Goal: Task Accomplishment & Management: Complete application form

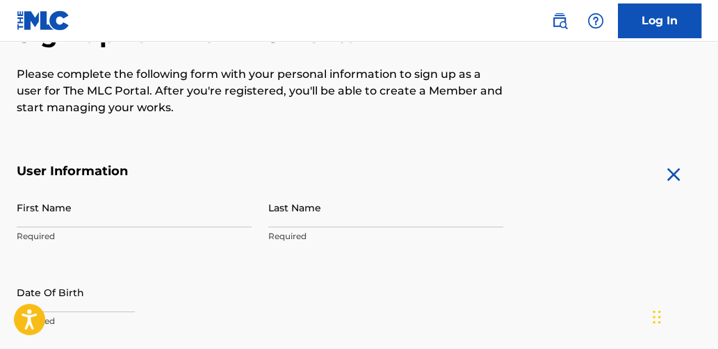
scroll to position [163, 0]
click at [40, 197] on input "First Name" at bounding box center [134, 207] width 235 height 40
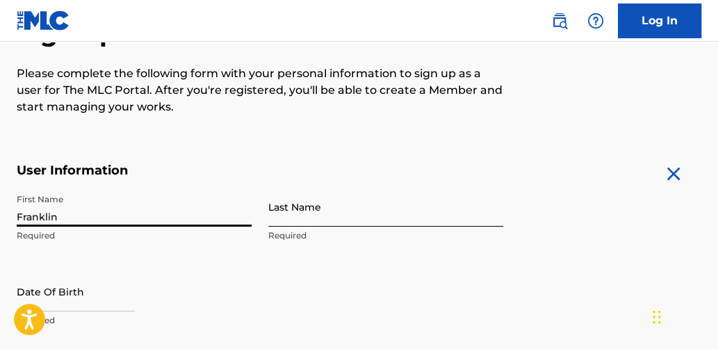
type input "Franklin"
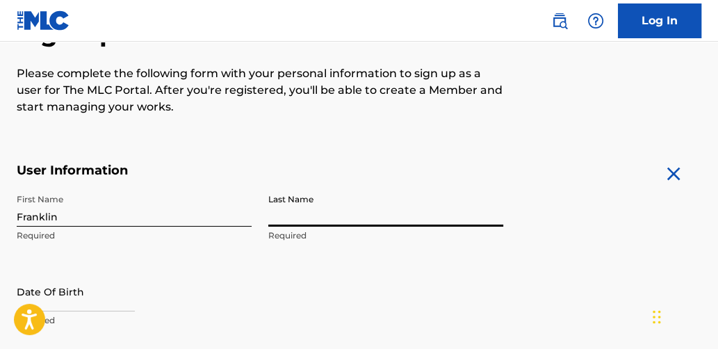
click at [277, 213] on input "Last Name" at bounding box center [385, 207] width 235 height 40
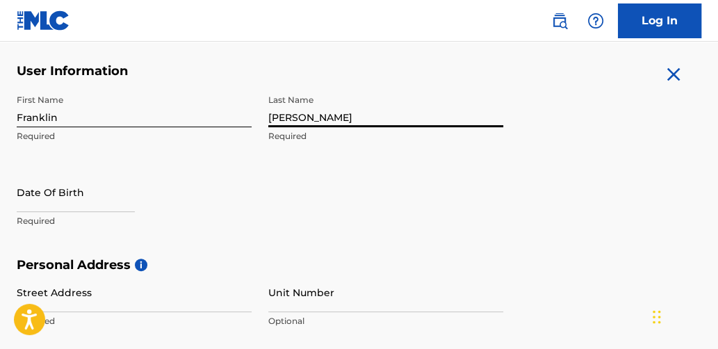
scroll to position [263, 0]
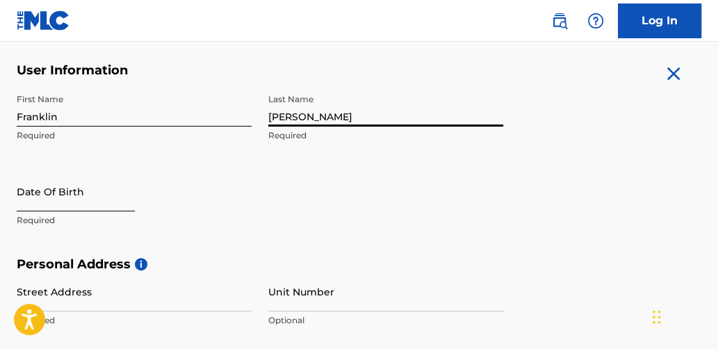
type input "[PERSON_NAME]"
select select "8"
select select "2025"
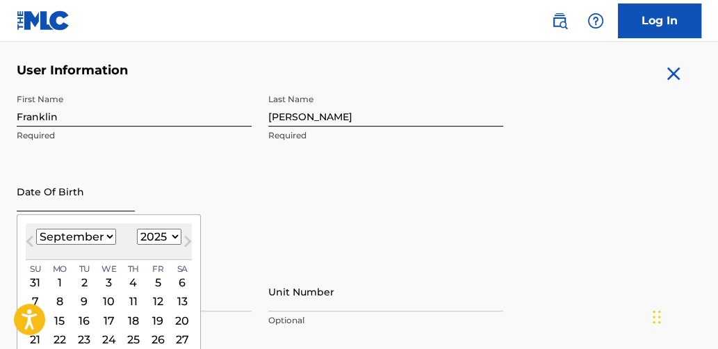
click at [26, 204] on input "text" at bounding box center [76, 192] width 118 height 40
type input "[DATE]"
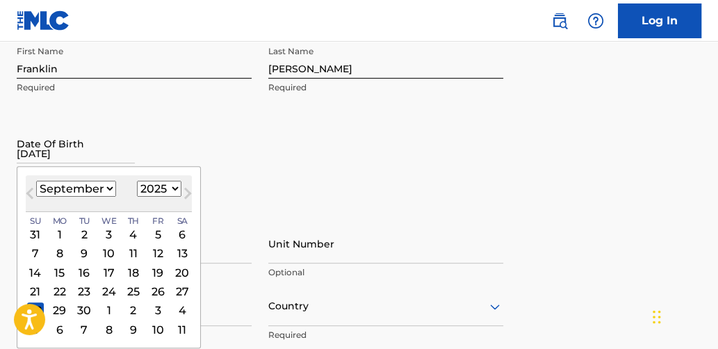
scroll to position [317, 0]
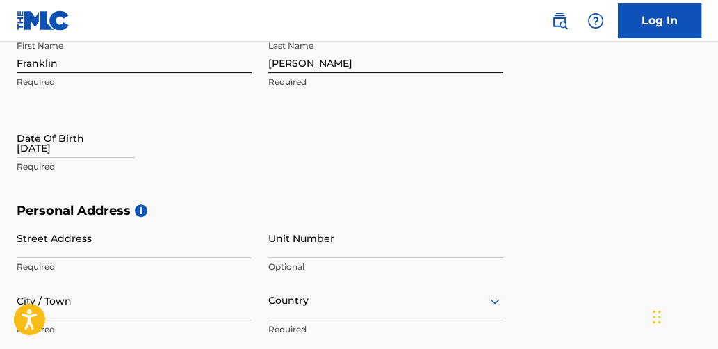
click at [265, 193] on div "First Name [PERSON_NAME] Required Last Name [PERSON_NAME] Required Date Of Birt…" at bounding box center [260, 118] width 487 height 170
click at [38, 168] on p "Required" at bounding box center [134, 167] width 235 height 13
click at [29, 165] on p "Required" at bounding box center [134, 167] width 235 height 13
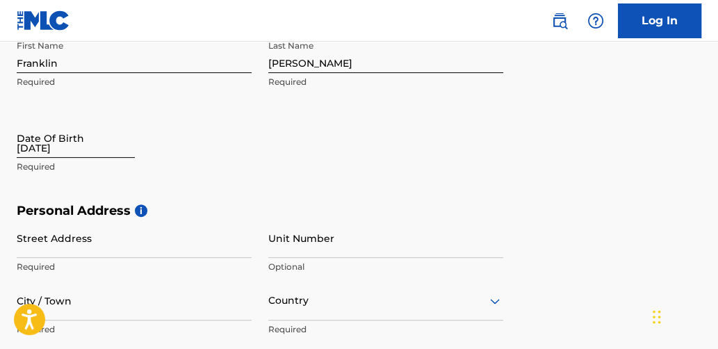
click at [72, 149] on input "[DATE]" at bounding box center [76, 138] width 118 height 40
select select "8"
select select "2025"
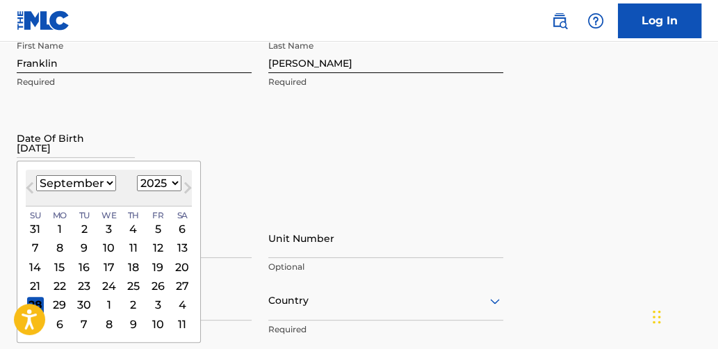
click at [106, 180] on select "January February March April May June July August September October November De…" at bounding box center [76, 183] width 80 height 16
drag, startPoint x: 106, startPoint y: 180, endPoint x: 99, endPoint y: 86, distance: 94.2
click at [99, 86] on div "First Name [PERSON_NAME] Required Last Name [PERSON_NAME] Required Date Of Birt…" at bounding box center [260, 118] width 487 height 170
select select "3"
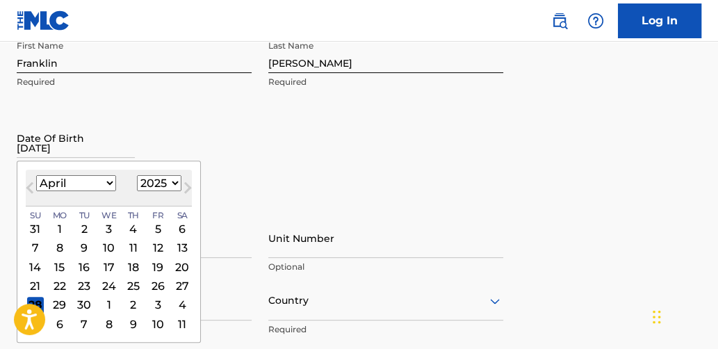
click at [36, 175] on select "January February March April May June July August September October November De…" at bounding box center [76, 183] width 80 height 16
click at [172, 181] on select "1899 1900 1901 1902 1903 1904 1905 1906 1907 1908 1909 1910 1911 1912 1913 1914…" at bounding box center [159, 183] width 44 height 16
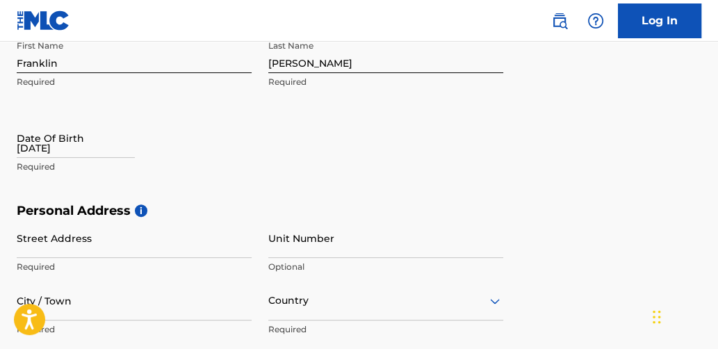
click at [271, 145] on div "First Name [PERSON_NAME] Required Last Name [PERSON_NAME] Required Date Of Birt…" at bounding box center [260, 118] width 487 height 170
click at [27, 148] on input "[DATE]" at bounding box center [76, 138] width 118 height 40
select select "8"
select select "2025"
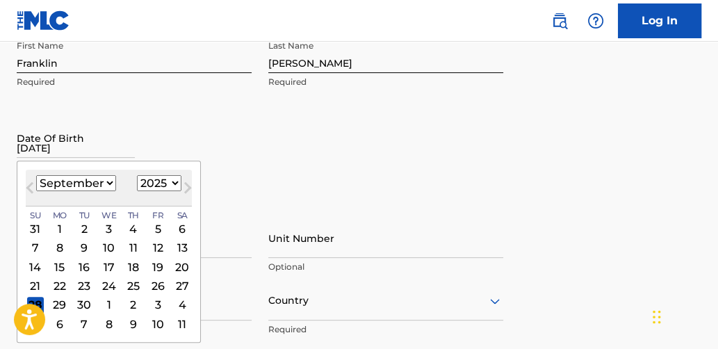
click at [108, 181] on select "January February March April May June July August September October November De…" at bounding box center [76, 183] width 80 height 16
select select "3"
click at [36, 175] on select "January February March April May June July August September October November De…" at bounding box center [76, 183] width 80 height 16
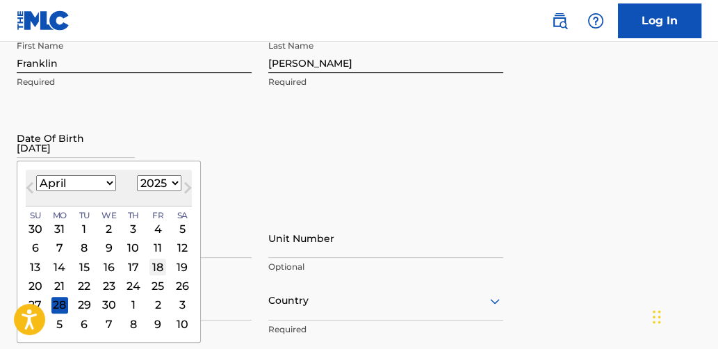
click at [152, 268] on div "18" at bounding box center [157, 267] width 17 height 17
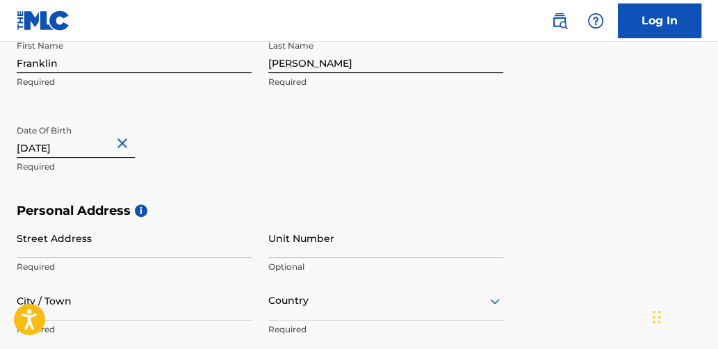
type input "[DATE]"
select select "3"
select select "1955"
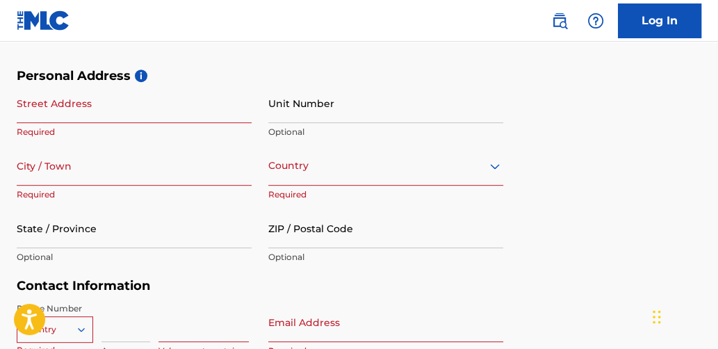
scroll to position [453, 0]
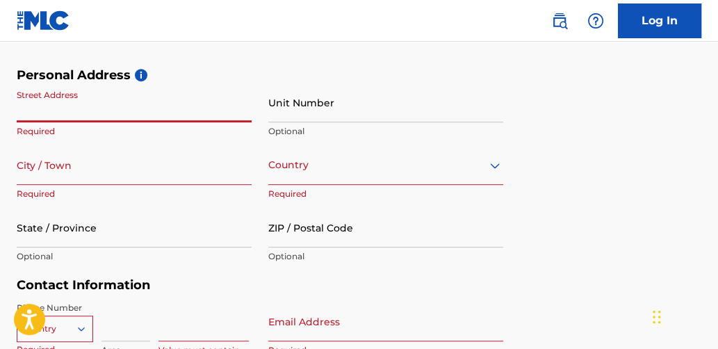
click at [29, 106] on input "Street Address" at bounding box center [134, 103] width 235 height 40
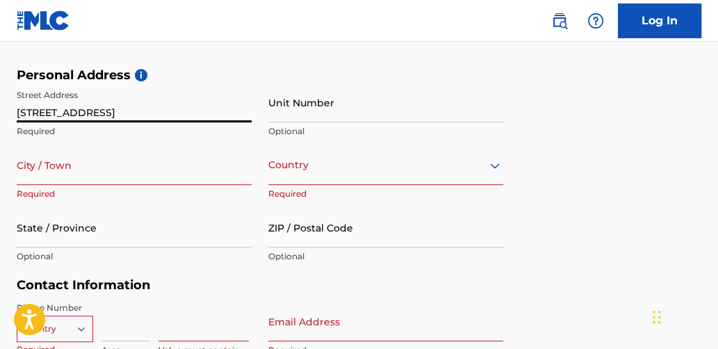
type input "[STREET_ADDRESS]"
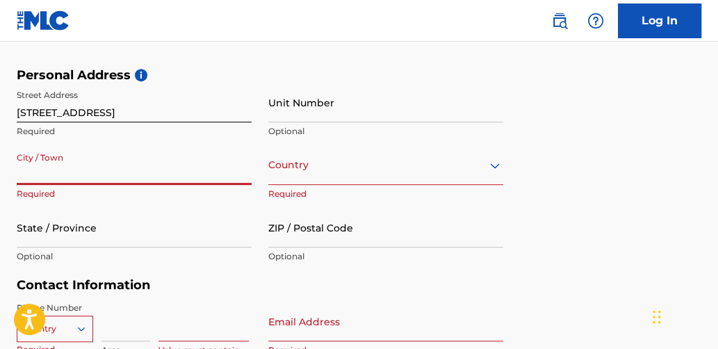
click at [28, 160] on input "City / Town" at bounding box center [134, 165] width 235 height 40
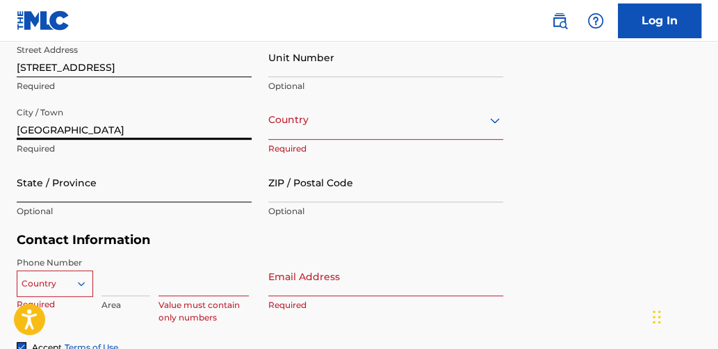
scroll to position [503, 0]
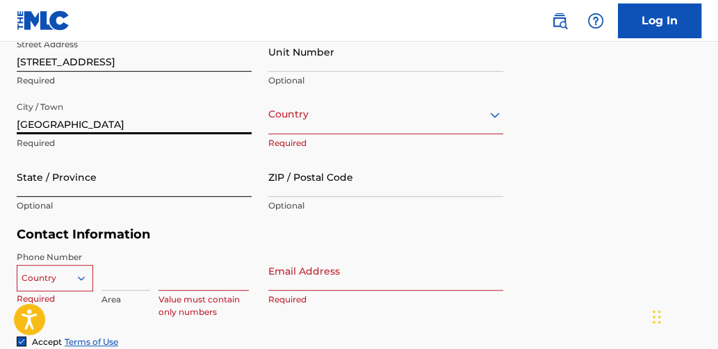
type input "[GEOGRAPHIC_DATA]"
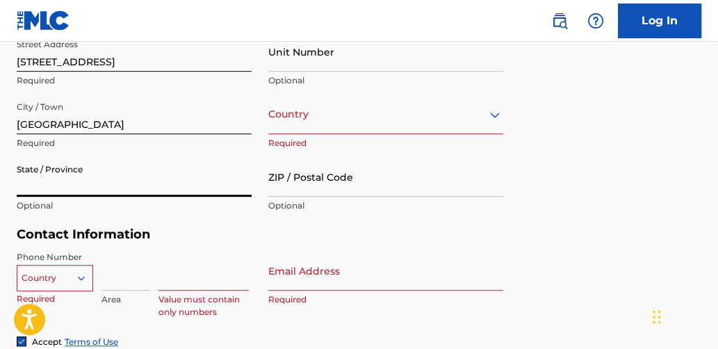
click at [44, 176] on input "State / Province" at bounding box center [134, 177] width 235 height 40
type input "CA"
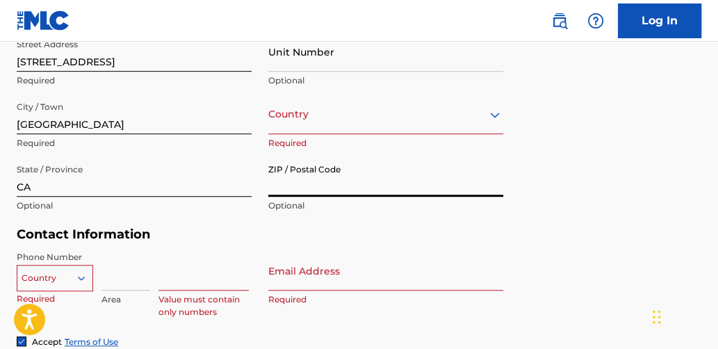
click at [278, 195] on input "ZIP / Postal Code" at bounding box center [385, 177] width 235 height 40
type input "92241"
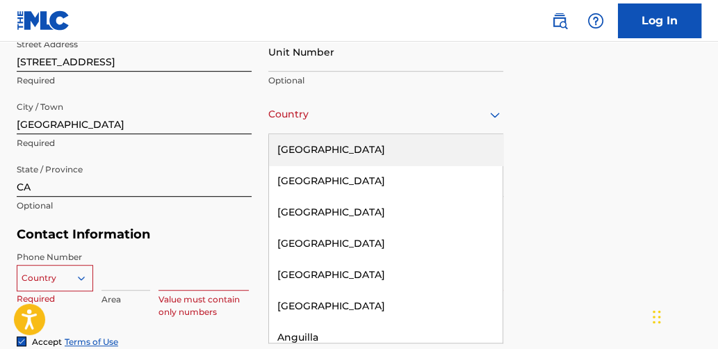
click at [497, 113] on icon at bounding box center [495, 115] width 10 height 6
click at [331, 145] on div "[GEOGRAPHIC_DATA]" at bounding box center [386, 149] width 234 height 31
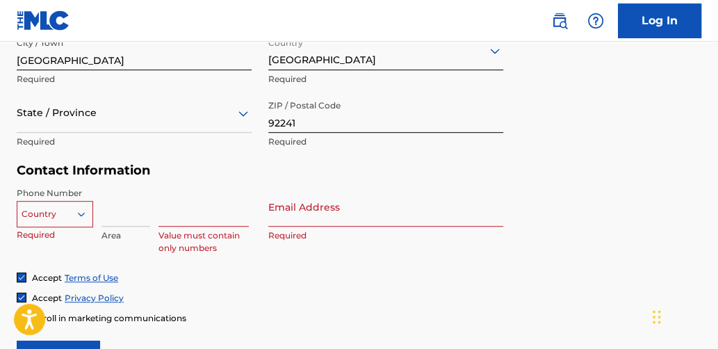
scroll to position [564, 0]
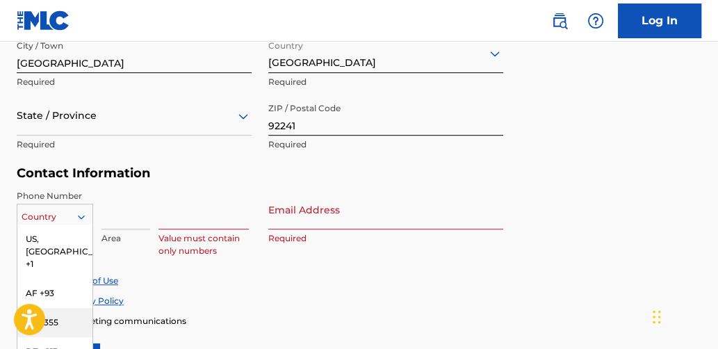
click at [80, 215] on div "216 results available. Use Up and Down to choose options, press Enter to select…" at bounding box center [55, 214] width 76 height 21
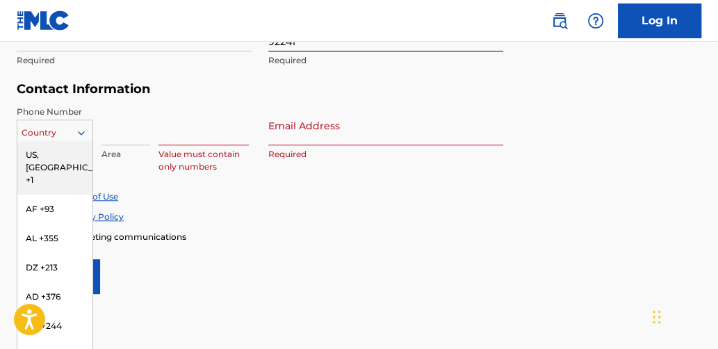
click at [48, 148] on div "US, [GEOGRAPHIC_DATA] +1" at bounding box center [54, 167] width 75 height 54
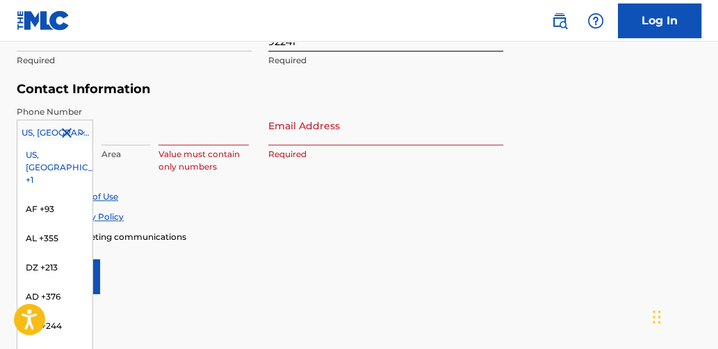
click at [80, 131] on icon at bounding box center [81, 133] width 7 height 4
click at [116, 125] on input at bounding box center [125, 126] width 49 height 40
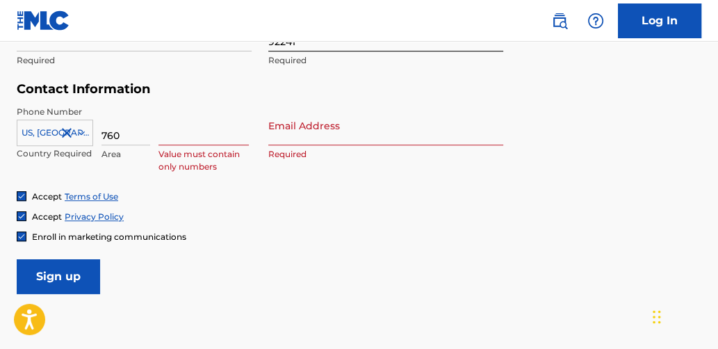
type input "760"
click at [159, 131] on input at bounding box center [204, 126] width 90 height 40
type input "6628753"
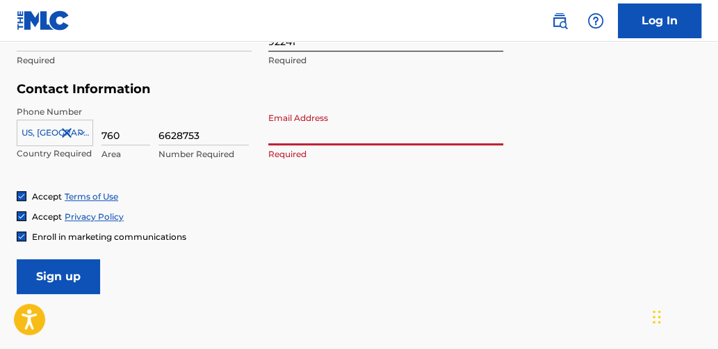
click at [280, 137] on input "Email Address" at bounding box center [385, 126] width 235 height 40
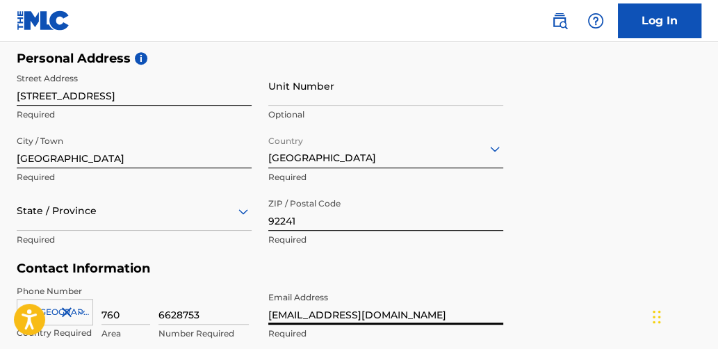
scroll to position [470, 0]
type input "[EMAIL_ADDRESS][DOMAIN_NAME]"
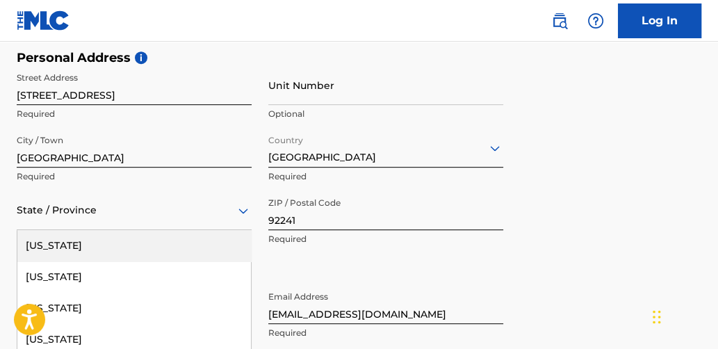
scroll to position [560, 0]
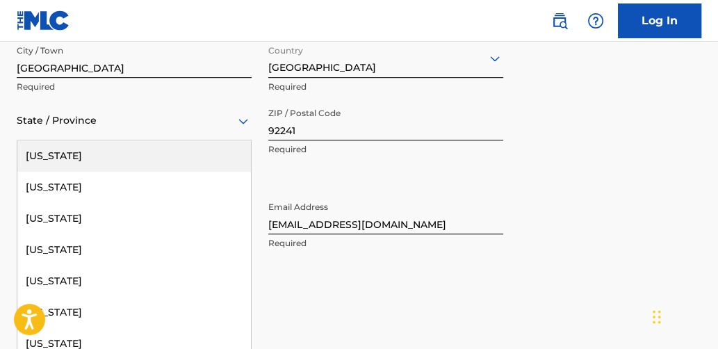
click at [242, 140] on div "57 results available. Use Up and Down to choose options, press Enter to select …" at bounding box center [134, 121] width 235 height 40
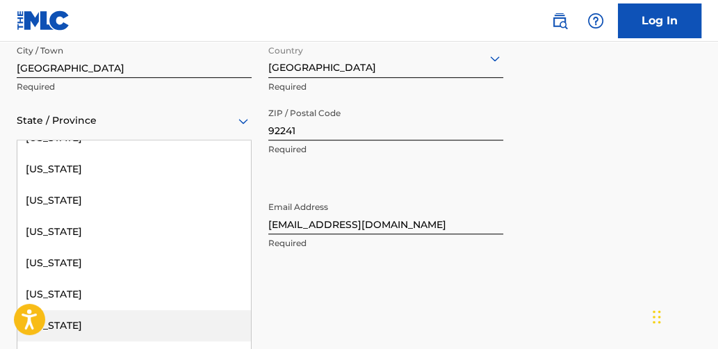
scroll to position [139, 0]
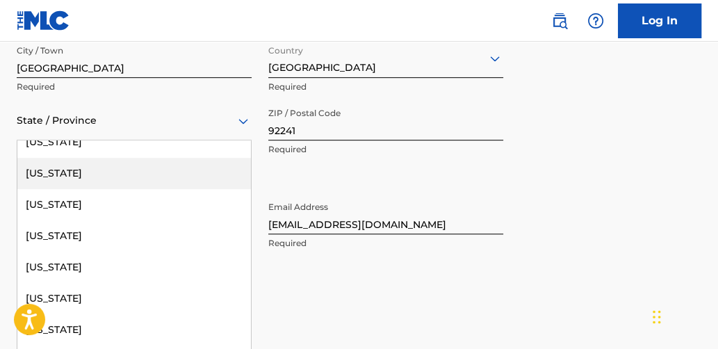
click at [59, 170] on div "[US_STATE]" at bounding box center [134, 173] width 234 height 31
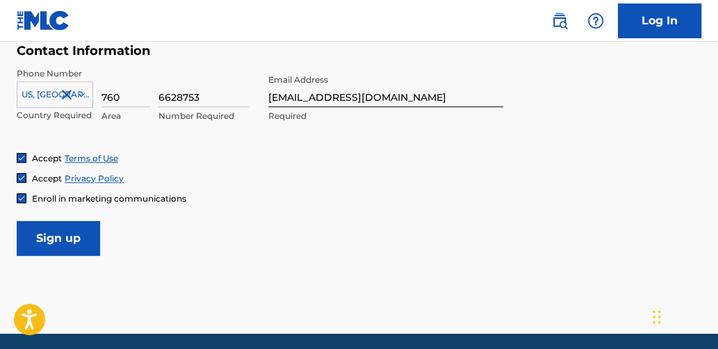
scroll to position [690, 0]
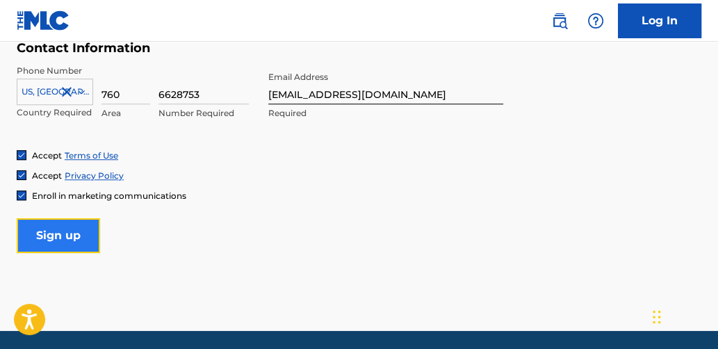
click at [47, 235] on input "Sign up" at bounding box center [58, 235] width 83 height 35
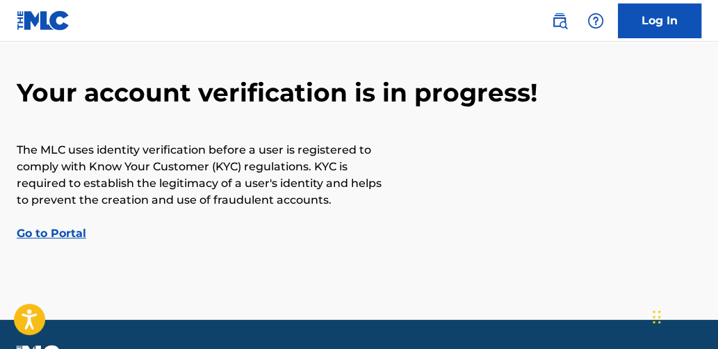
scroll to position [69, 0]
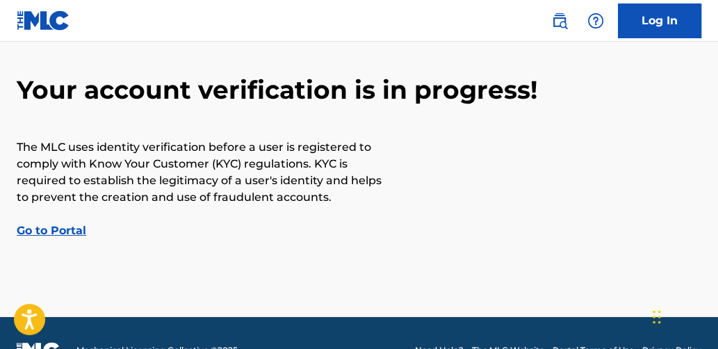
click at [56, 229] on link "Go to Portal" at bounding box center [52, 230] width 70 height 13
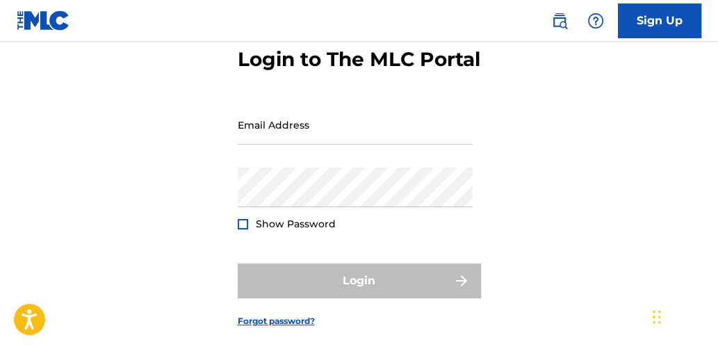
scroll to position [73, 0]
click at [251, 145] on input "Email Address" at bounding box center [355, 126] width 235 height 40
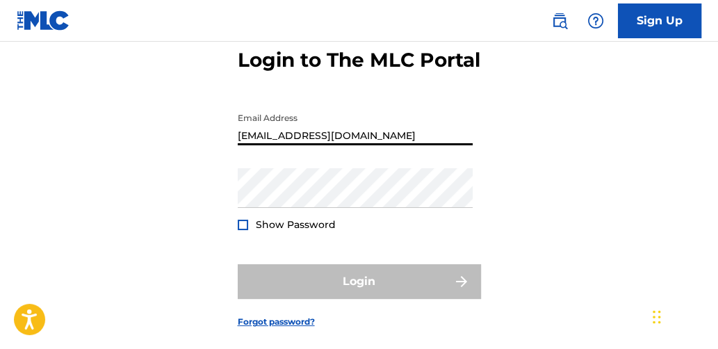
type input "[EMAIL_ADDRESS][DOMAIN_NAME]"
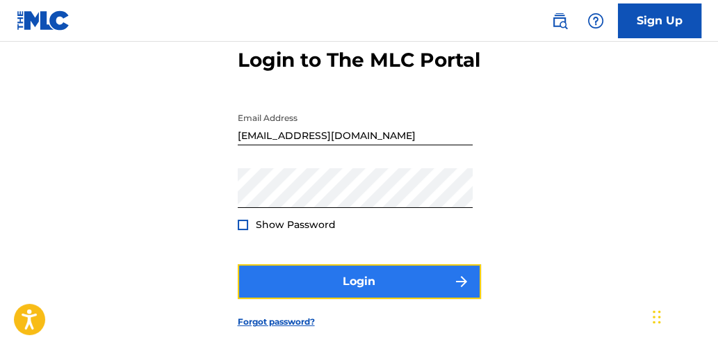
click at [375, 299] on button "Login" at bounding box center [359, 281] width 243 height 35
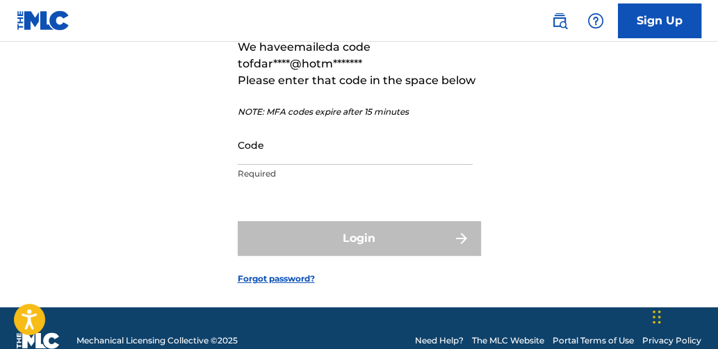
scroll to position [128, 0]
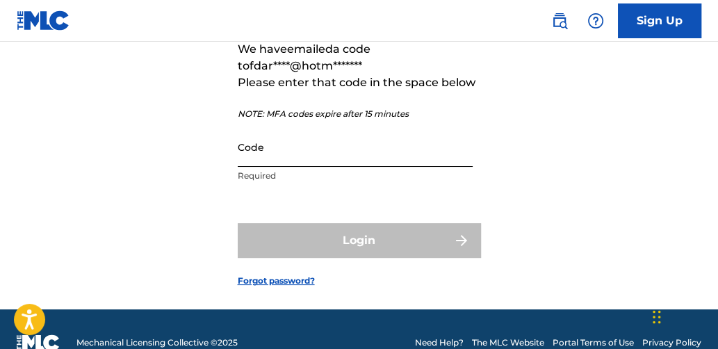
click at [238, 167] on input "Code" at bounding box center [355, 147] width 235 height 40
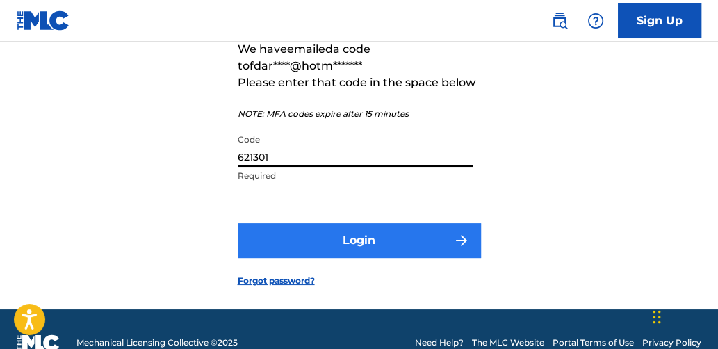
type input "621301"
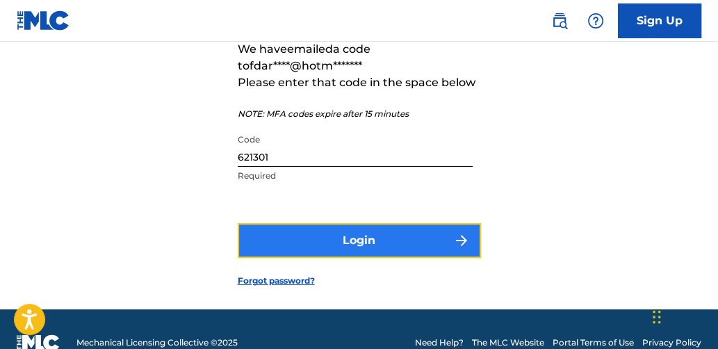
click at [366, 258] on button "Login" at bounding box center [359, 240] width 243 height 35
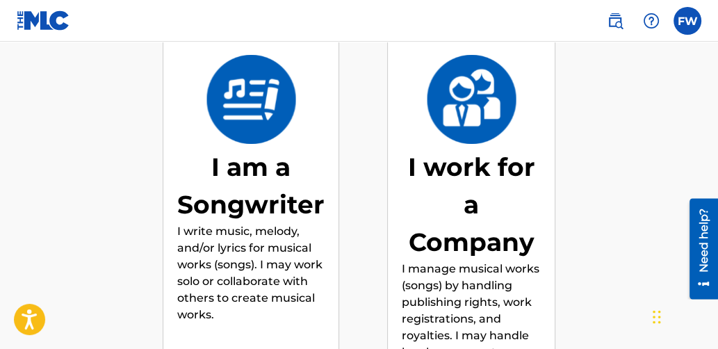
scroll to position [209, 0]
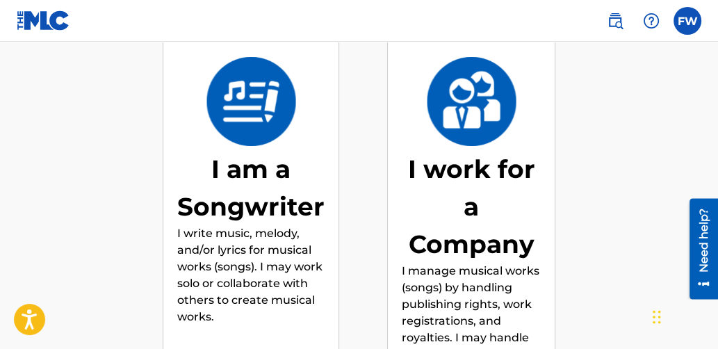
click at [248, 122] on img at bounding box center [250, 101] width 91 height 89
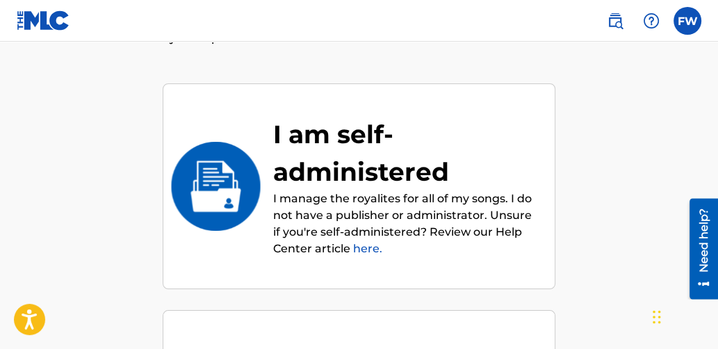
scroll to position [159, 0]
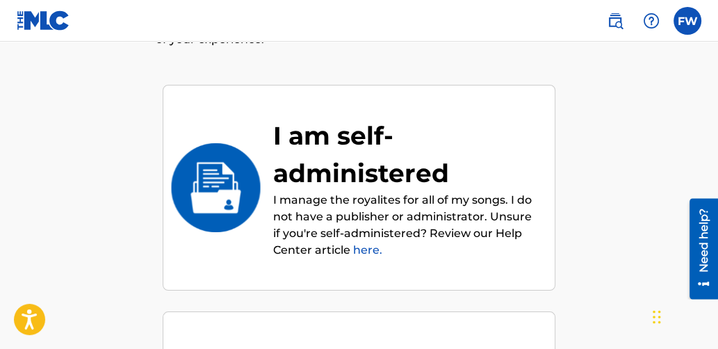
click at [227, 202] on img at bounding box center [215, 187] width 91 height 89
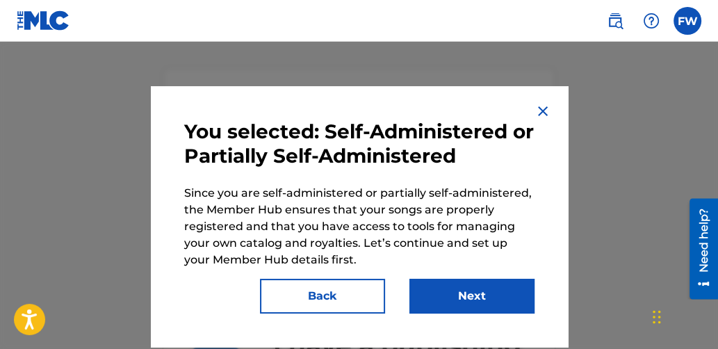
scroll to position [175, 0]
click at [539, 112] on img at bounding box center [543, 111] width 17 height 17
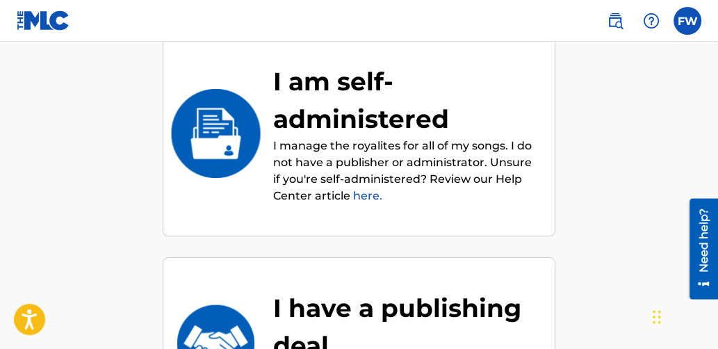
scroll to position [211, 0]
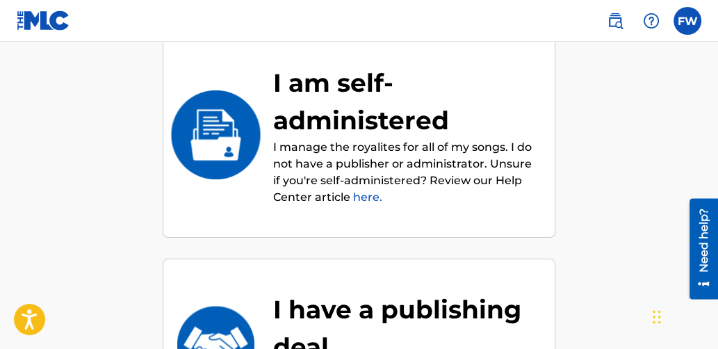
click at [230, 140] on img at bounding box center [215, 134] width 91 height 89
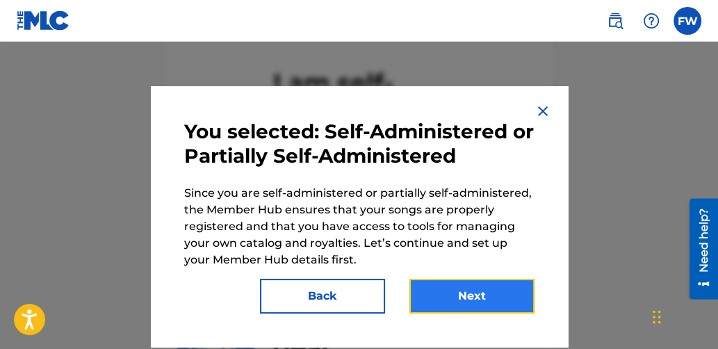
click at [480, 281] on button "Next" at bounding box center [471, 296] width 125 height 35
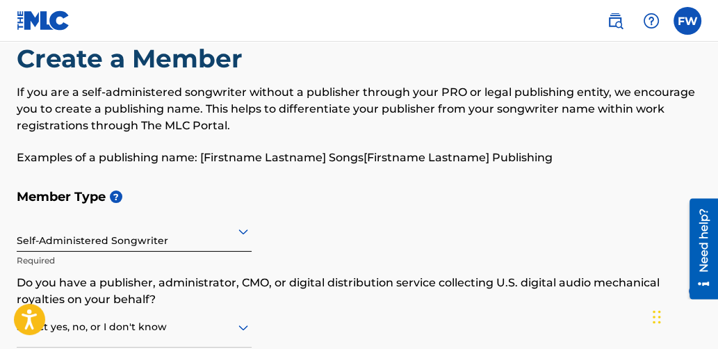
scroll to position [35, 0]
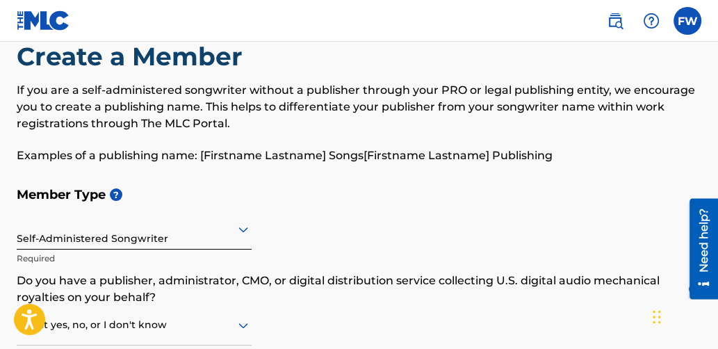
click at [41, 252] on p "Required" at bounding box center [134, 258] width 235 height 13
click at [33, 257] on p "Required" at bounding box center [134, 258] width 235 height 13
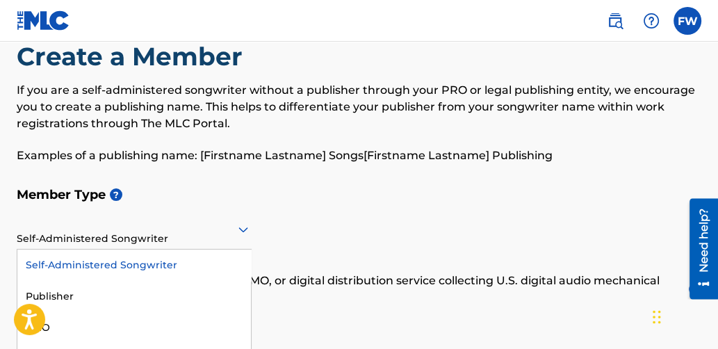
scroll to position [92, 0]
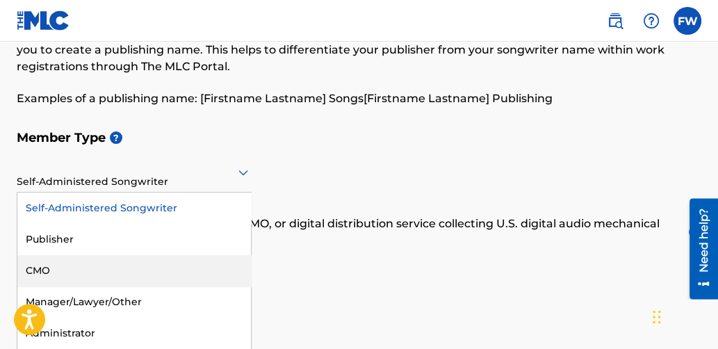
drag, startPoint x: 54, startPoint y: 220, endPoint x: 206, endPoint y: 254, distance: 156.7
click at [206, 193] on div "5 results available. Use Up and Down to choose options, press Enter to select t…" at bounding box center [134, 173] width 235 height 40
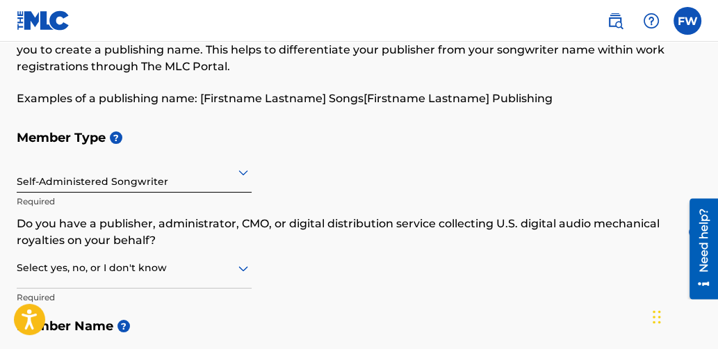
click at [384, 174] on div "Member Type ? Self-Administered Songwriter Required Do you have a publisher, ad…" at bounding box center [359, 263] width 685 height 280
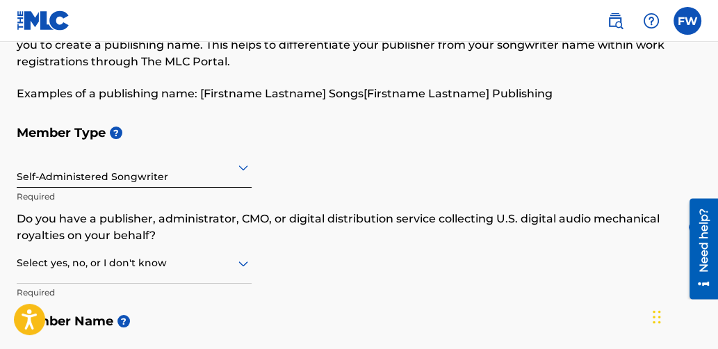
scroll to position [126, 0]
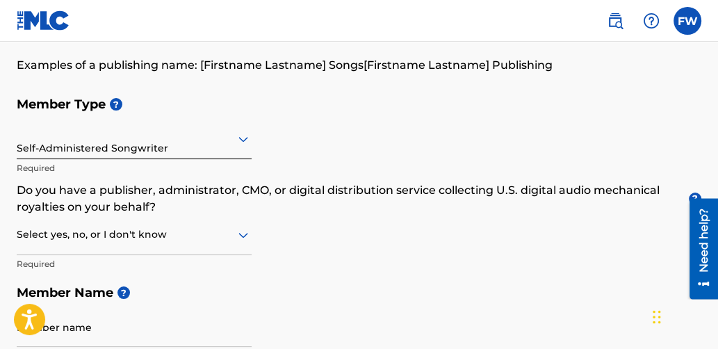
click at [248, 255] on div "Select yes, no, or I don't know" at bounding box center [134, 236] width 235 height 40
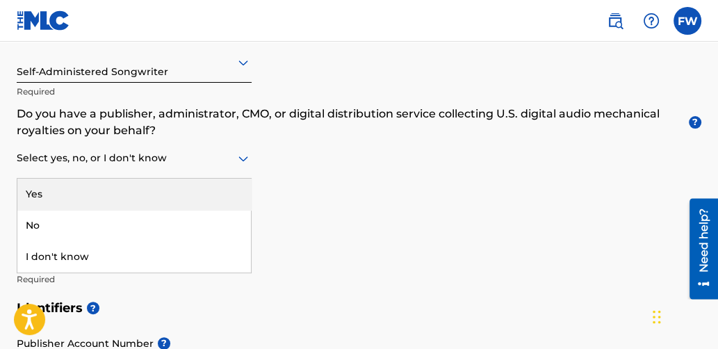
scroll to position [201, 0]
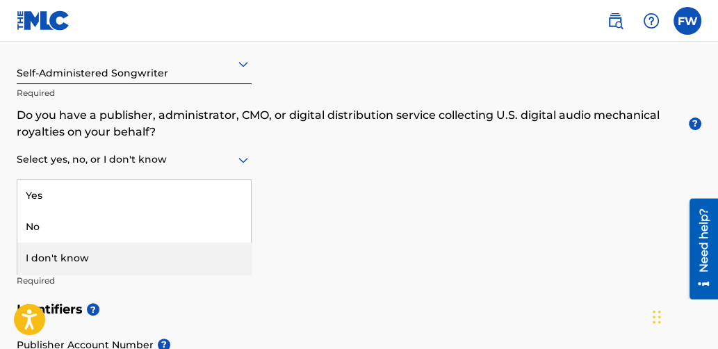
click at [62, 257] on div "I don't know" at bounding box center [134, 258] width 234 height 31
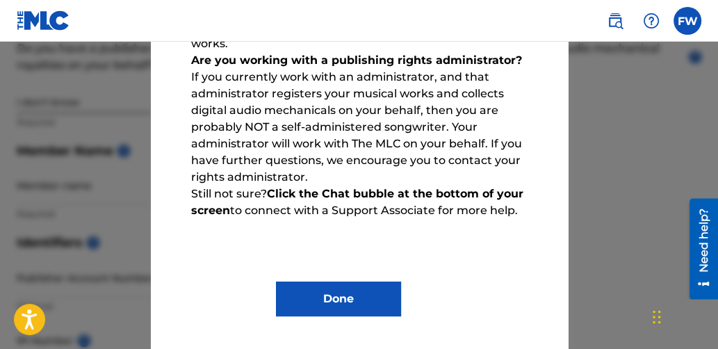
scroll to position [187, 0]
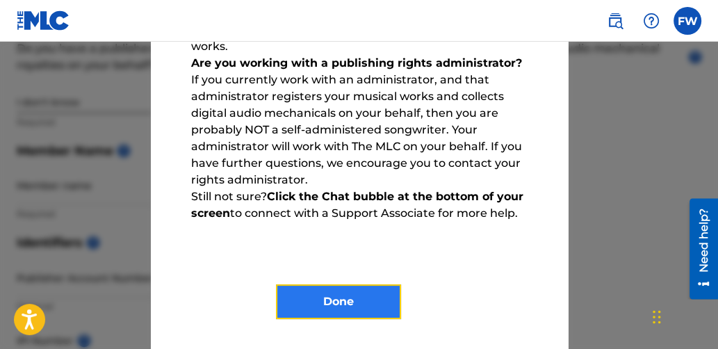
click at [342, 292] on button "Done" at bounding box center [338, 301] width 125 height 35
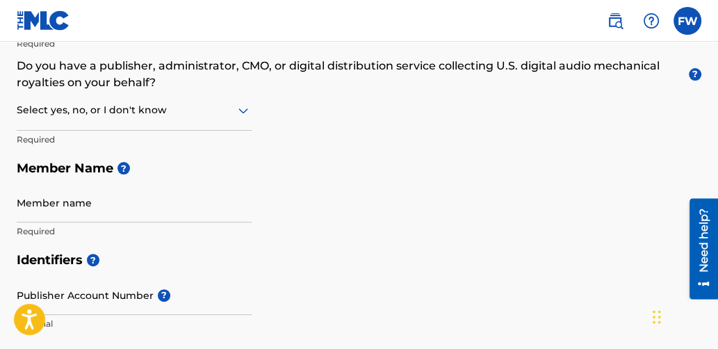
scroll to position [250, 0]
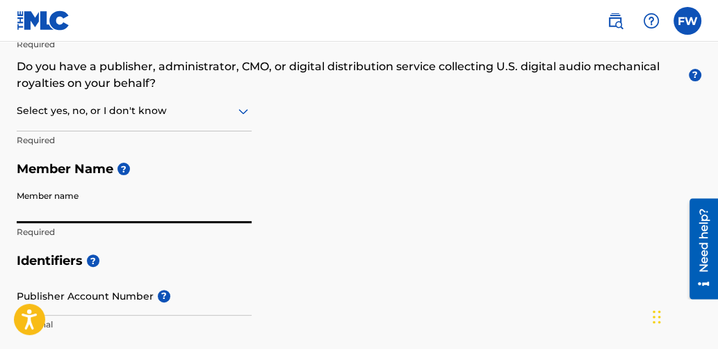
click at [35, 207] on input "Member name" at bounding box center [134, 204] width 235 height 40
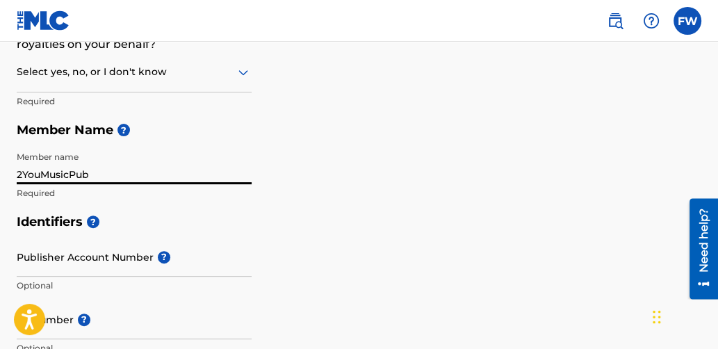
scroll to position [286, 0]
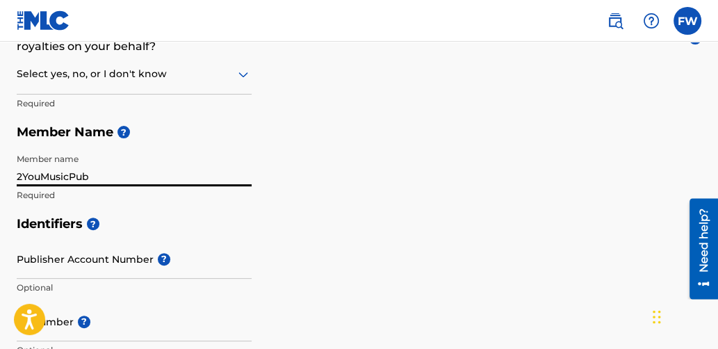
type input "2YouMusicPub"
drag, startPoint x: 379, startPoint y: 206, endPoint x: 334, endPoint y: 122, distance: 96.1
click at [334, 122] on h5 "Member Name ?" at bounding box center [359, 132] width 685 height 30
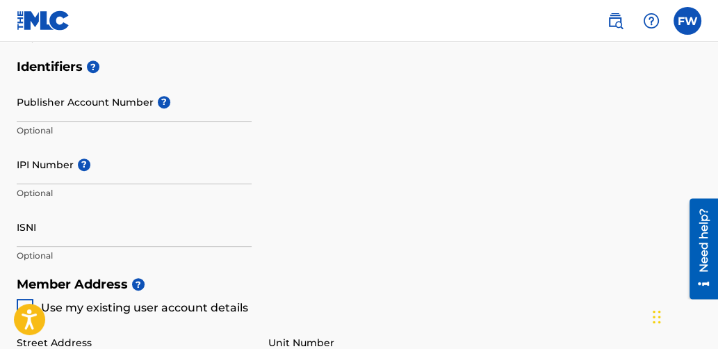
scroll to position [445, 0]
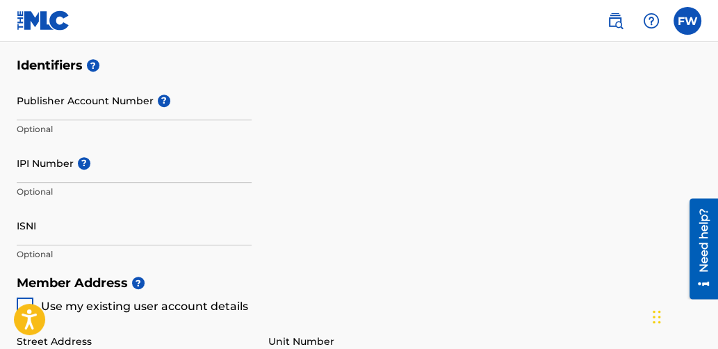
click at [32, 129] on p "Optional" at bounding box center [134, 129] width 235 height 13
click at [47, 176] on input "IPI Number ?" at bounding box center [134, 163] width 235 height 40
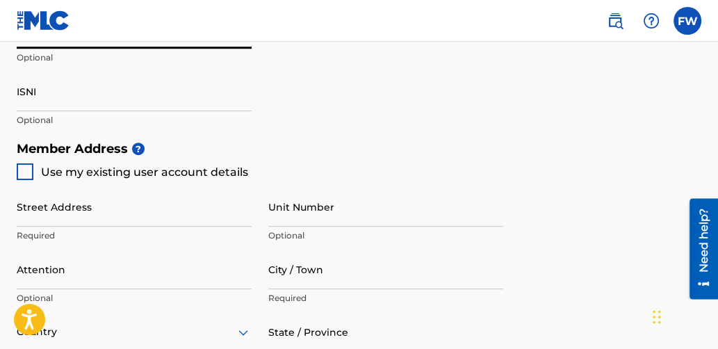
scroll to position [582, 0]
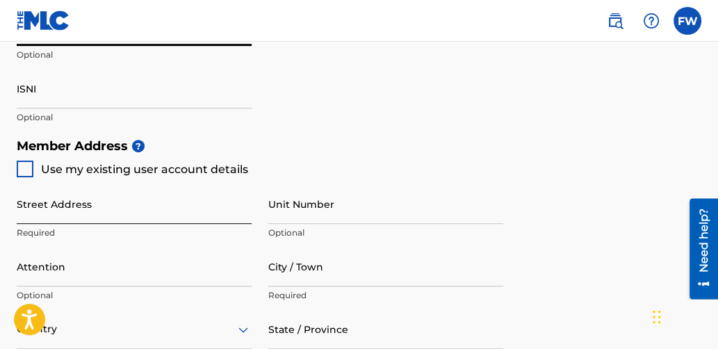
type input "1309822747"
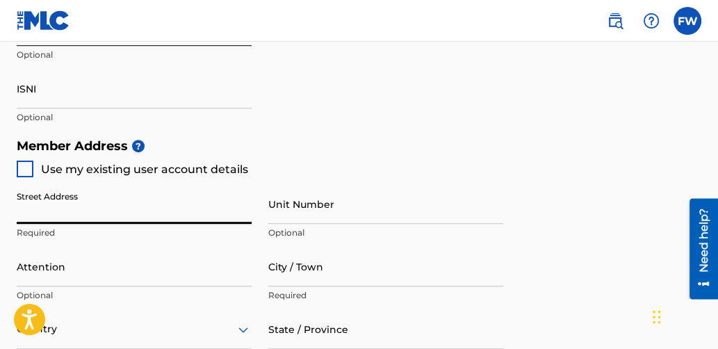
click at [31, 215] on input "Street Address" at bounding box center [134, 204] width 235 height 40
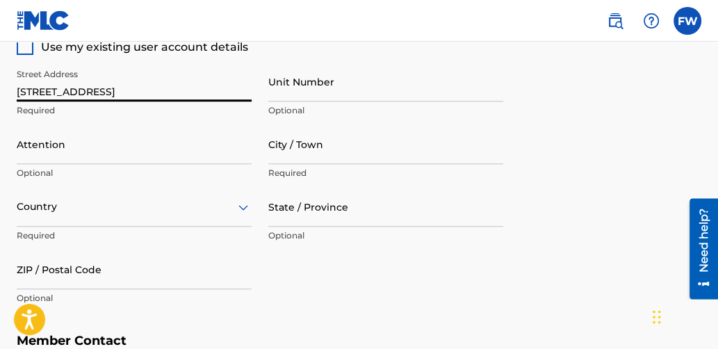
scroll to position [704, 0]
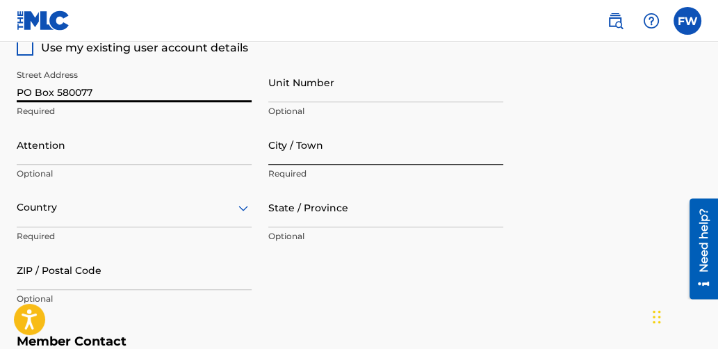
type input "PO Box 580077"
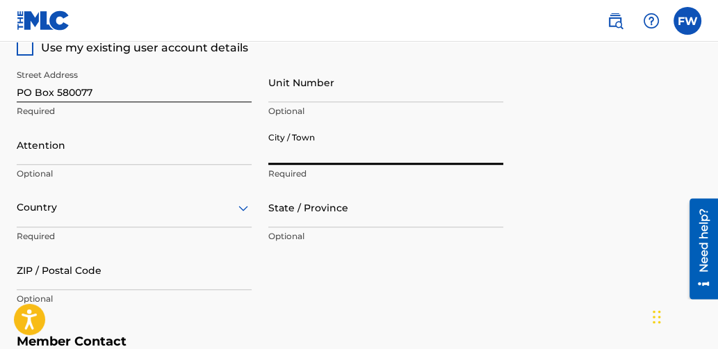
click at [289, 147] on input "City / Town" at bounding box center [385, 145] width 235 height 40
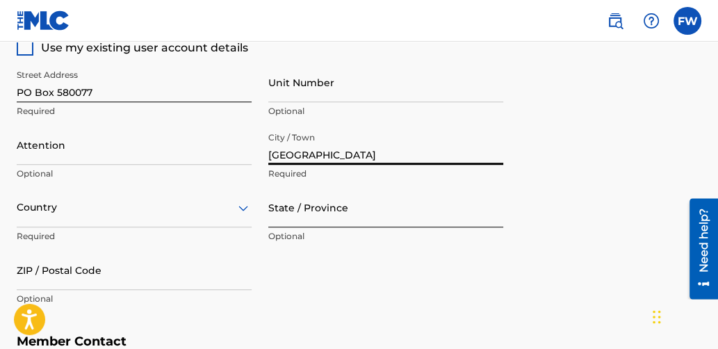
type input "[GEOGRAPHIC_DATA]"
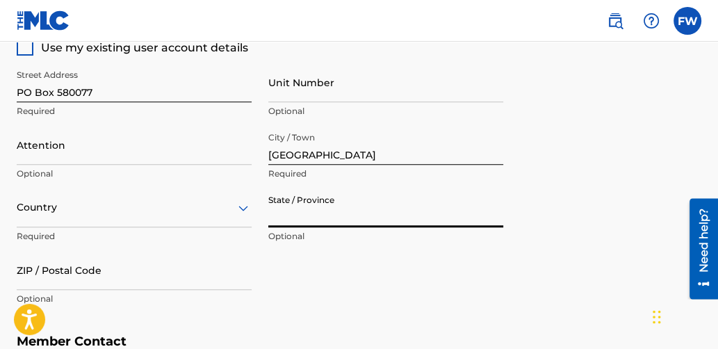
click at [286, 209] on input "State / Province" at bounding box center [385, 208] width 235 height 40
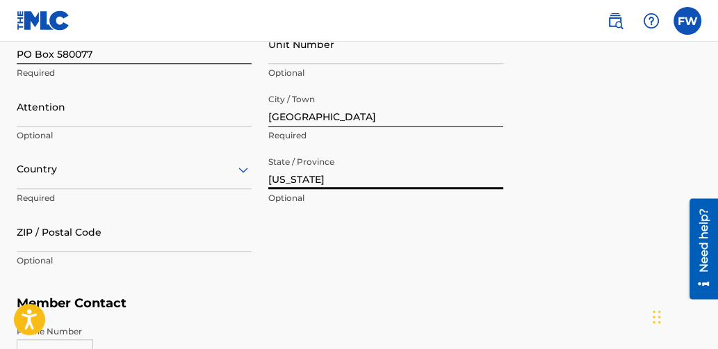
scroll to position [742, 0]
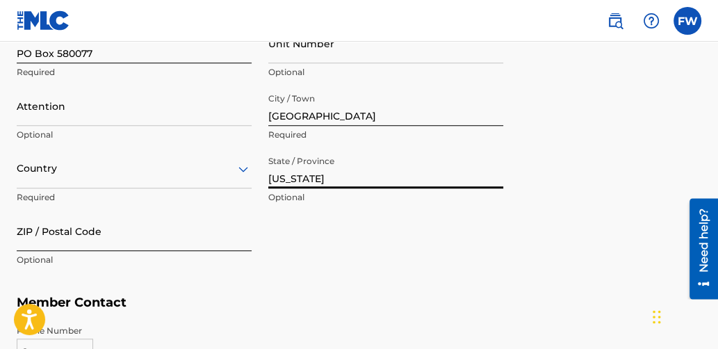
type input "[US_STATE]"
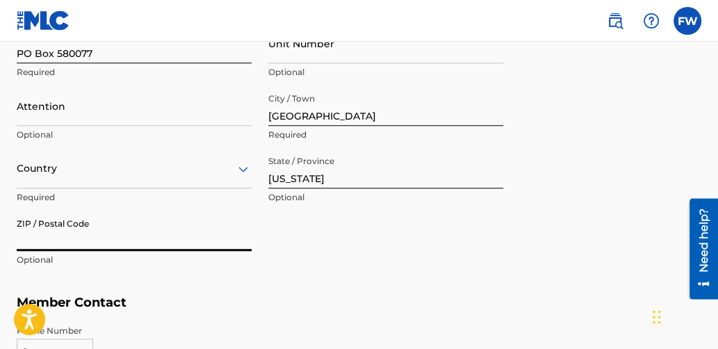
click at [29, 229] on input "ZIP / Postal Code" at bounding box center [134, 231] width 235 height 40
type input "92258"
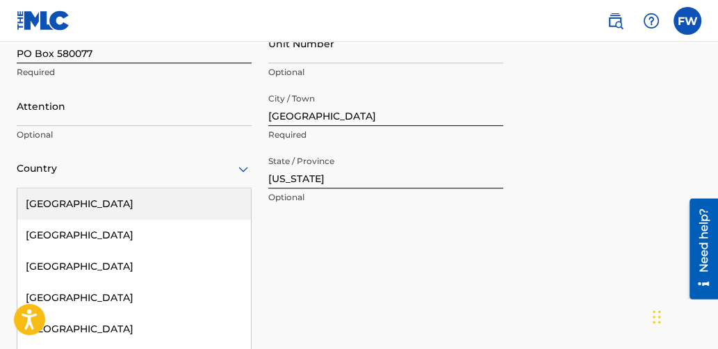
scroll to position [790, 0]
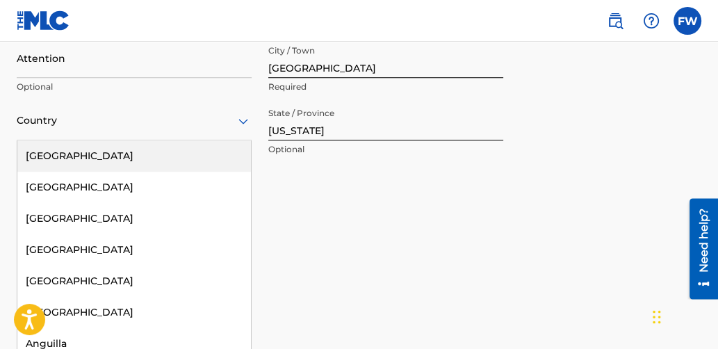
click at [240, 140] on div "223 results available. Use Up and Down to choose options, press Enter to select…" at bounding box center [134, 121] width 235 height 40
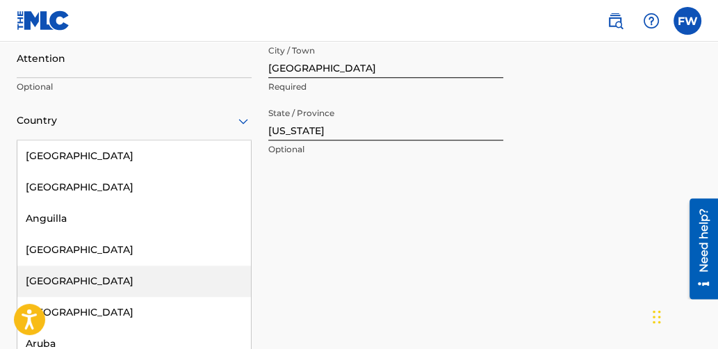
scroll to position [0, 0]
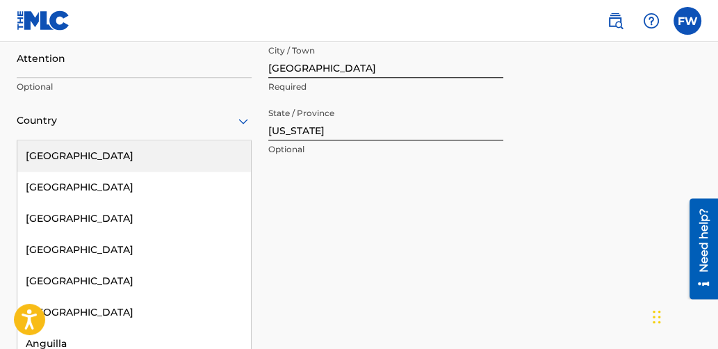
click at [76, 152] on div "[GEOGRAPHIC_DATA]" at bounding box center [134, 155] width 234 height 31
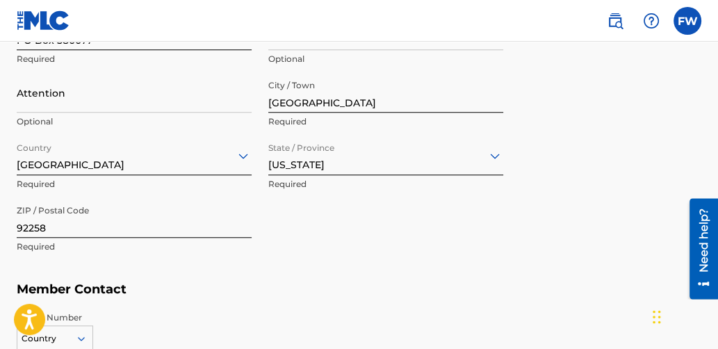
scroll to position [754, 0]
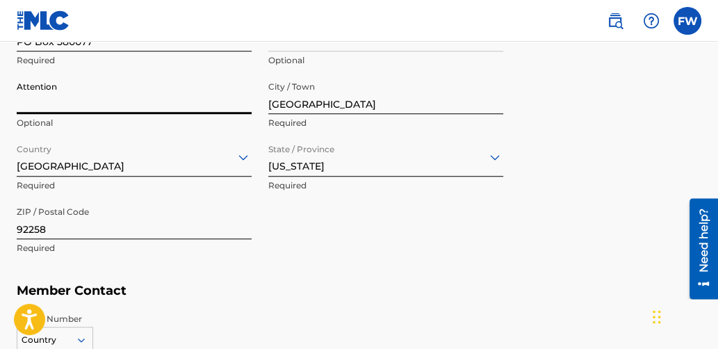
click at [31, 99] on input "Attention" at bounding box center [134, 94] width 235 height 40
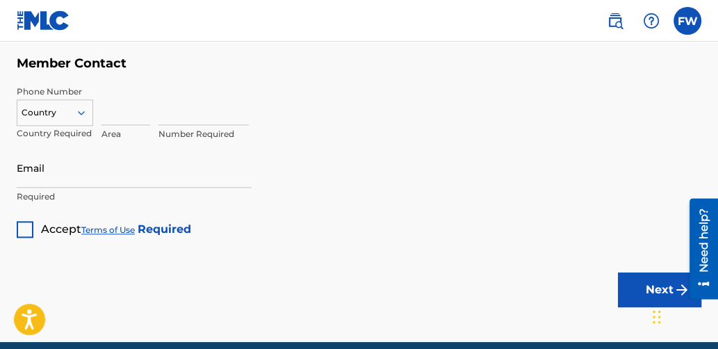
scroll to position [989, 0]
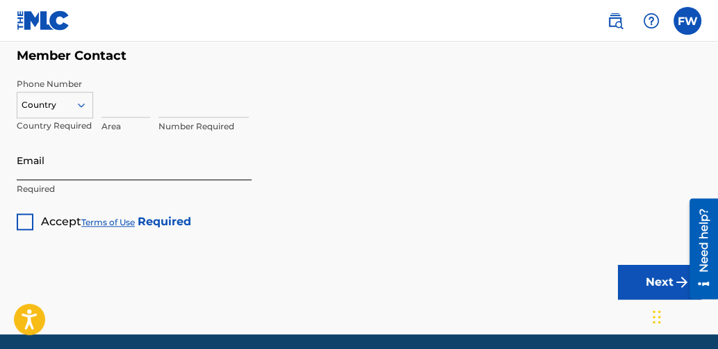
type input "[PERSON_NAME]"
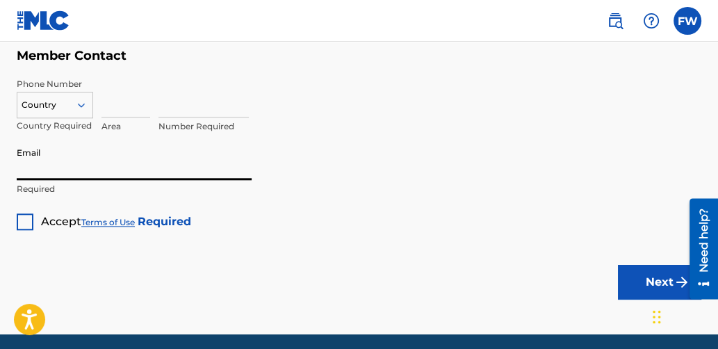
click at [42, 163] on input "Email" at bounding box center [134, 160] width 235 height 40
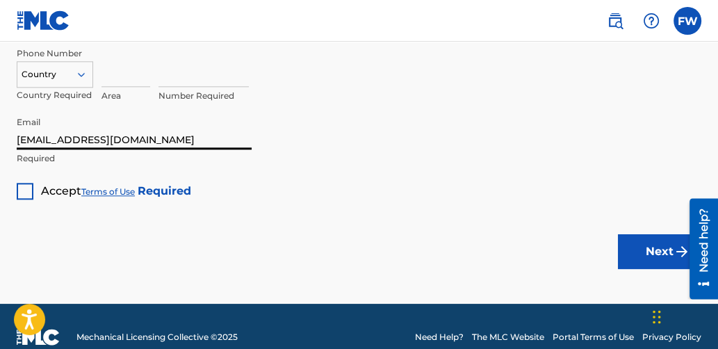
type input "[EMAIL_ADDRESS][DOMAIN_NAME]"
click at [26, 184] on div at bounding box center [25, 191] width 17 height 17
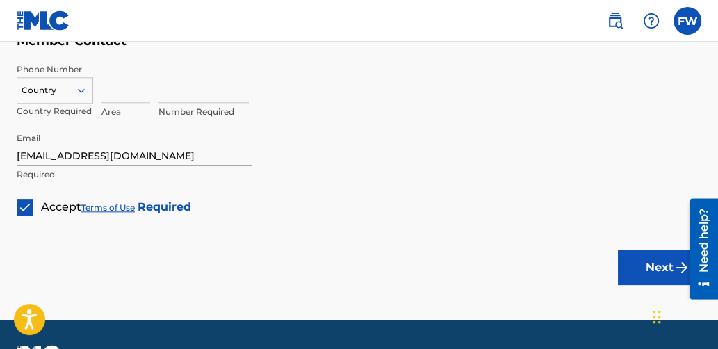
scroll to position [1040, 0]
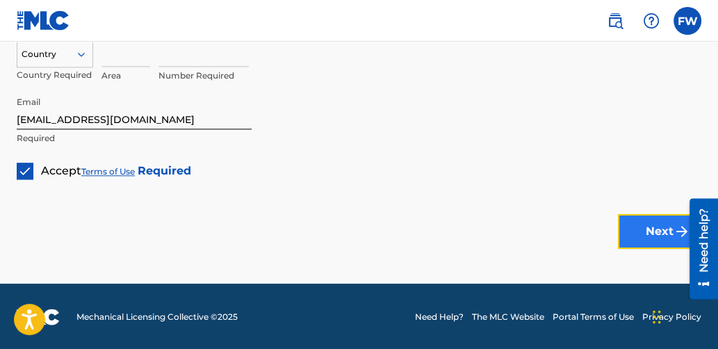
click at [660, 229] on button "Next" at bounding box center [659, 231] width 83 height 35
click at [644, 226] on button "Next" at bounding box center [659, 231] width 83 height 35
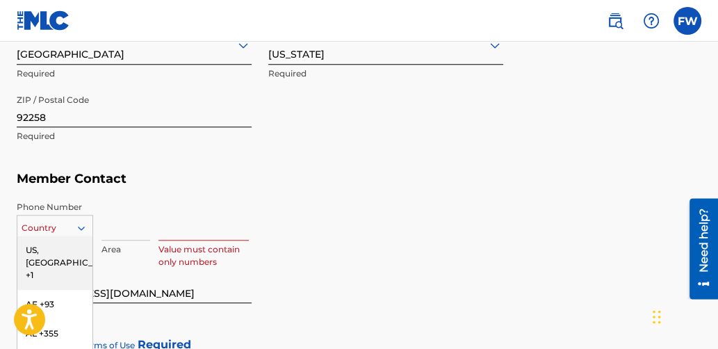
scroll to position [961, 0]
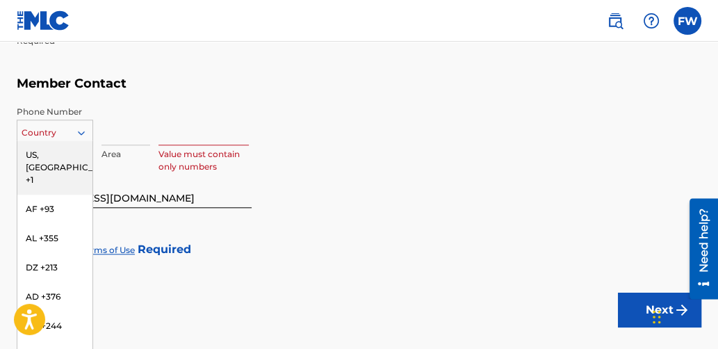
click at [83, 140] on div "216 results available. Use Up and Down to choose options, press Enter to select…" at bounding box center [55, 130] width 76 height 21
click at [48, 148] on div "US, [GEOGRAPHIC_DATA] +1" at bounding box center [54, 167] width 75 height 54
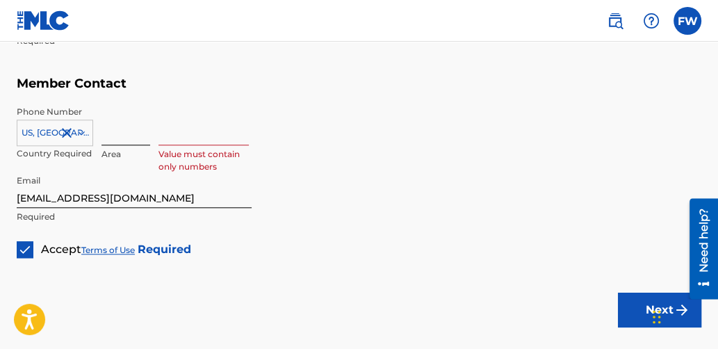
click at [104, 137] on input at bounding box center [125, 126] width 49 height 40
type input "760"
click at [159, 142] on input at bounding box center [204, 126] width 90 height 40
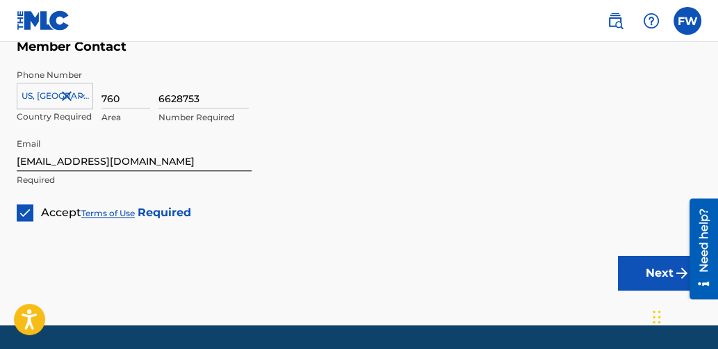
scroll to position [998, 0]
type input "6628753"
click at [638, 268] on button "Next" at bounding box center [659, 273] width 83 height 35
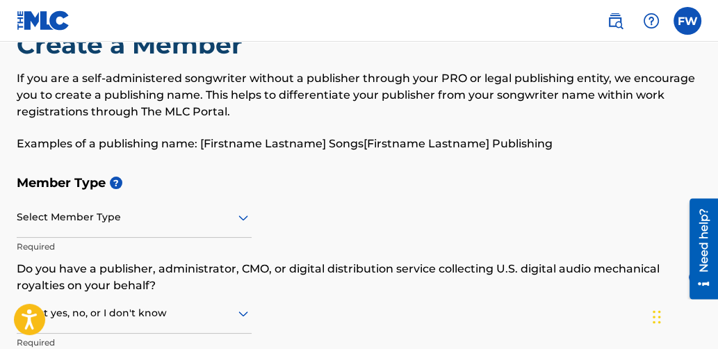
scroll to position [44, 0]
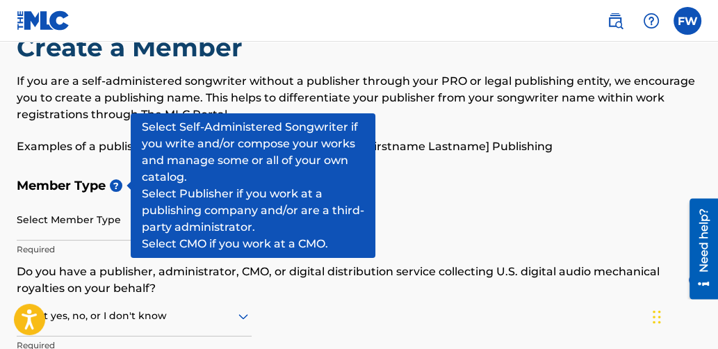
click at [115, 182] on span "?" at bounding box center [116, 185] width 13 height 13
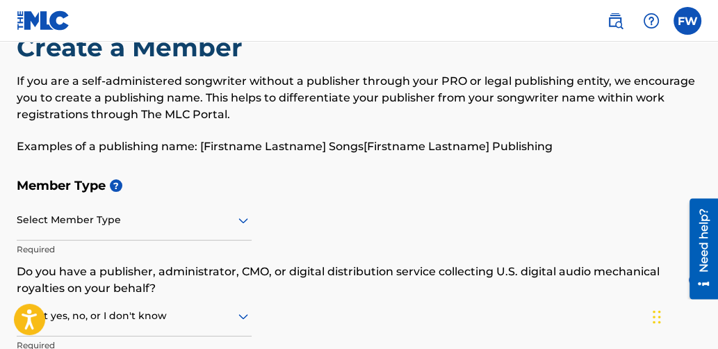
scroll to position [92, 0]
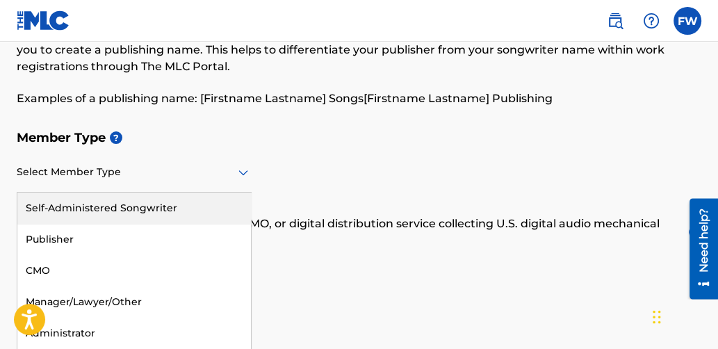
click at [243, 193] on div "5 results available. Use Up and Down to choose options, press Enter to select t…" at bounding box center [134, 173] width 235 height 40
click at [130, 206] on div "Self-Administered Songwriter" at bounding box center [134, 208] width 234 height 31
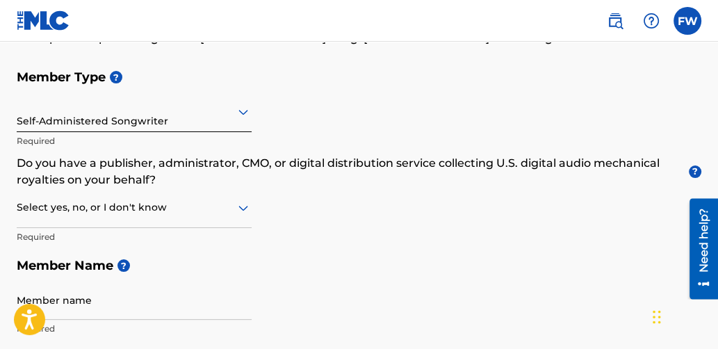
scroll to position [152, 0]
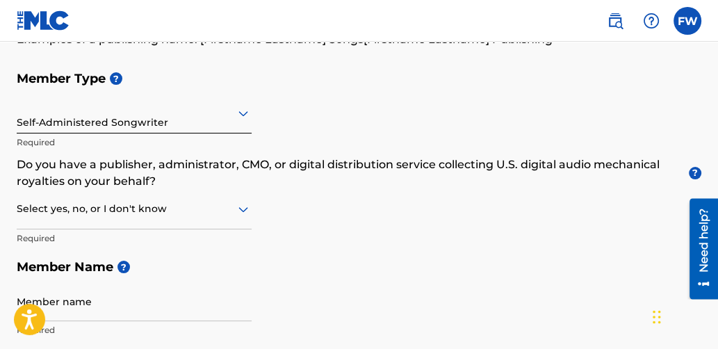
click at [238, 204] on icon at bounding box center [243, 209] width 17 height 17
drag, startPoint x: 238, startPoint y: 204, endPoint x: 234, endPoint y: 216, distance: 12.5
click at [234, 216] on div "Select yes, no, or I don't know" at bounding box center [134, 210] width 235 height 40
click at [241, 207] on icon at bounding box center [243, 210] width 10 height 6
click at [137, 244] on div "Yes" at bounding box center [134, 244] width 234 height 31
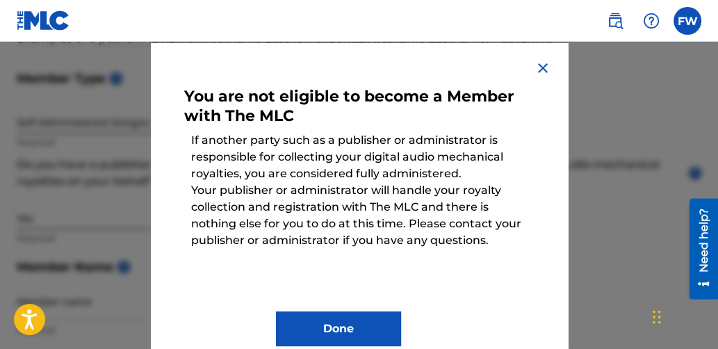
scroll to position [73, 0]
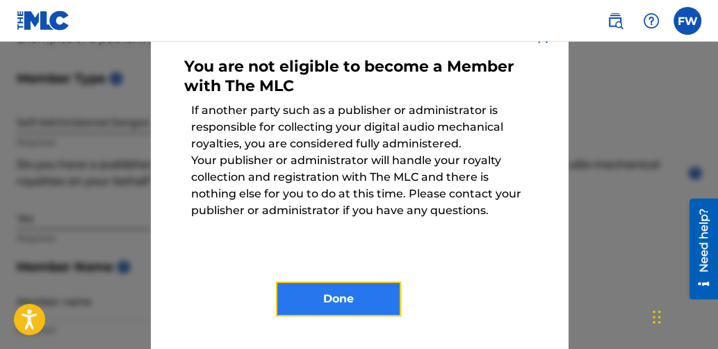
click at [340, 295] on button "Done" at bounding box center [338, 299] width 125 height 35
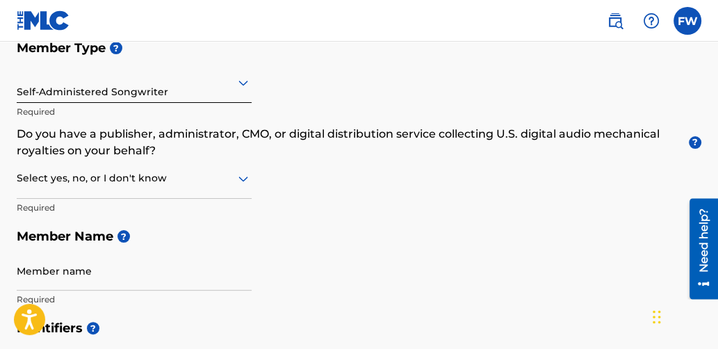
scroll to position [181, 0]
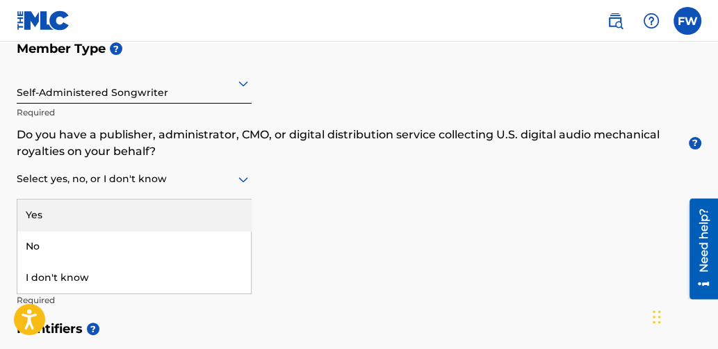
click at [247, 179] on icon at bounding box center [243, 179] width 17 height 17
click at [36, 212] on div "Yes" at bounding box center [134, 215] width 234 height 31
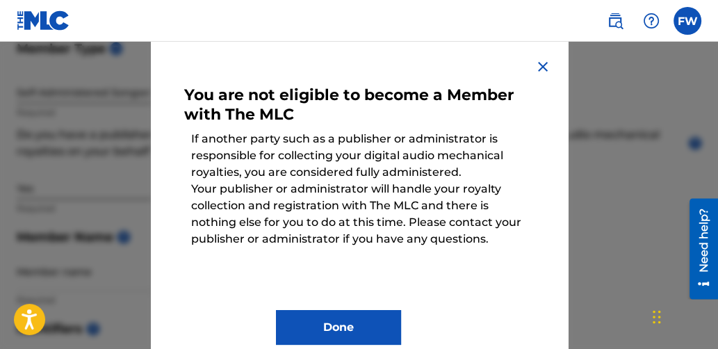
scroll to position [73, 0]
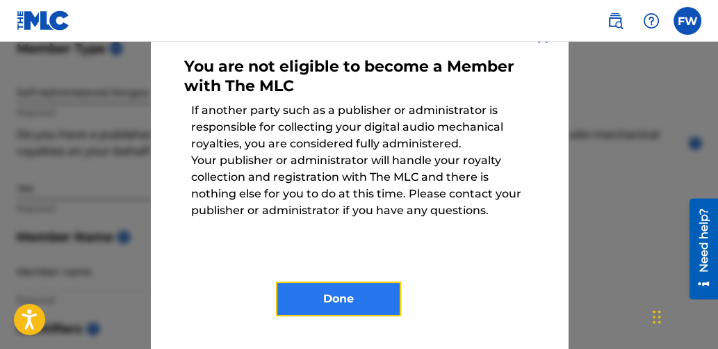
click at [348, 294] on button "Done" at bounding box center [338, 299] width 125 height 35
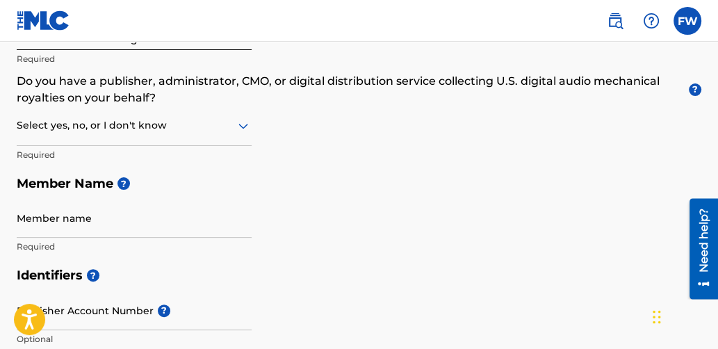
scroll to position [245, 0]
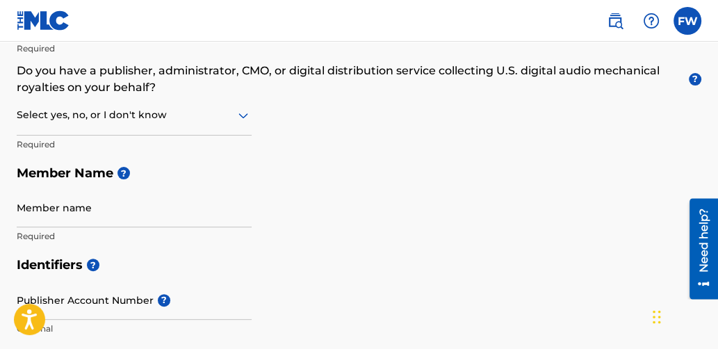
click at [28, 238] on p "Required" at bounding box center [134, 236] width 235 height 13
click at [29, 227] on div "Member name Required" at bounding box center [134, 219] width 235 height 63
click at [26, 215] on input "Member name" at bounding box center [134, 208] width 235 height 40
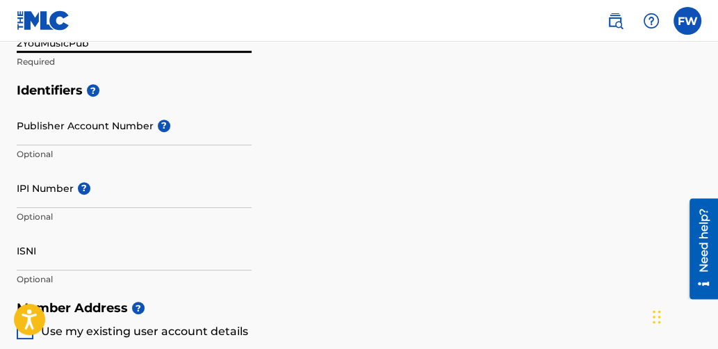
scroll to position [420, 0]
type input "2YouMusicPub"
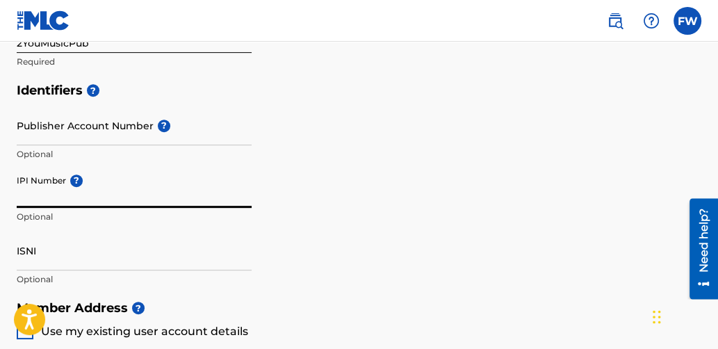
click at [29, 195] on input "IPI Number ?" at bounding box center [134, 188] width 235 height 40
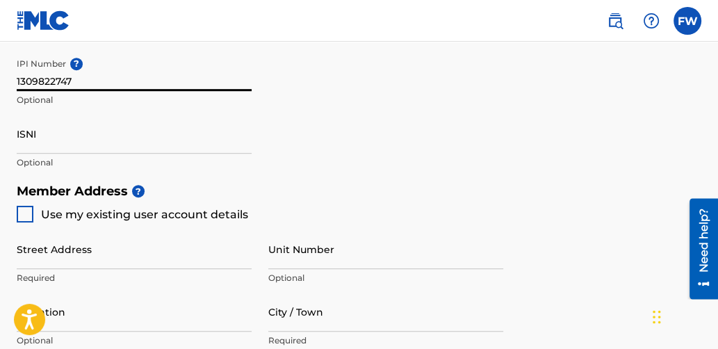
scroll to position [535, 0]
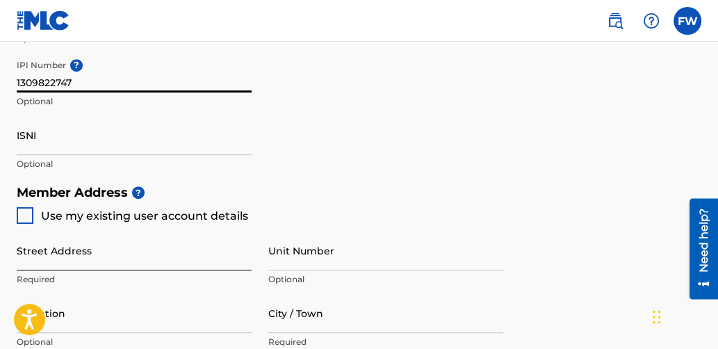
type input "1309822747"
click at [34, 254] on input "Street Address" at bounding box center [134, 251] width 235 height 40
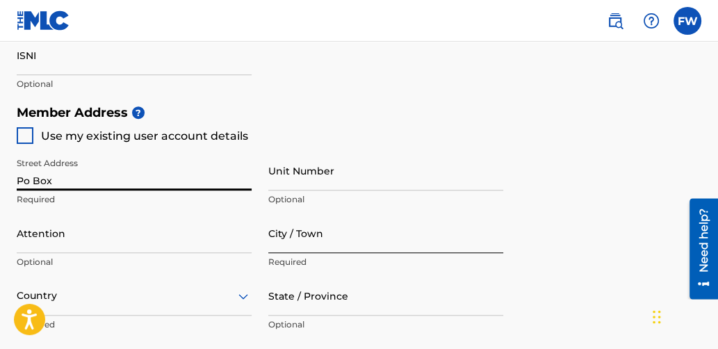
scroll to position [615, 0]
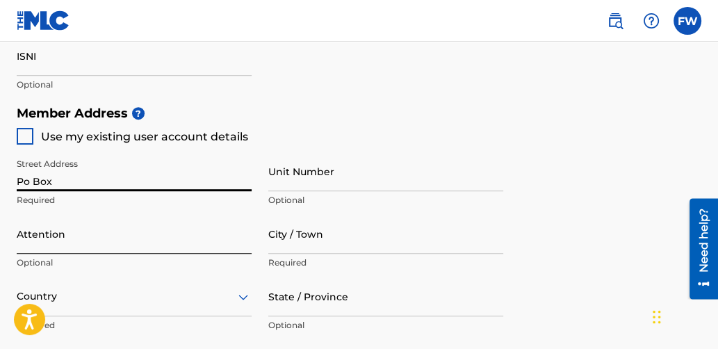
type input "Po Box"
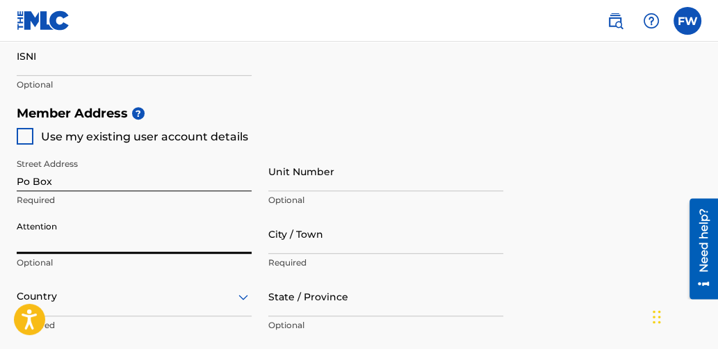
click at [46, 229] on input "Attention" at bounding box center [134, 234] width 235 height 40
type input "[PERSON_NAME]"
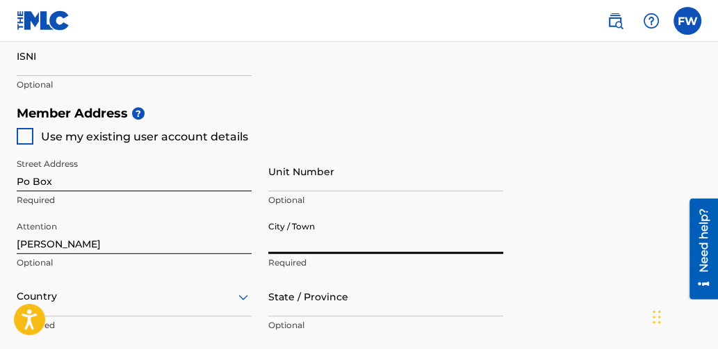
click at [289, 240] on input "City / Town" at bounding box center [385, 234] width 235 height 40
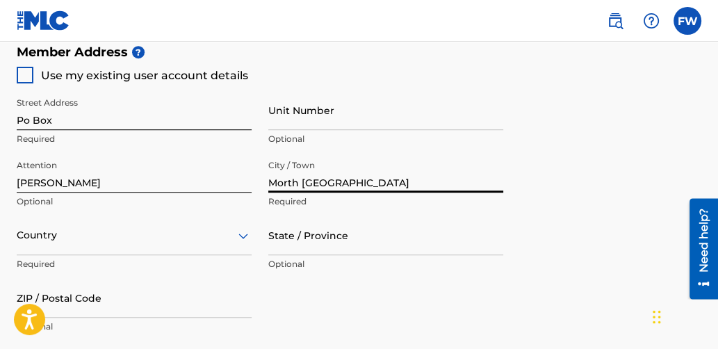
scroll to position [680, 0]
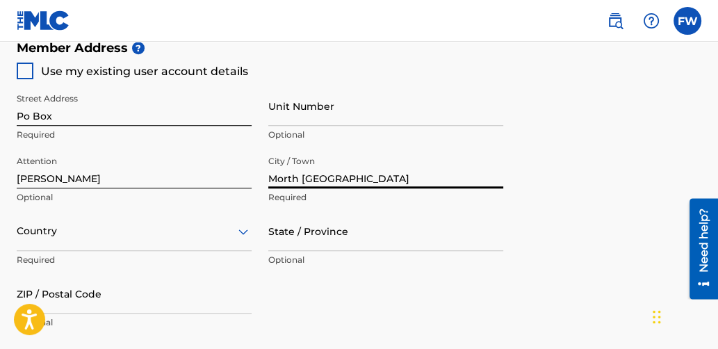
type input "Morth [GEOGRAPHIC_DATA]"
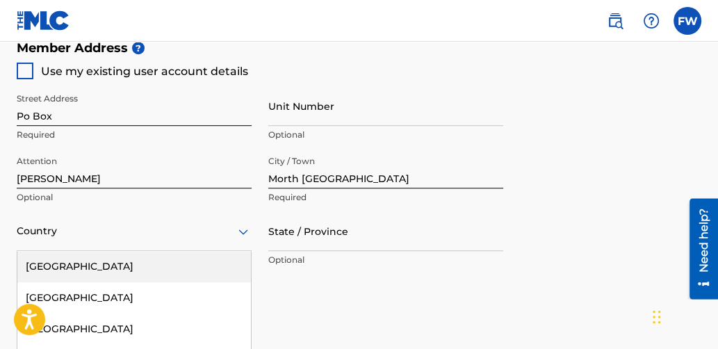
scroll to position [790, 0]
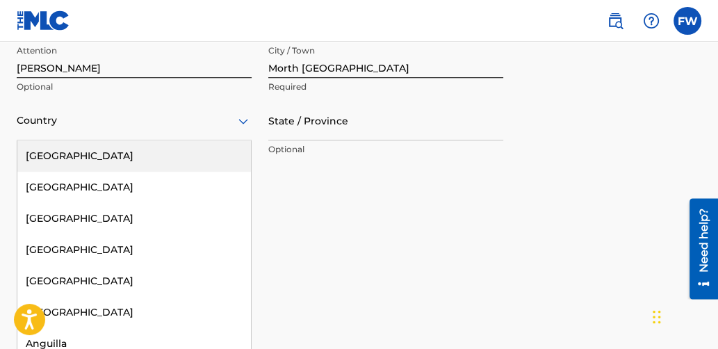
click at [245, 140] on div "223 results available. Use Up and Down to choose options, press Enter to select…" at bounding box center [134, 121] width 235 height 40
click at [149, 157] on div "[GEOGRAPHIC_DATA]" at bounding box center [134, 155] width 234 height 31
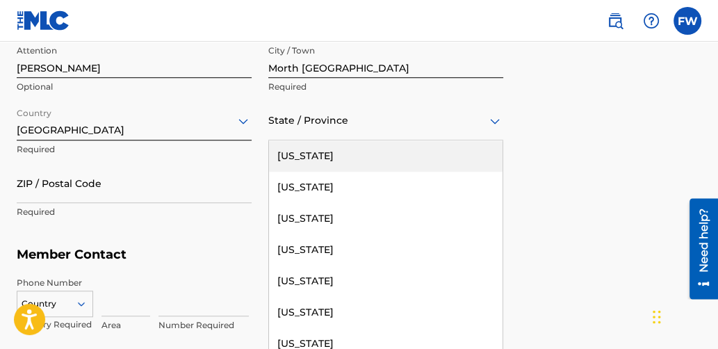
click at [493, 122] on icon at bounding box center [495, 121] width 10 height 6
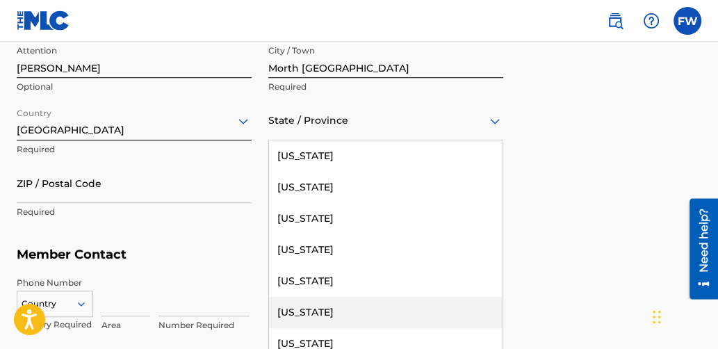
click at [305, 306] on div "[US_STATE]" at bounding box center [386, 312] width 234 height 31
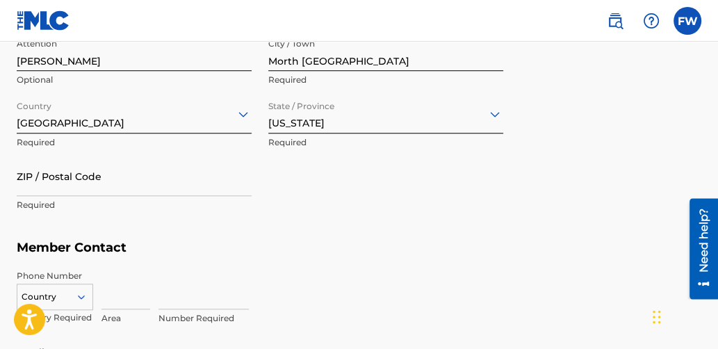
scroll to position [798, 0]
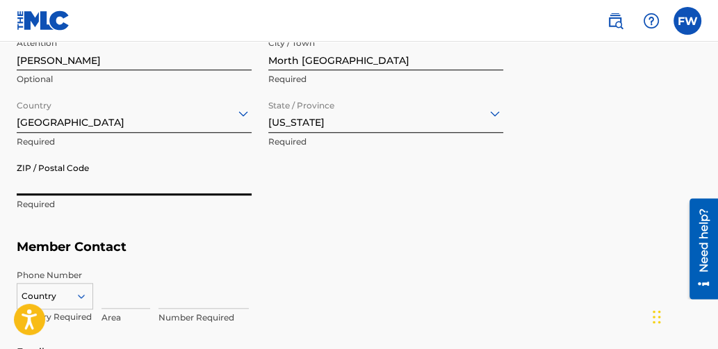
click at [57, 168] on input "ZIP / Postal Code" at bounding box center [134, 176] width 235 height 40
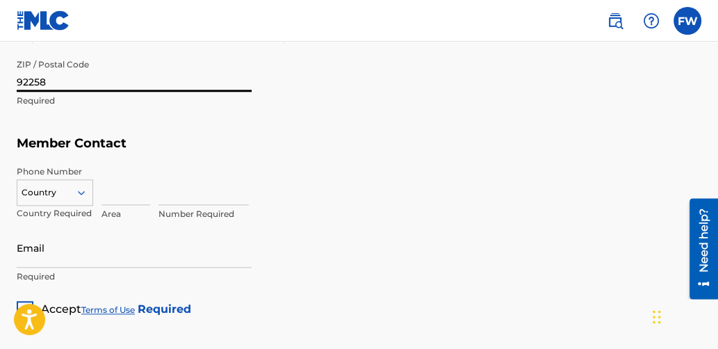
scroll to position [904, 0]
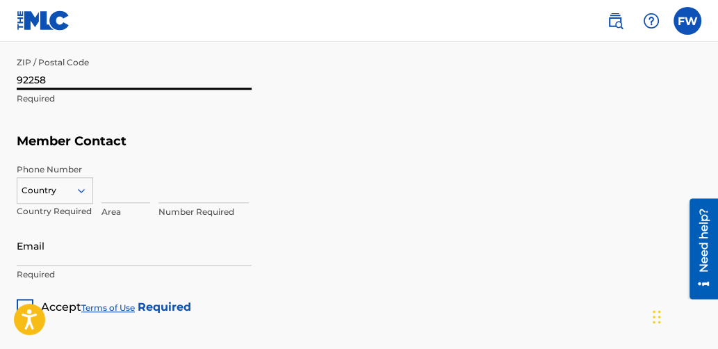
type input "92258"
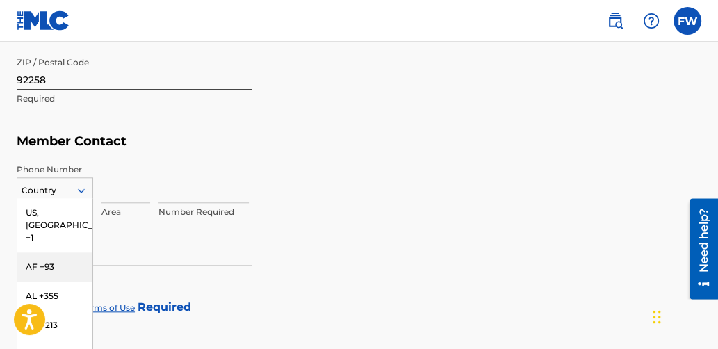
scroll to position [961, 0]
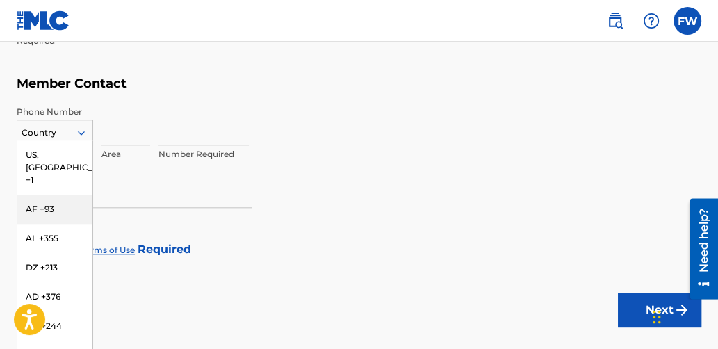
click at [79, 140] on div "216 results available. Use Up and Down to choose options, press Enter to select…" at bounding box center [55, 130] width 76 height 21
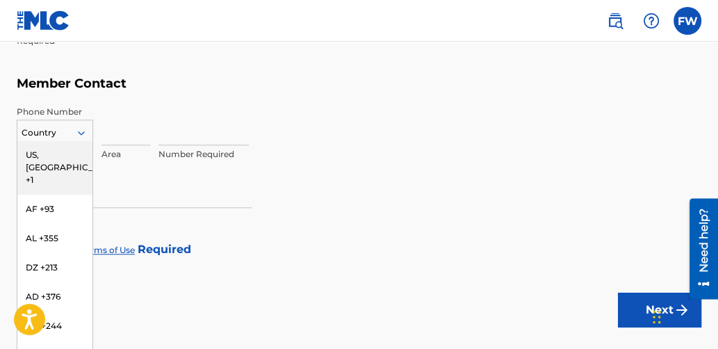
click at [50, 153] on div "US, [GEOGRAPHIC_DATA] +1" at bounding box center [54, 167] width 75 height 54
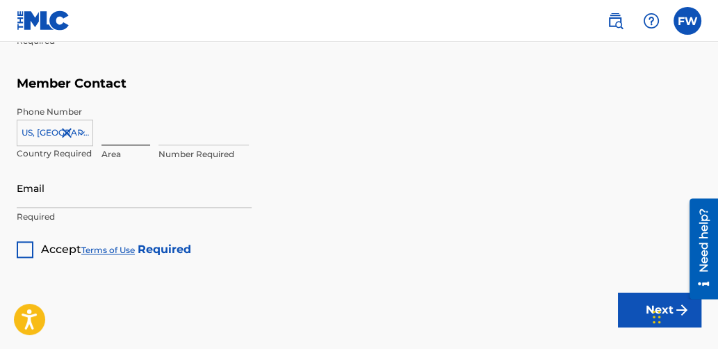
click at [115, 136] on input at bounding box center [125, 126] width 49 height 40
type input "760"
click at [159, 136] on input at bounding box center [204, 126] width 90 height 40
type input "6628753"
click at [373, 154] on div "6628753 Number Required" at bounding box center [430, 137] width 543 height 63
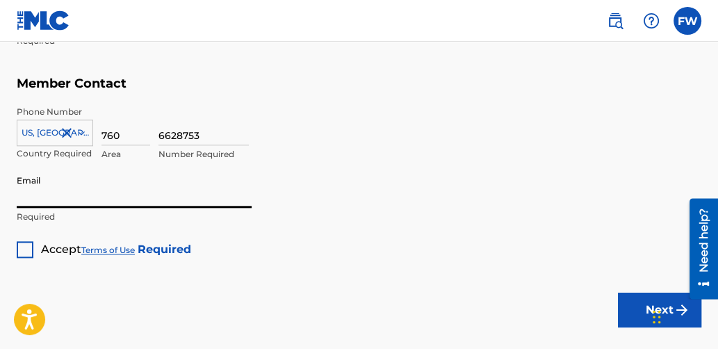
click at [49, 197] on input "Email" at bounding box center [134, 188] width 235 height 40
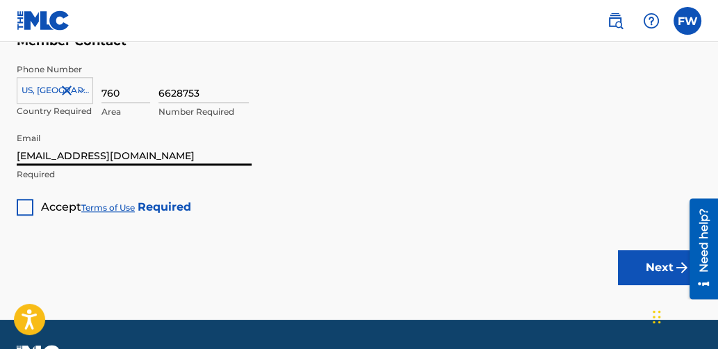
scroll to position [1006, 0]
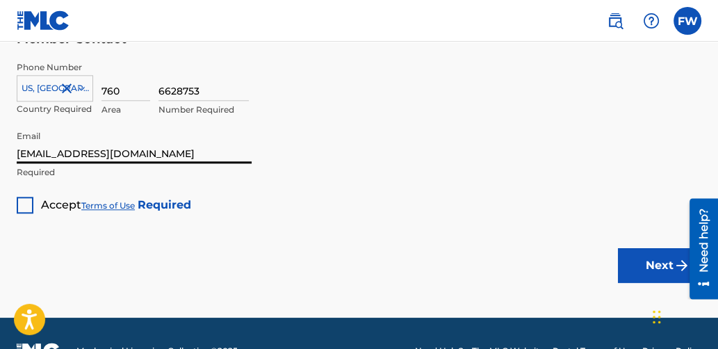
type input "[EMAIL_ADDRESS][DOMAIN_NAME]"
click at [23, 202] on div at bounding box center [25, 205] width 17 height 17
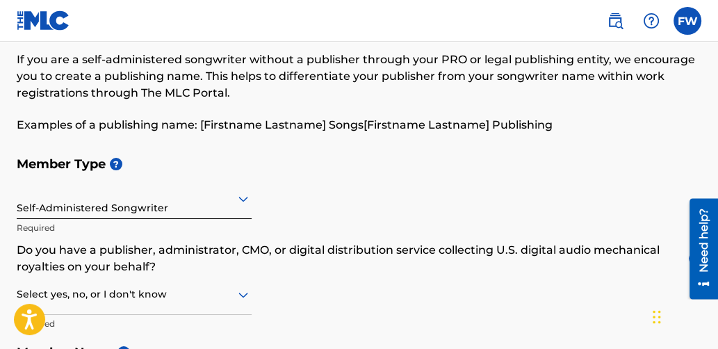
scroll to position [61, 0]
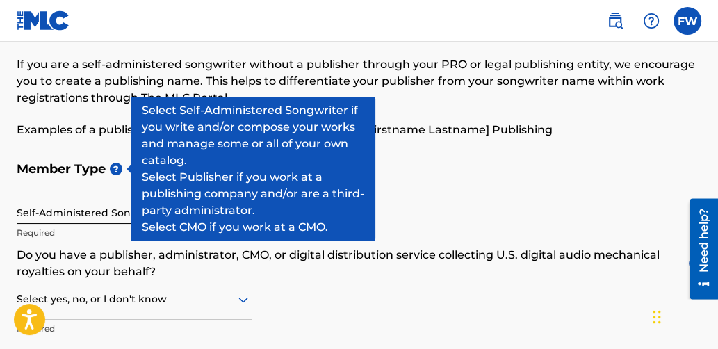
click at [120, 165] on span "?" at bounding box center [116, 169] width 13 height 13
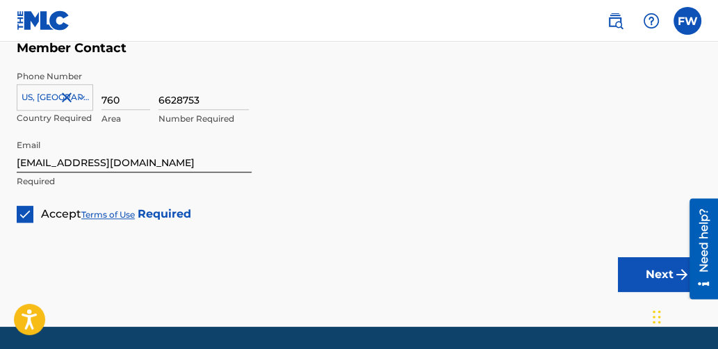
scroll to position [998, 0]
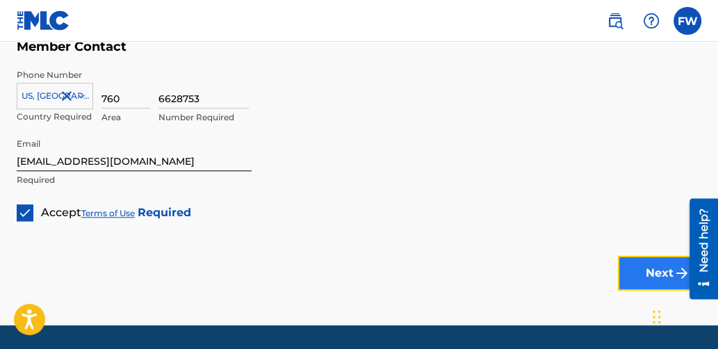
click at [653, 269] on button "Next" at bounding box center [659, 273] width 83 height 35
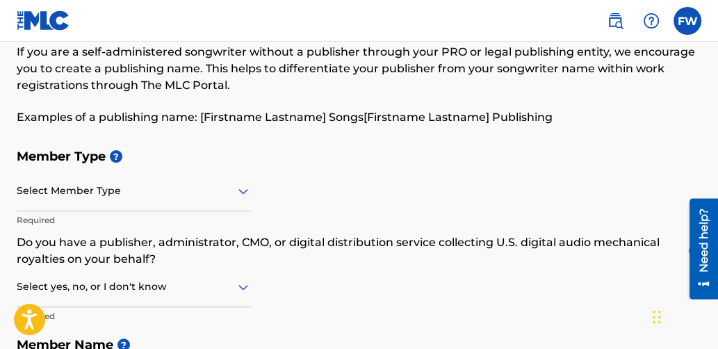
scroll to position [92, 0]
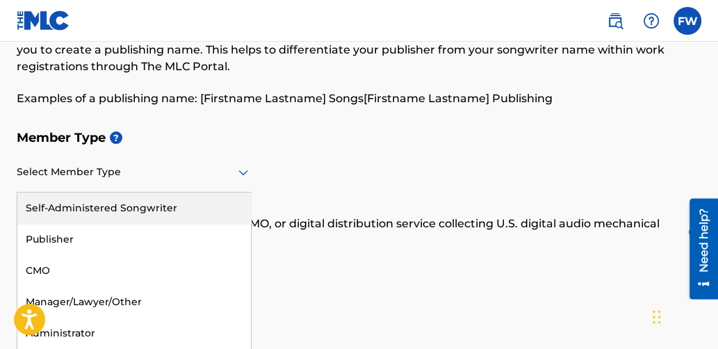
click at [245, 193] on div "5 results available. Use Up and Down to choose options, press Enter to select t…" at bounding box center [134, 173] width 235 height 40
click at [159, 207] on div "Self-Administered Songwriter" at bounding box center [134, 208] width 234 height 31
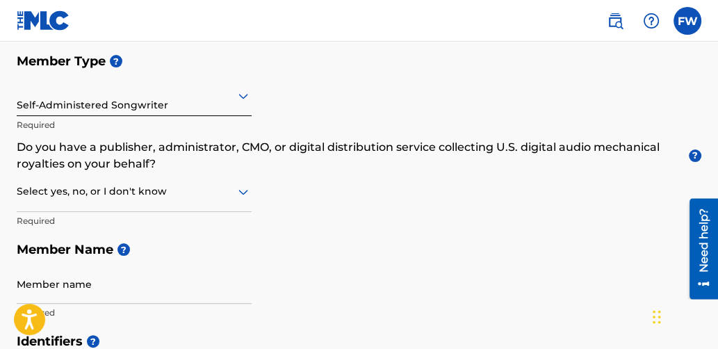
scroll to position [170, 0]
click at [243, 188] on icon at bounding box center [243, 191] width 17 height 17
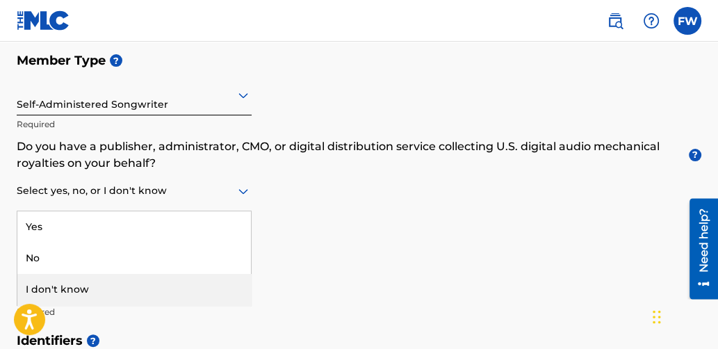
click at [101, 285] on div "I don't know" at bounding box center [134, 289] width 234 height 31
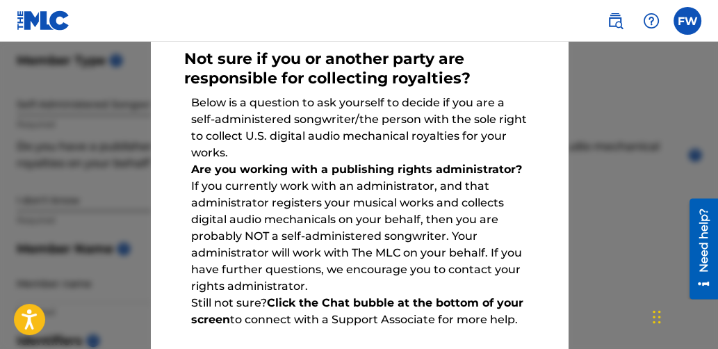
scroll to position [190, 0]
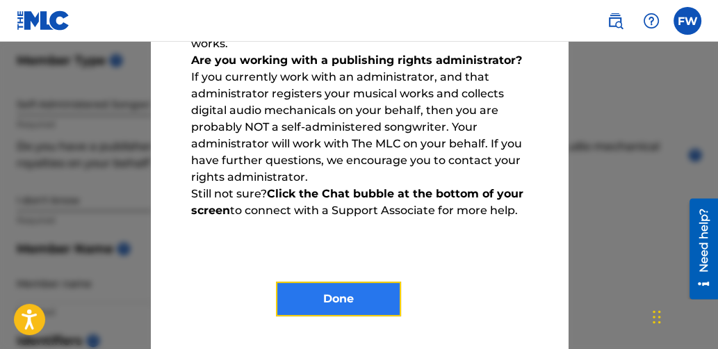
click at [329, 301] on button "Done" at bounding box center [338, 299] width 125 height 35
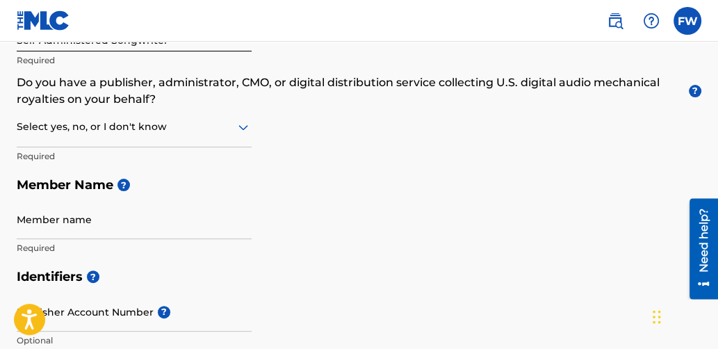
scroll to position [234, 0]
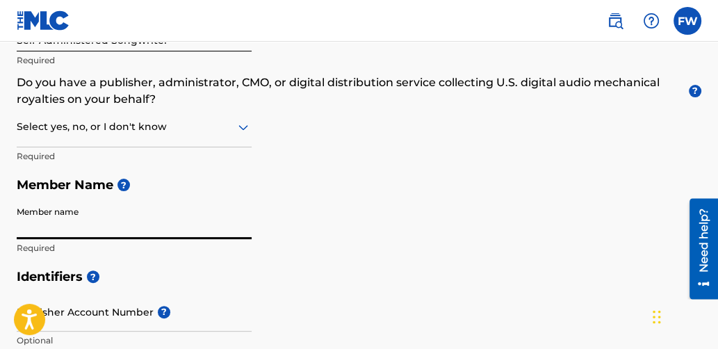
click at [49, 231] on input "Member name" at bounding box center [134, 220] width 235 height 40
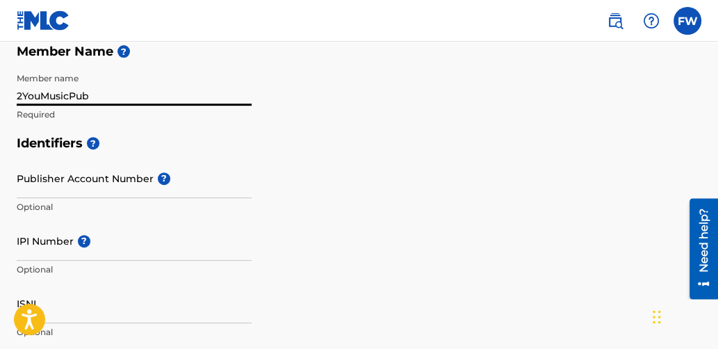
scroll to position [368, 0]
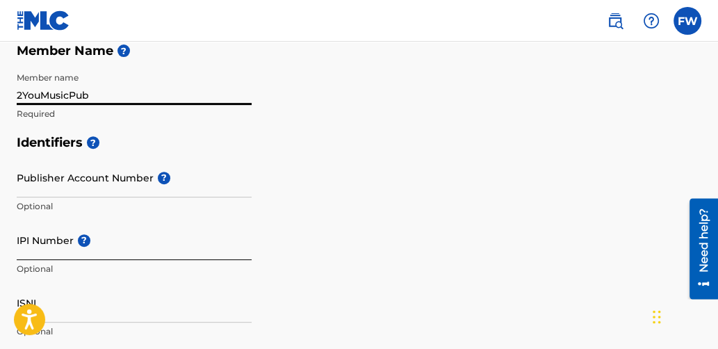
type input "2YouMusicPub"
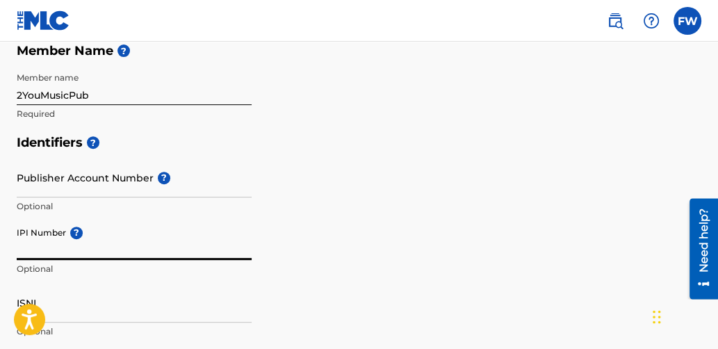
click at [26, 247] on input "IPI Number ?" at bounding box center [134, 240] width 235 height 40
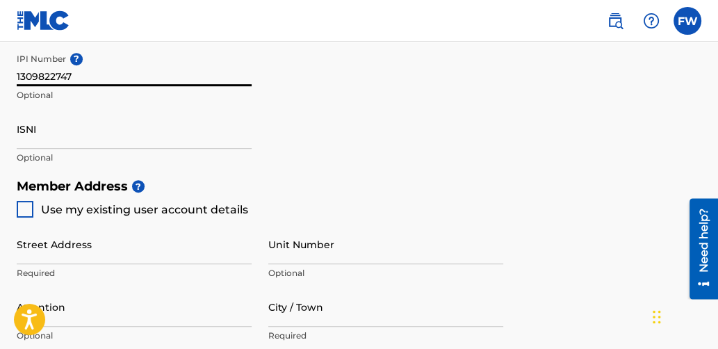
scroll to position [539, 0]
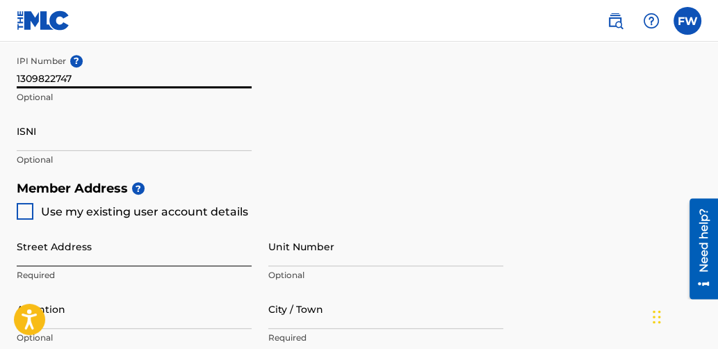
type input "1309822747"
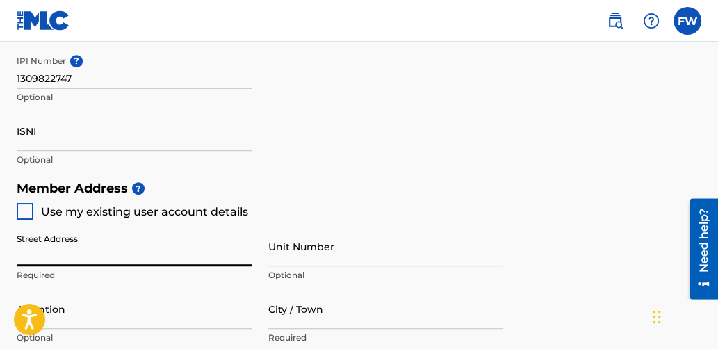
click at [22, 252] on input "Street Address" at bounding box center [134, 247] width 235 height 40
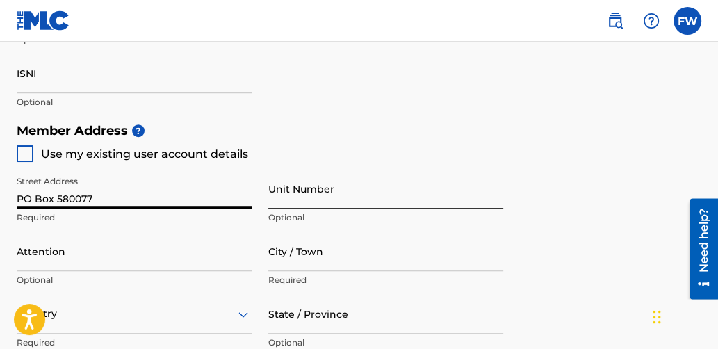
scroll to position [607, 0]
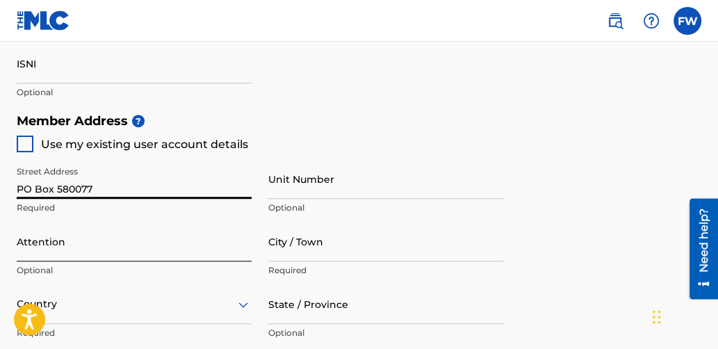
type input "PO Box 580077"
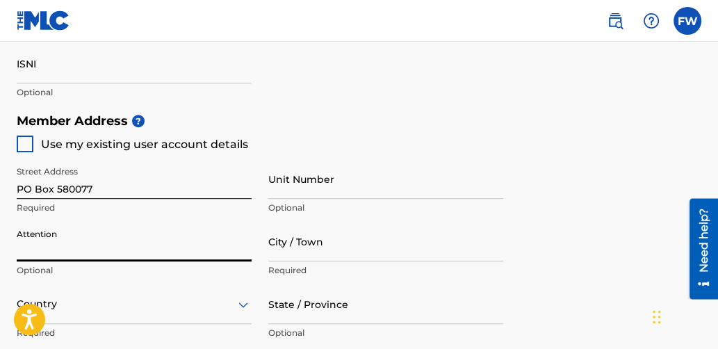
click at [67, 243] on input "Attention" at bounding box center [134, 242] width 235 height 40
type input "[PERSON_NAME]"
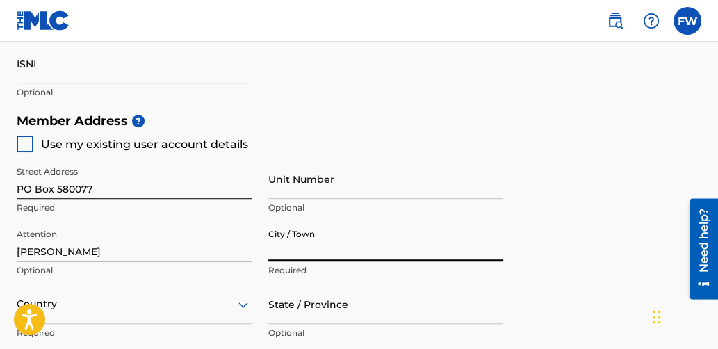
click at [304, 238] on input "City / Town" at bounding box center [385, 242] width 235 height 40
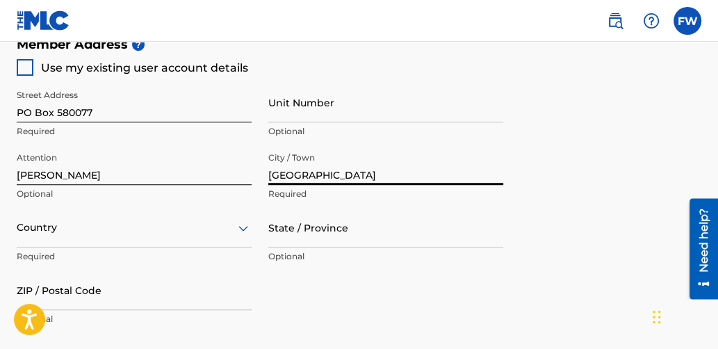
scroll to position [687, 0]
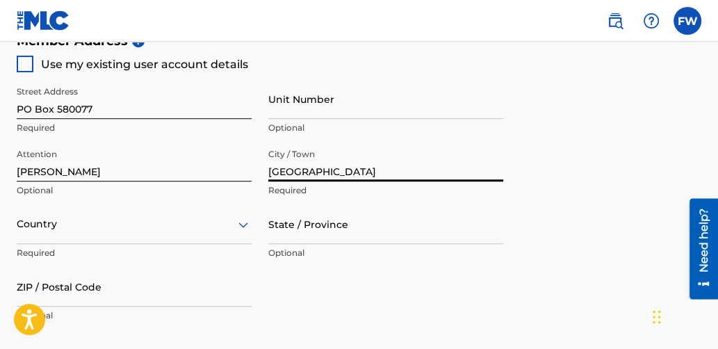
type input "[GEOGRAPHIC_DATA]"
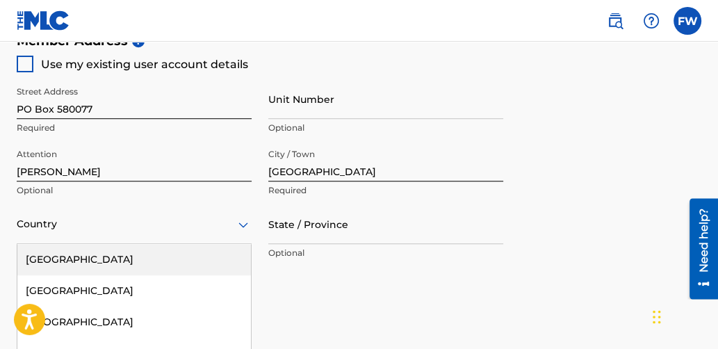
scroll to position [790, 0]
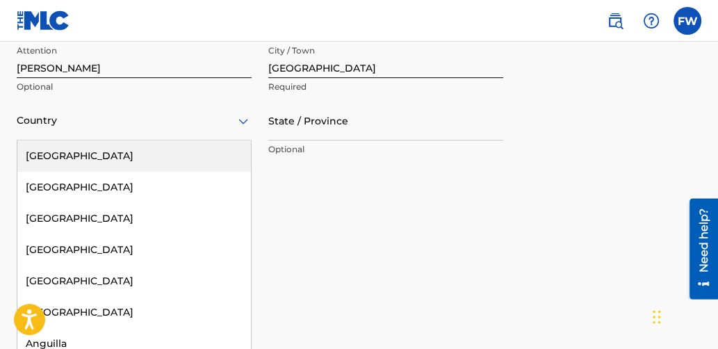
click at [243, 140] on div "223 results available. Use Up and Down to choose options, press Enter to select…" at bounding box center [134, 121] width 235 height 40
click at [108, 156] on div "[GEOGRAPHIC_DATA]" at bounding box center [134, 155] width 234 height 31
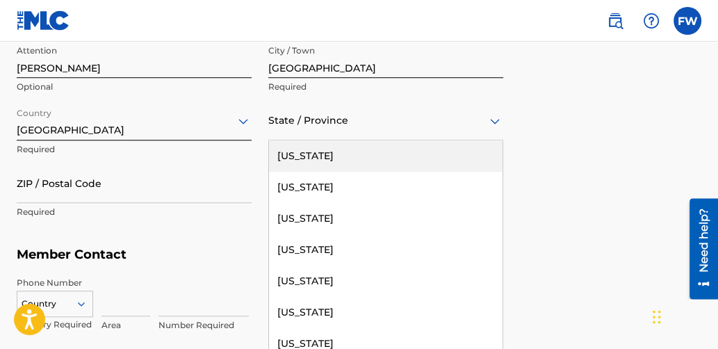
click at [491, 121] on icon at bounding box center [495, 121] width 10 height 6
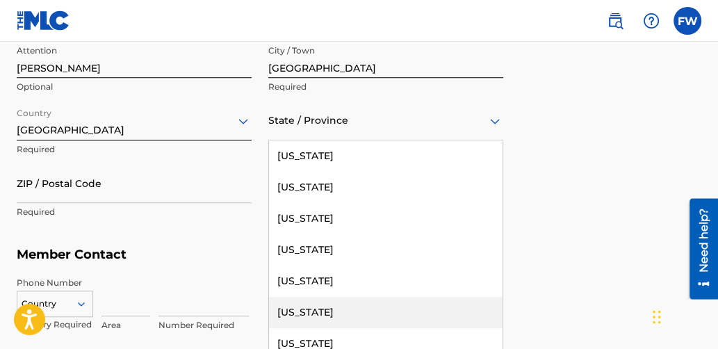
click at [307, 301] on div "[US_STATE]" at bounding box center [386, 312] width 234 height 31
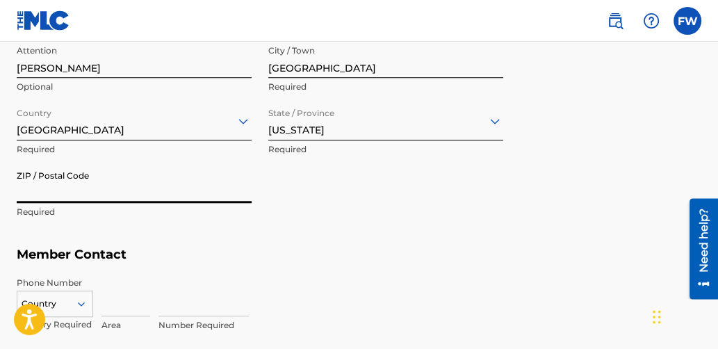
click at [32, 182] on input "ZIP / Postal Code" at bounding box center [134, 183] width 235 height 40
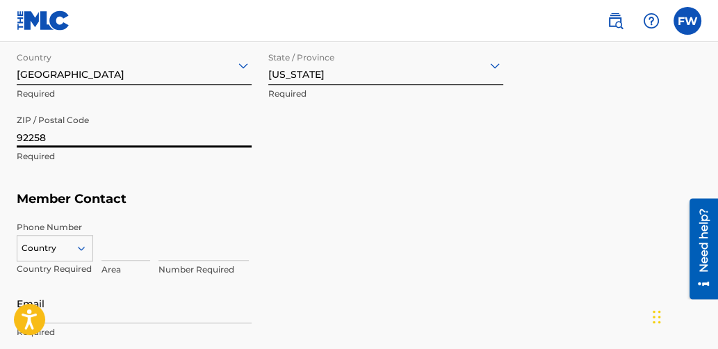
scroll to position [847, 0]
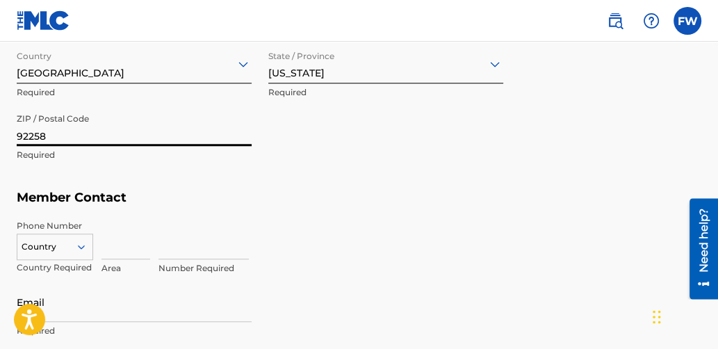
type input "92258"
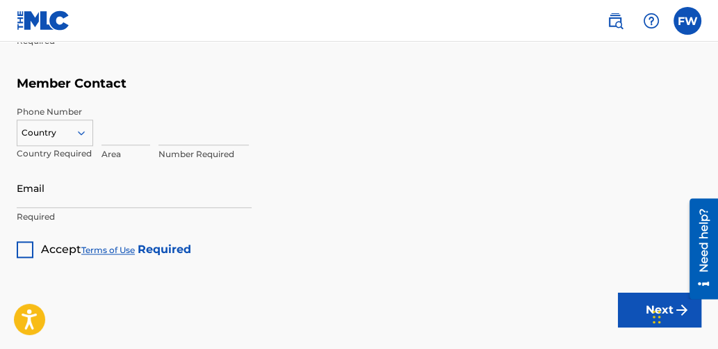
click at [82, 140] on div "Country" at bounding box center [55, 130] width 76 height 21
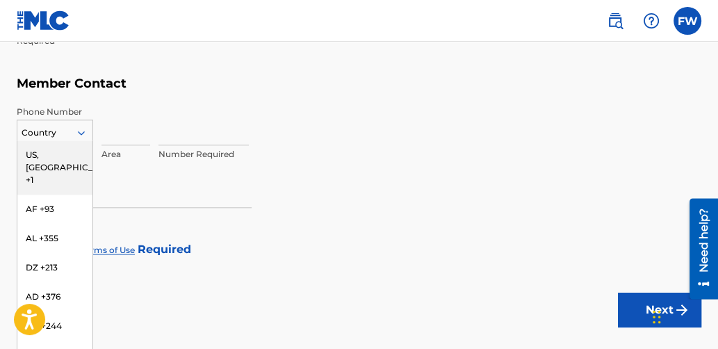
click at [51, 151] on div "US, [GEOGRAPHIC_DATA] +1" at bounding box center [54, 167] width 75 height 54
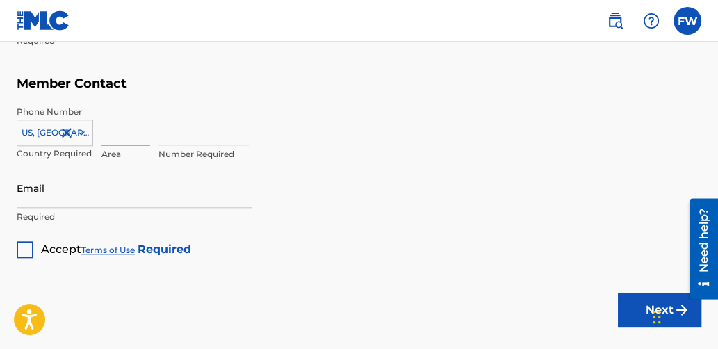
click at [113, 143] on input at bounding box center [125, 126] width 49 height 40
type input "760"
click at [179, 136] on input at bounding box center [204, 126] width 90 height 40
type input "6628753"
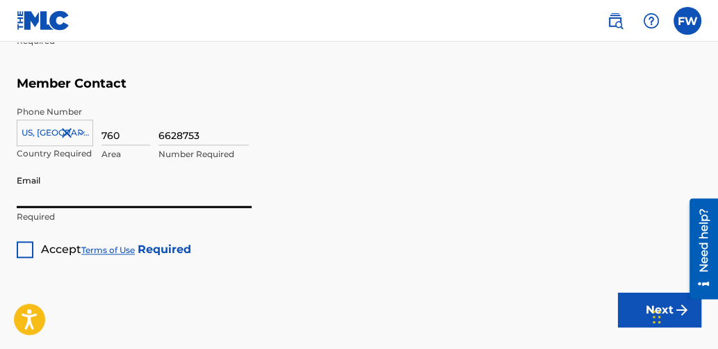
click at [35, 200] on input "Email" at bounding box center [134, 188] width 235 height 40
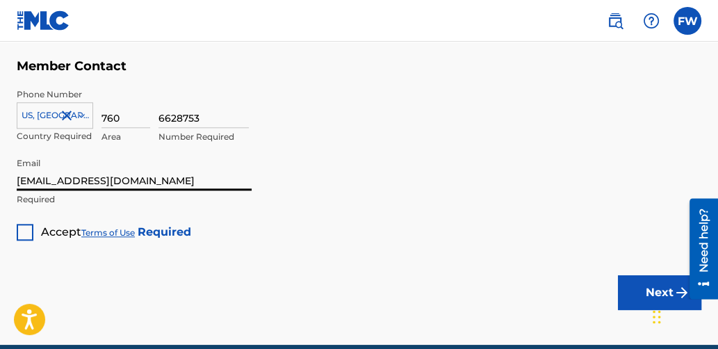
scroll to position [984, 0]
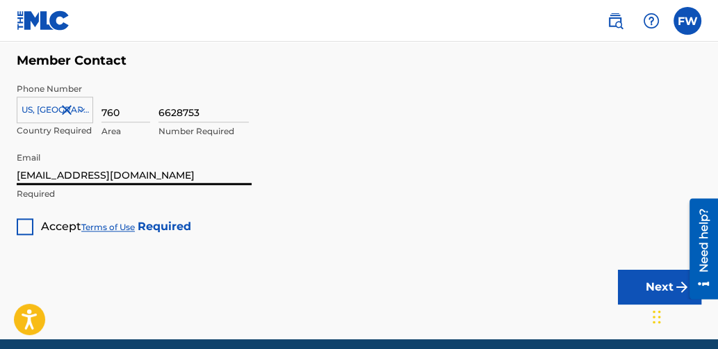
type input "[EMAIL_ADDRESS][DOMAIN_NAME]"
click at [23, 225] on div at bounding box center [25, 226] width 17 height 17
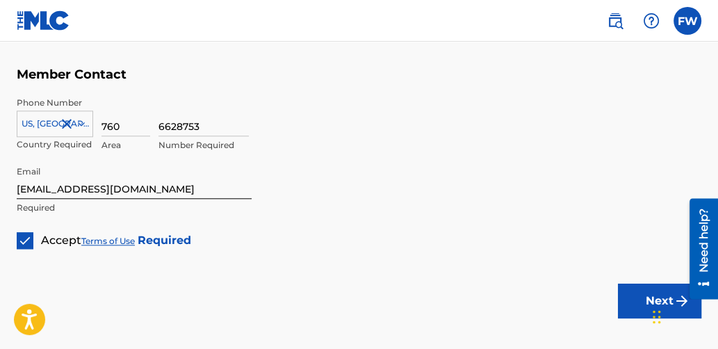
scroll to position [1040, 0]
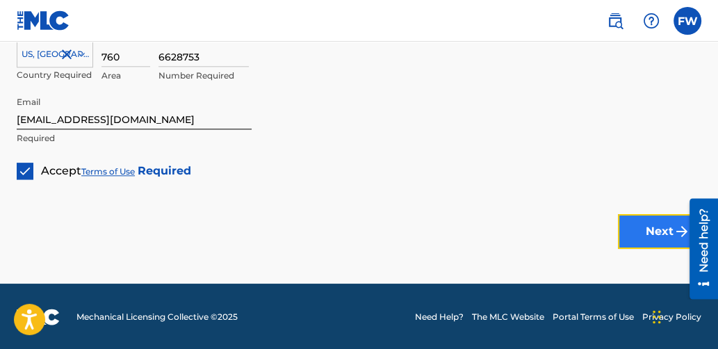
click at [658, 221] on button "Next" at bounding box center [659, 231] width 83 height 35
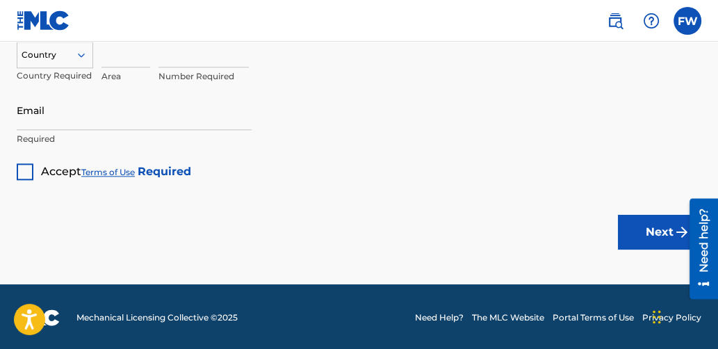
scroll to position [1040, 0]
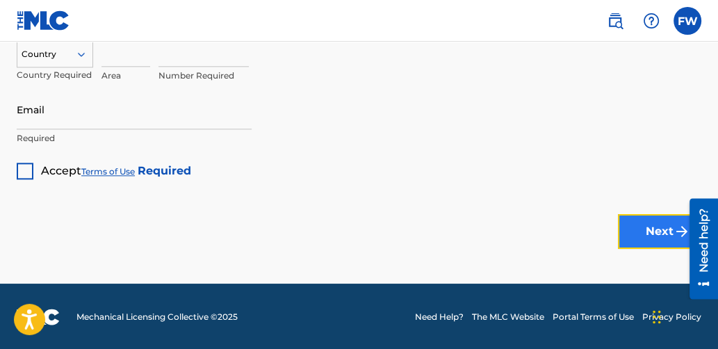
click at [631, 229] on button "Next" at bounding box center [659, 231] width 83 height 35
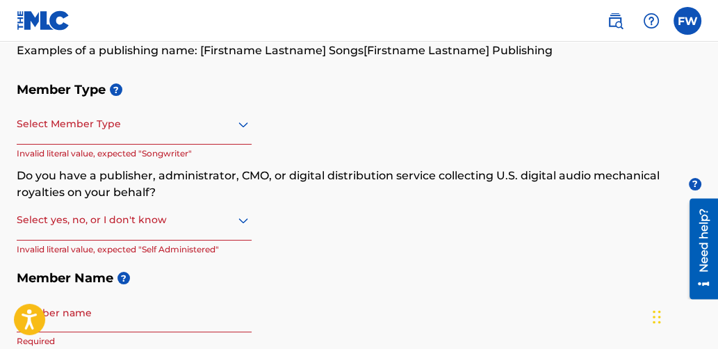
scroll to position [139, 0]
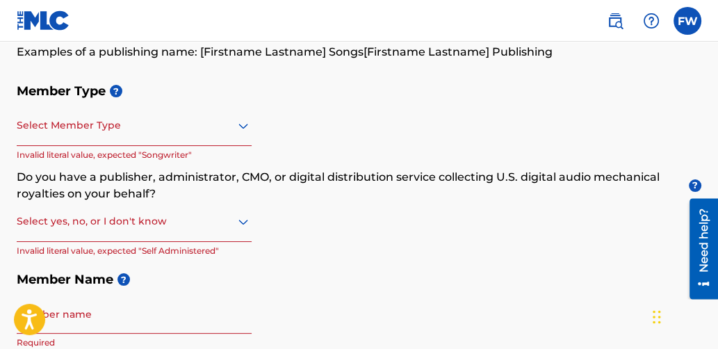
click at [241, 123] on icon at bounding box center [243, 125] width 17 height 17
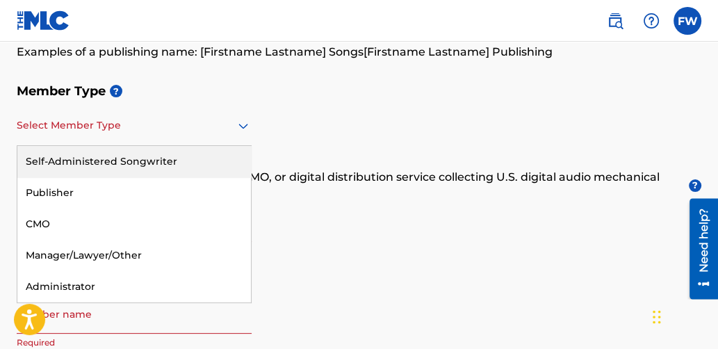
click at [172, 158] on div "Self-Administered Songwriter" at bounding box center [134, 161] width 234 height 31
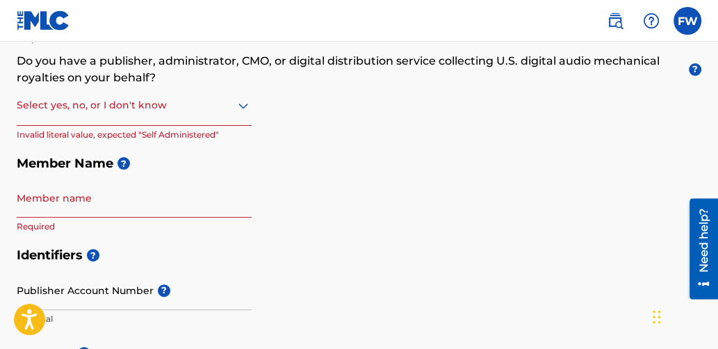
scroll to position [257, 0]
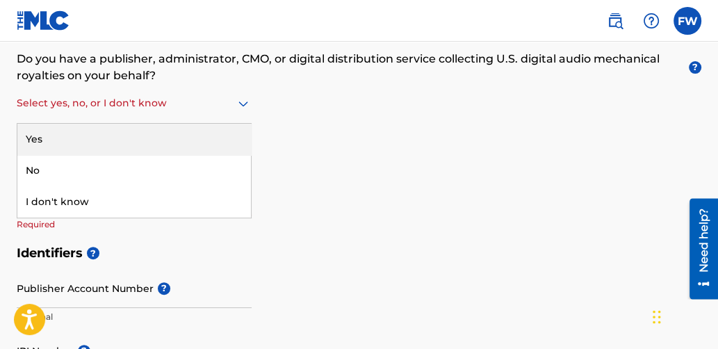
click at [240, 101] on icon at bounding box center [243, 104] width 10 height 6
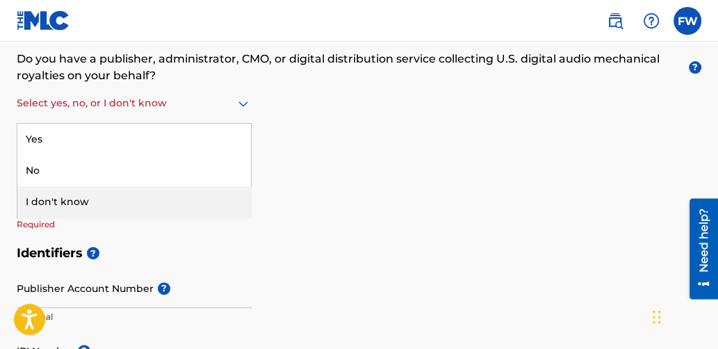
click at [89, 206] on div "I don't know" at bounding box center [134, 201] width 234 height 31
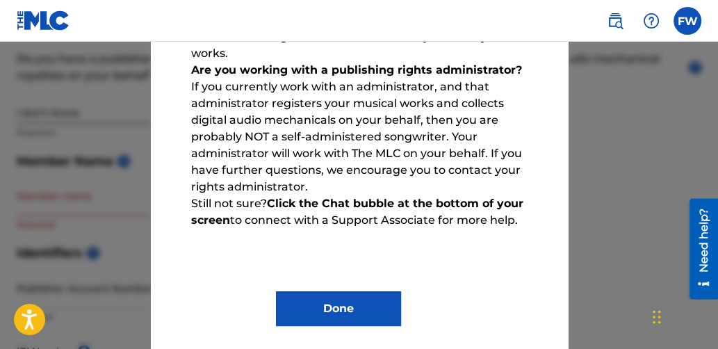
scroll to position [181, 0]
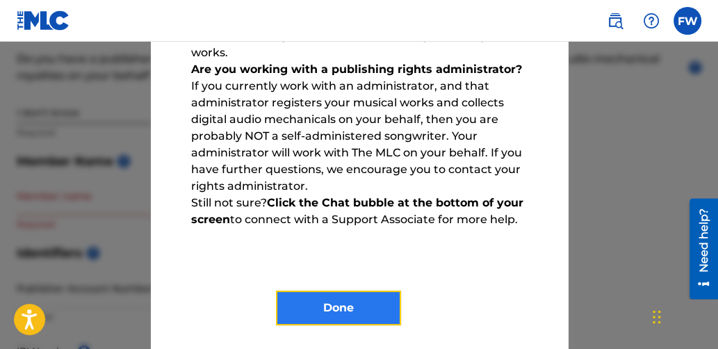
click at [343, 309] on button "Done" at bounding box center [338, 308] width 125 height 35
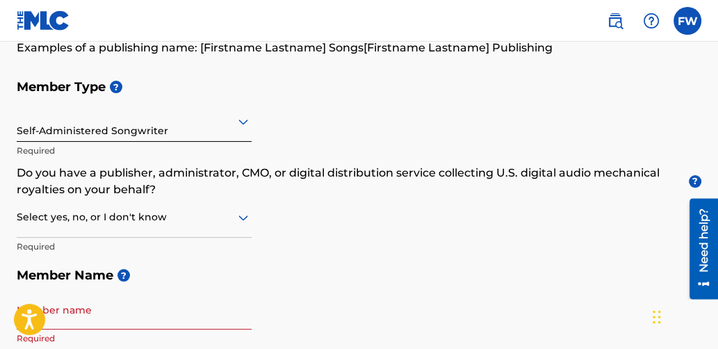
scroll to position [138, 0]
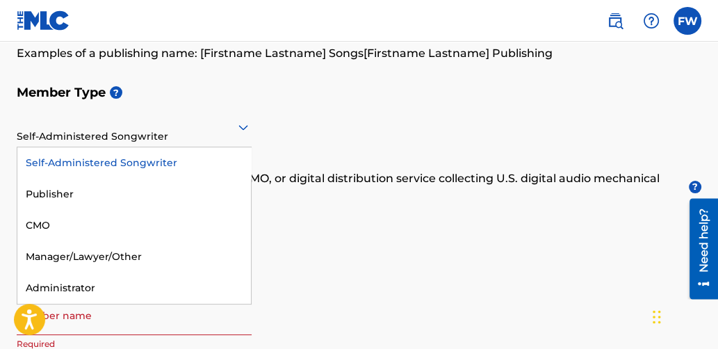
click at [245, 128] on icon at bounding box center [243, 128] width 10 height 6
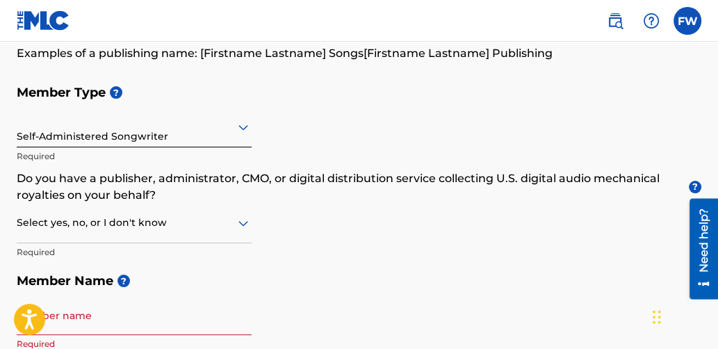
click at [403, 256] on div "Member Type ? Self-Administered Songwriter Required Do you have a publisher, ad…" at bounding box center [359, 218] width 685 height 280
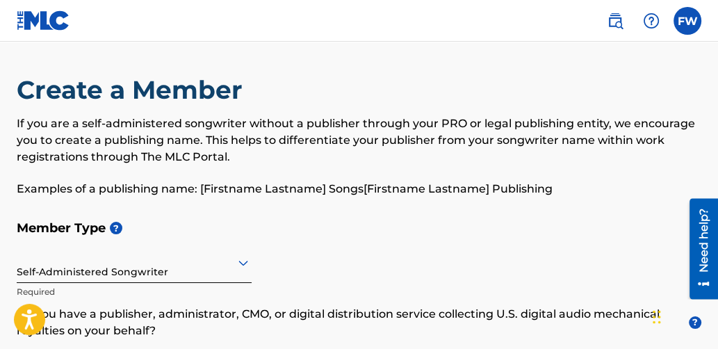
scroll to position [0, 0]
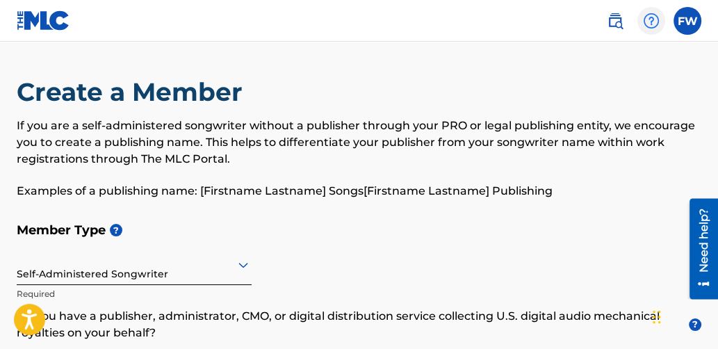
click at [649, 22] on img at bounding box center [651, 21] width 17 height 17
click at [336, 226] on h5 "Member Type ?" at bounding box center [359, 231] width 685 height 30
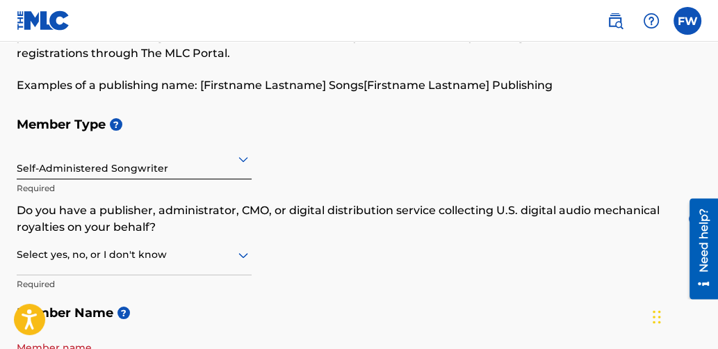
scroll to position [104, 0]
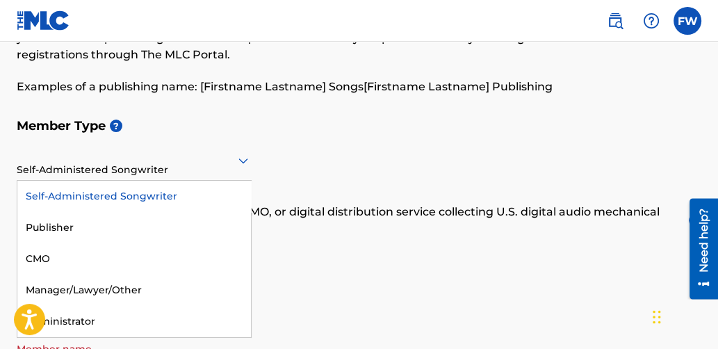
click at [241, 159] on icon at bounding box center [243, 162] width 10 height 6
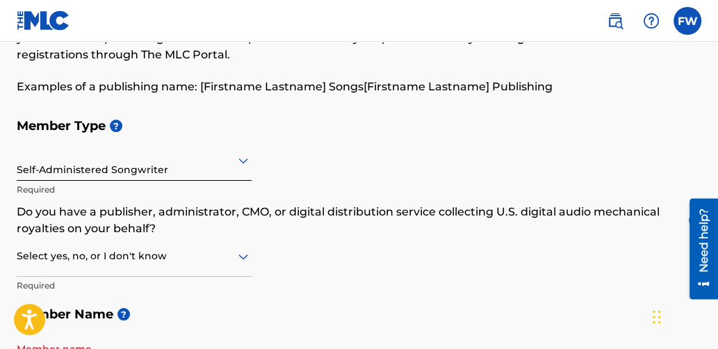
click at [302, 165] on div "Member Type ? Self-Administered Songwriter Required Do you have a publisher, ad…" at bounding box center [359, 251] width 685 height 280
click at [391, 243] on div "Member Type ? Self-Administered Songwriter Required Do you have a publisher, ad…" at bounding box center [359, 251] width 685 height 280
drag, startPoint x: 391, startPoint y: 243, endPoint x: 362, endPoint y: 154, distance: 93.0
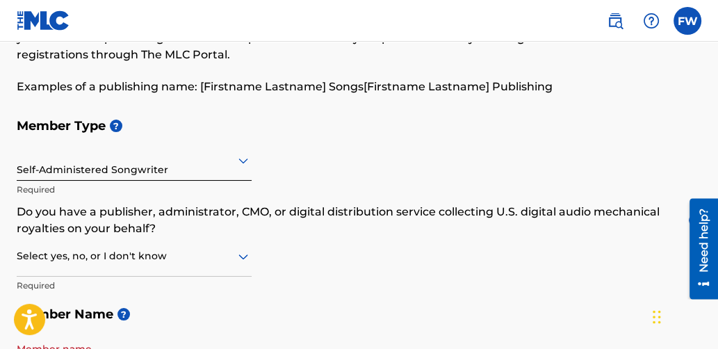
click at [362, 154] on div "Member Type ? Self-Administered Songwriter Required Do you have a publisher, ad…" at bounding box center [359, 251] width 685 height 280
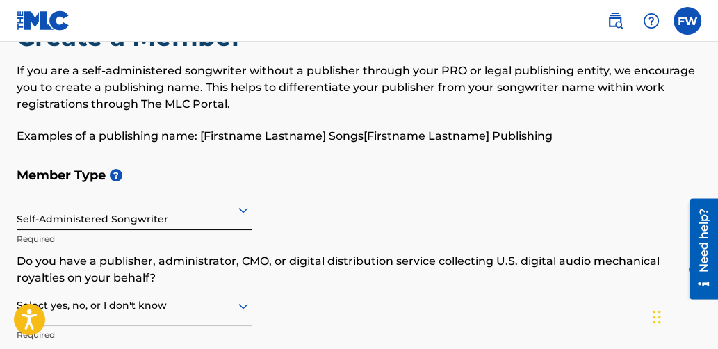
scroll to position [0, 0]
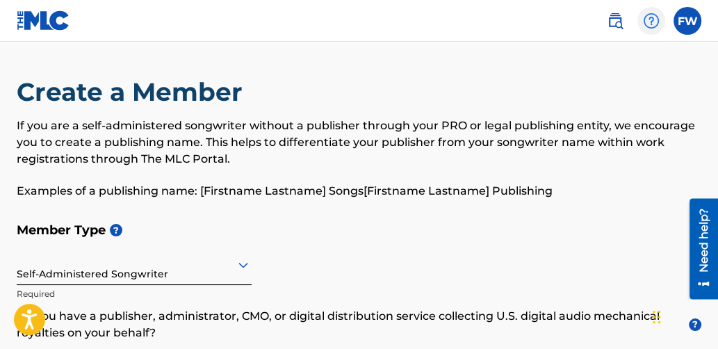
click at [649, 17] on img at bounding box center [651, 21] width 17 height 17
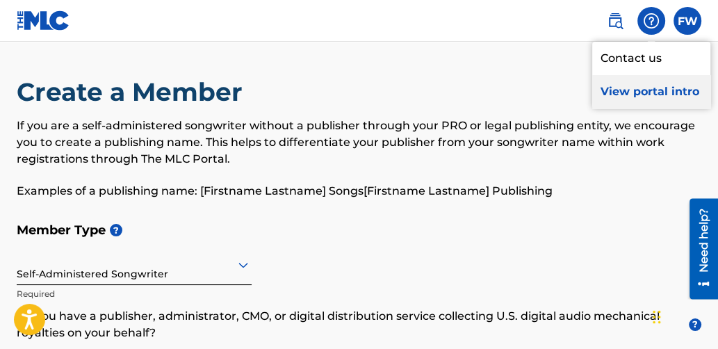
click at [632, 87] on p "View portal intro" at bounding box center [651, 91] width 118 height 33
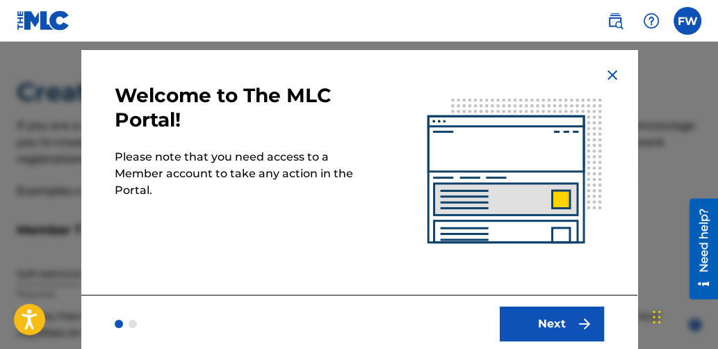
scroll to position [39, 0]
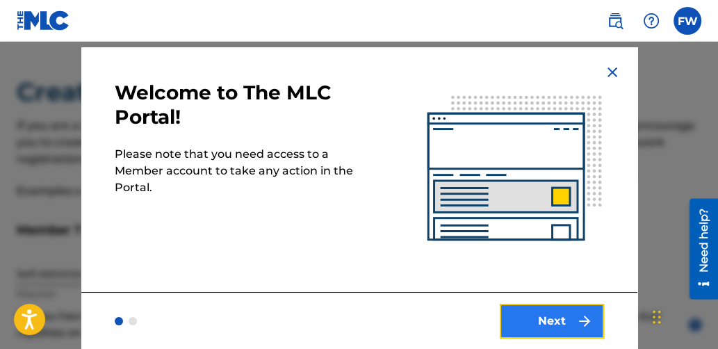
click at [548, 320] on button "Next" at bounding box center [552, 321] width 104 height 35
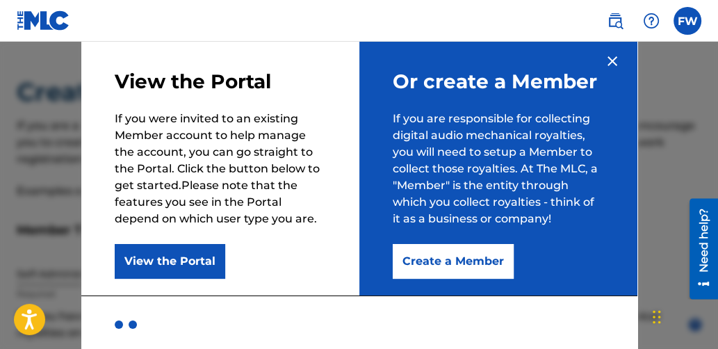
scroll to position [47, 0]
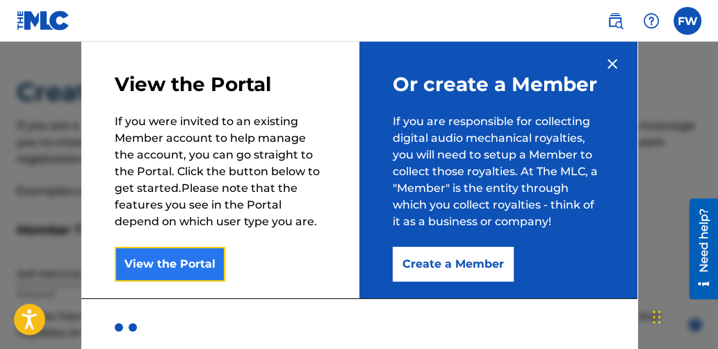
click at [159, 259] on button "View the Portal" at bounding box center [170, 264] width 111 height 35
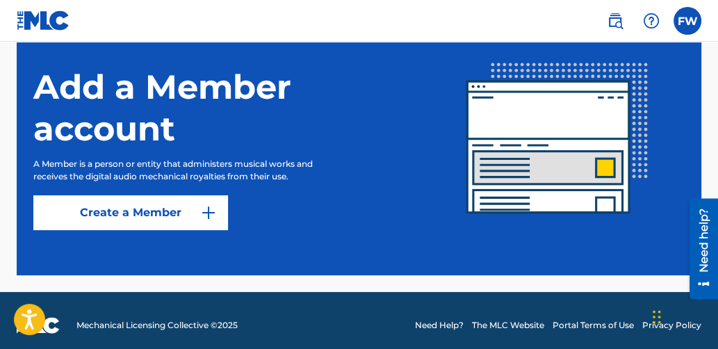
scroll to position [411, 0]
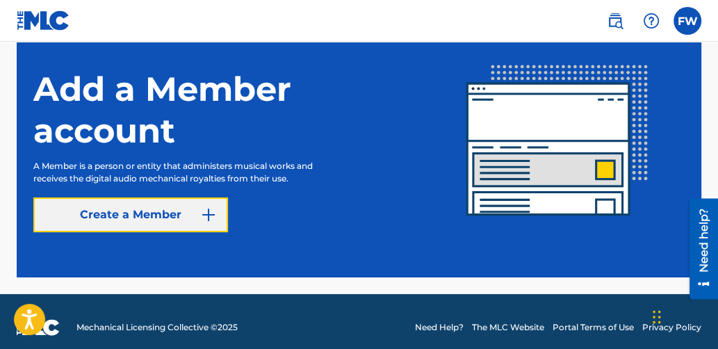
click at [209, 222] on img at bounding box center [208, 214] width 17 height 17
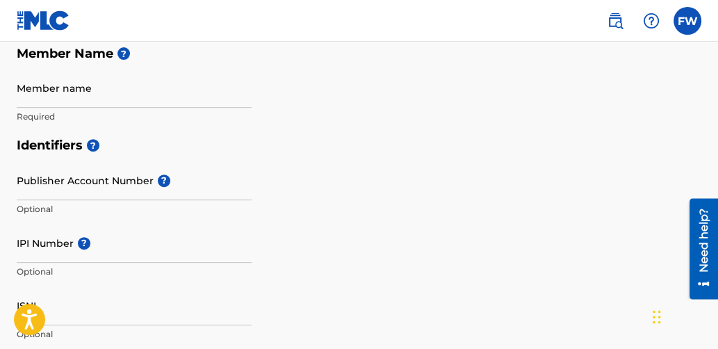
scroll to position [361, 0]
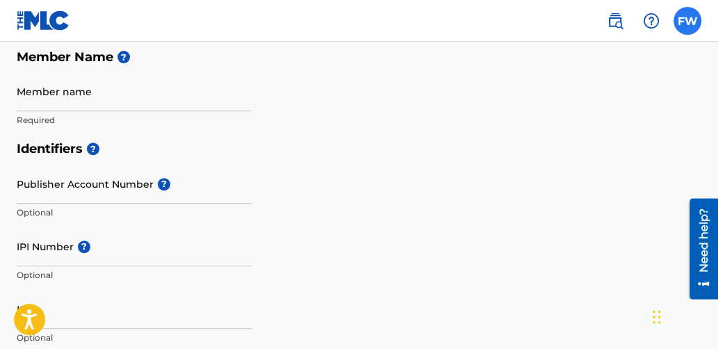
click at [681, 16] on label at bounding box center [688, 21] width 28 height 28
click at [688, 21] on input "FW [PERSON_NAME] [EMAIL_ADDRESS][DOMAIN_NAME] Notification Preferences Profile …" at bounding box center [688, 21] width 0 height 0
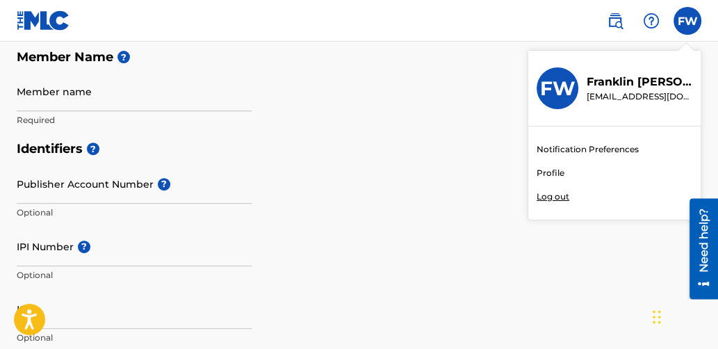
click at [550, 173] on link "Profile" at bounding box center [551, 173] width 28 height 13
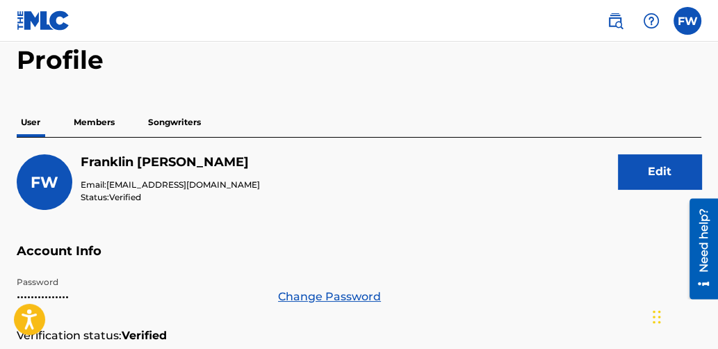
scroll to position [63, 0]
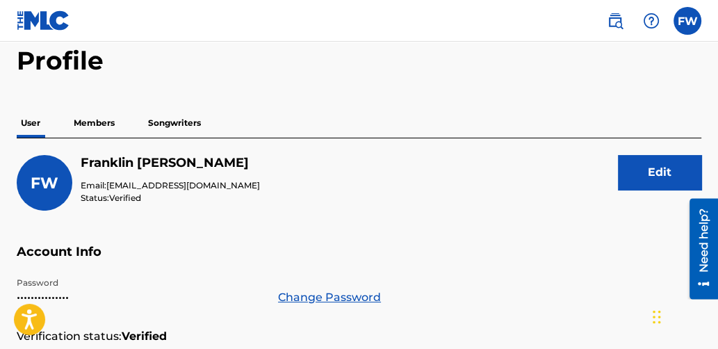
click at [96, 117] on p "Members" at bounding box center [94, 122] width 49 height 29
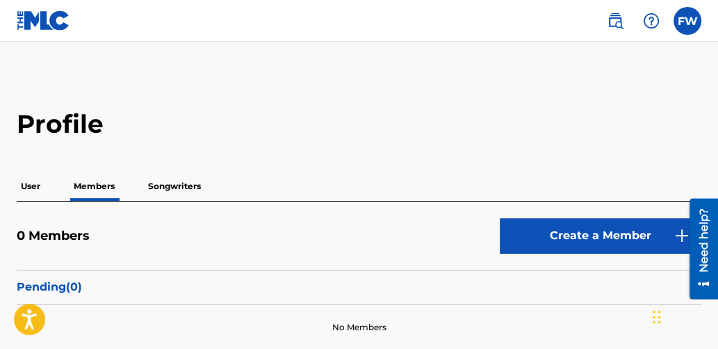
click at [170, 182] on p "Songwriters" at bounding box center [174, 186] width 61 height 29
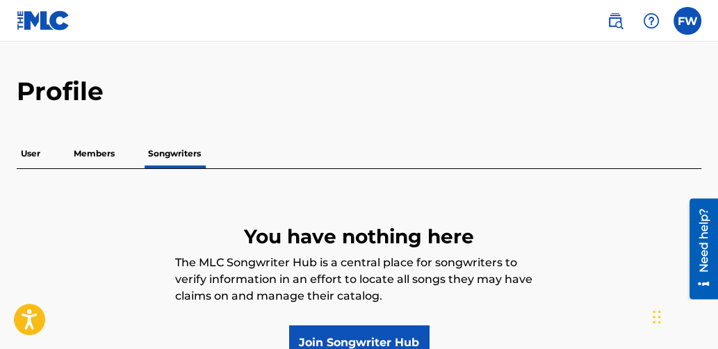
scroll to position [32, 0]
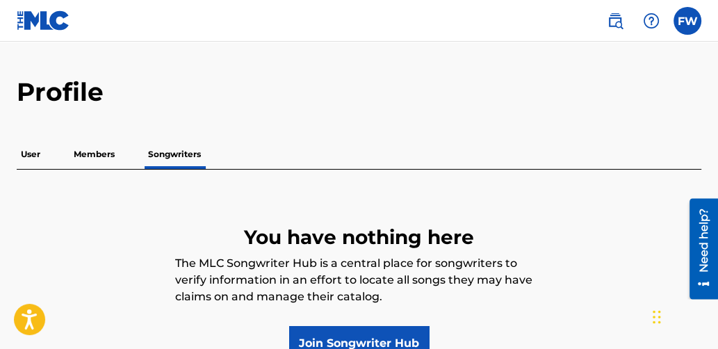
click at [98, 156] on p "Members" at bounding box center [94, 154] width 49 height 29
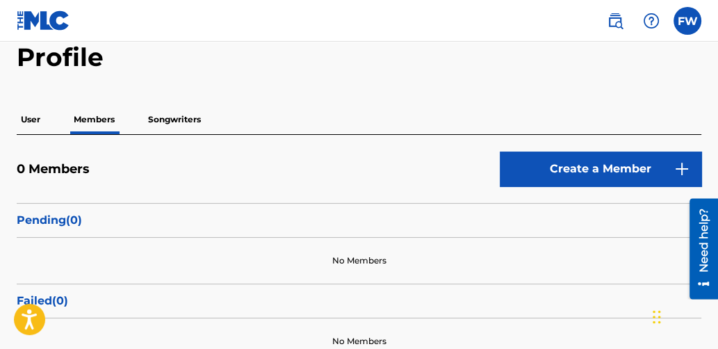
scroll to position [41, 0]
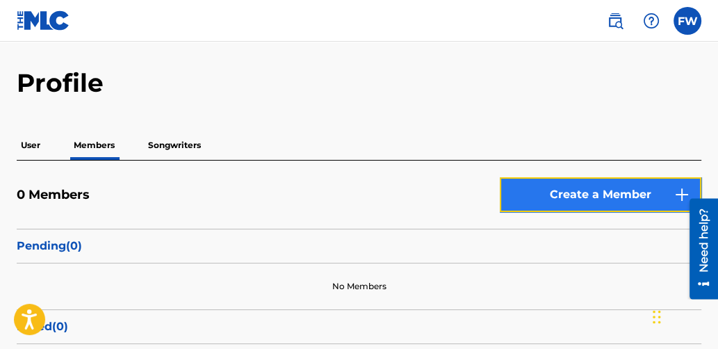
click at [628, 188] on link "Create a Member" at bounding box center [601, 194] width 202 height 35
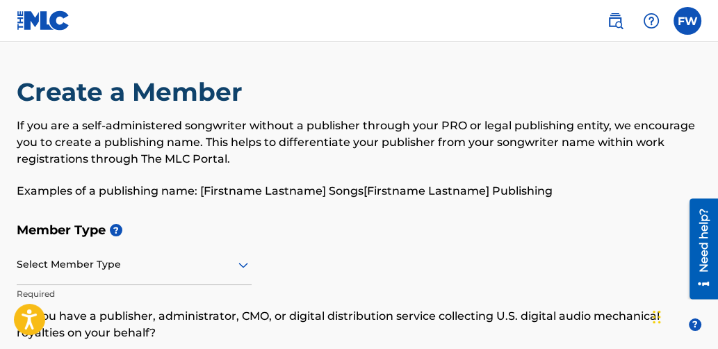
scroll to position [41, 0]
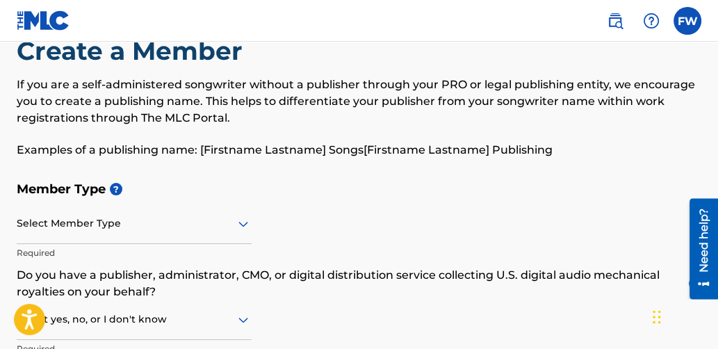
scroll to position [361, 0]
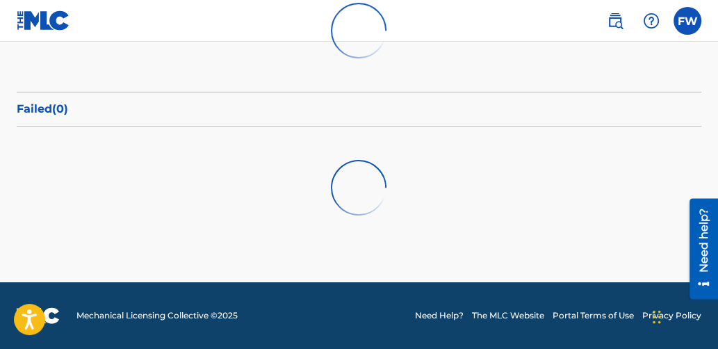
scroll to position [41, 0]
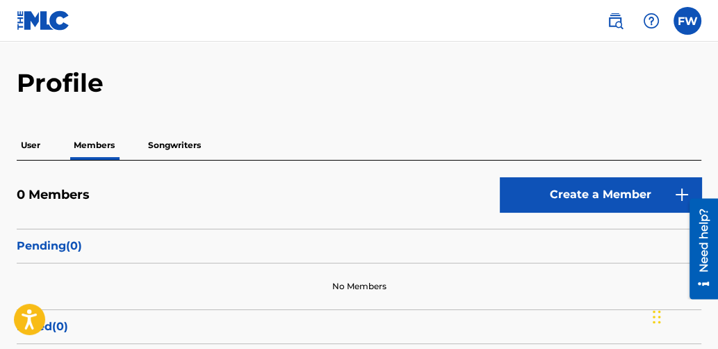
click at [171, 146] on p "Songwriters" at bounding box center [174, 145] width 61 height 29
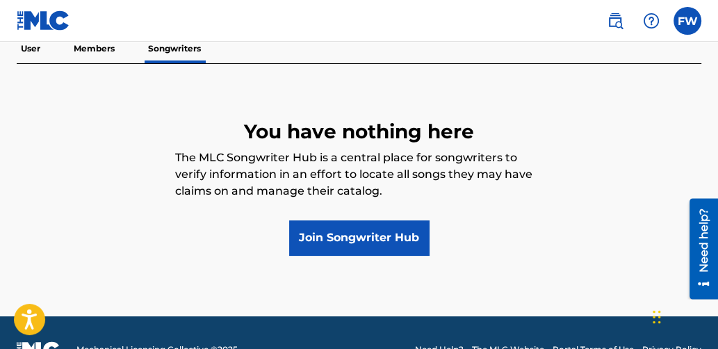
scroll to position [136, 0]
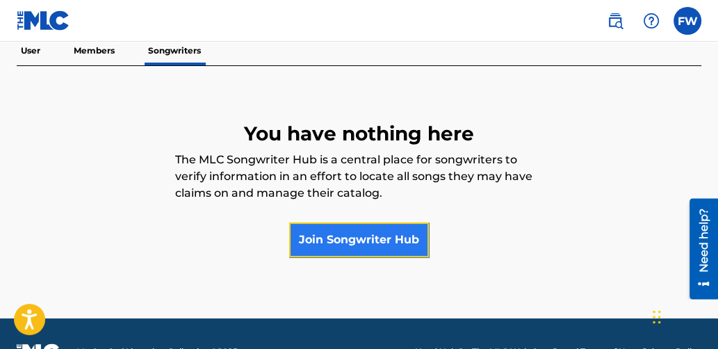
click at [363, 238] on link "Join Songwriter Hub" at bounding box center [359, 239] width 140 height 35
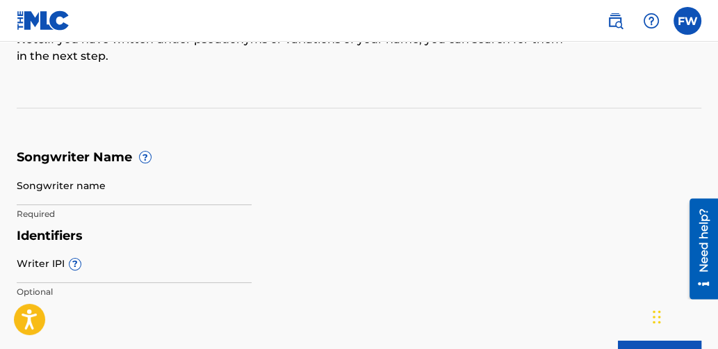
scroll to position [185, 0]
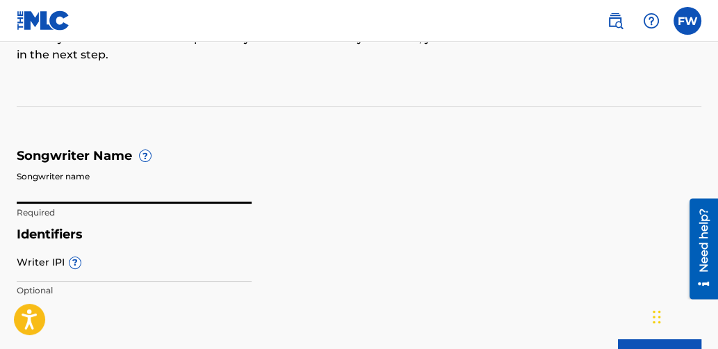
click at [52, 186] on input "Songwriter name" at bounding box center [134, 184] width 235 height 40
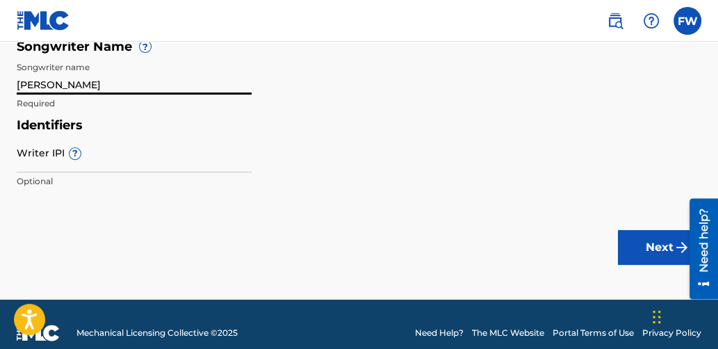
scroll to position [293, 0]
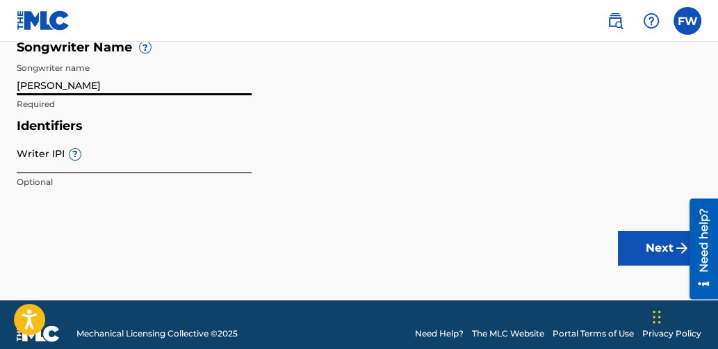
type input "[PERSON_NAME]"
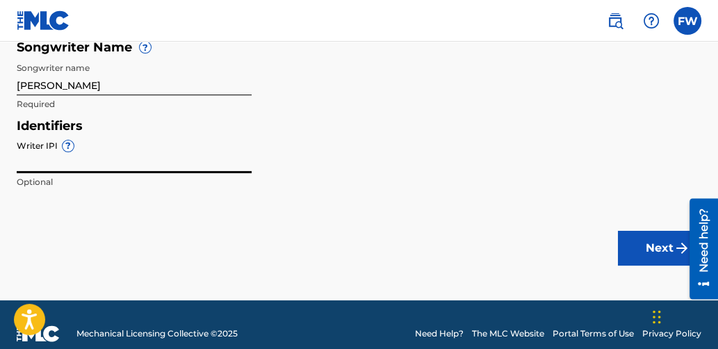
click at [64, 161] on input "Writer IPI ?" at bounding box center [134, 153] width 235 height 40
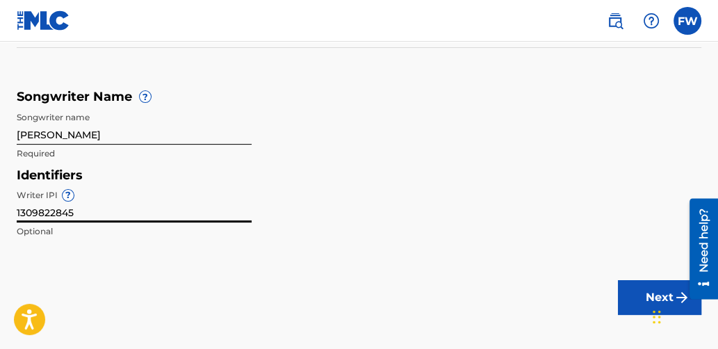
scroll to position [239, 0]
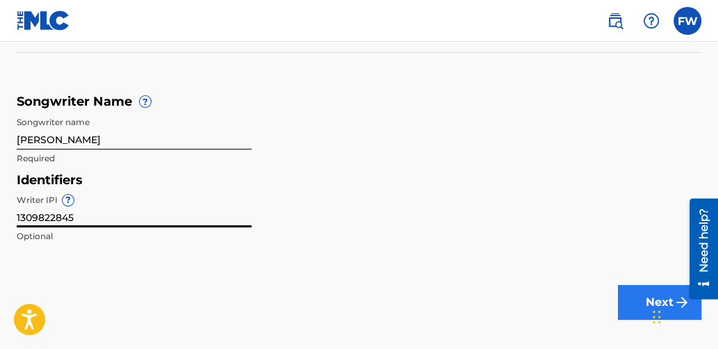
type input "1309822845"
click at [641, 298] on button "Next" at bounding box center [659, 302] width 83 height 35
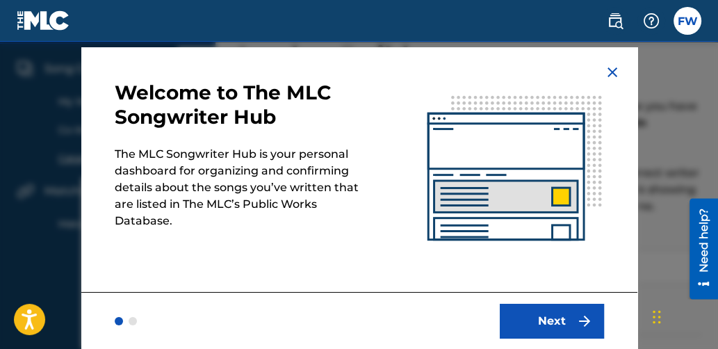
scroll to position [38, 0]
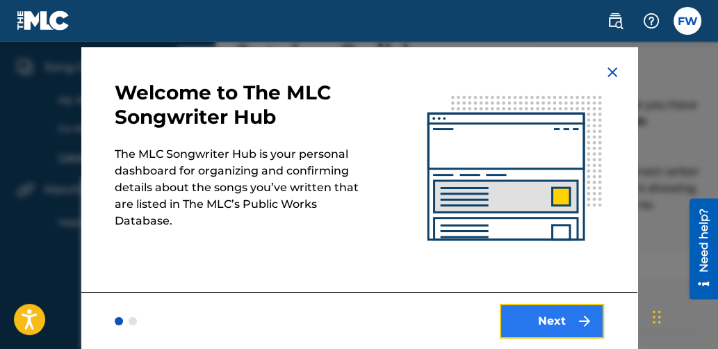
click at [534, 315] on button "Next" at bounding box center [552, 321] width 104 height 35
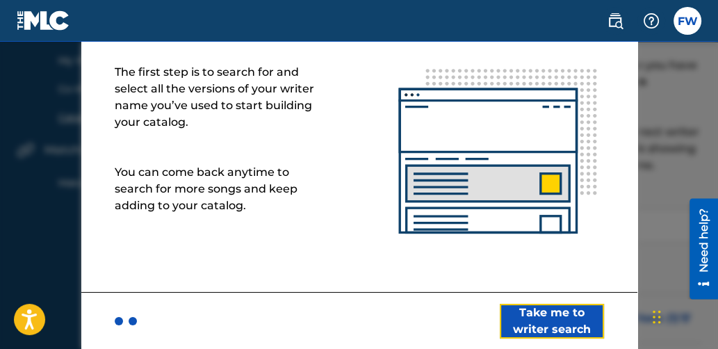
scroll to position [75, 0]
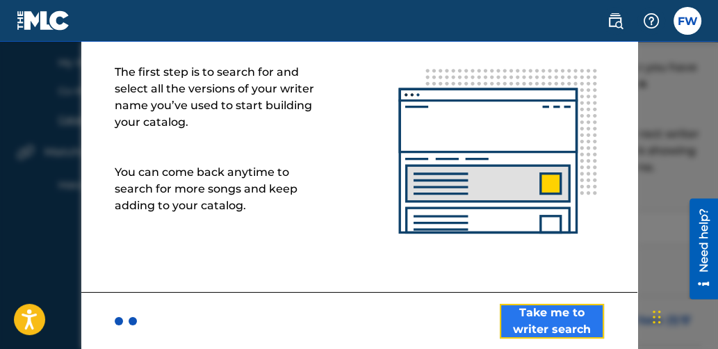
click at [554, 314] on button "Take me to writer search" at bounding box center [552, 321] width 104 height 35
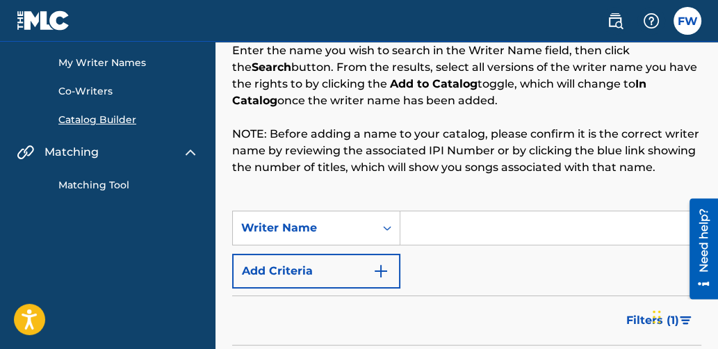
click at [469, 209] on div "Catalog Builder Enter the name you wish to search in the Writer Name field, the…" at bounding box center [466, 105] width 469 height 209
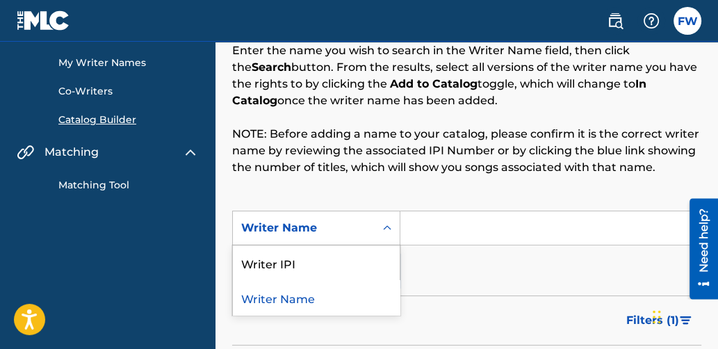
click at [387, 227] on icon "Search Form" at bounding box center [387, 228] width 14 height 14
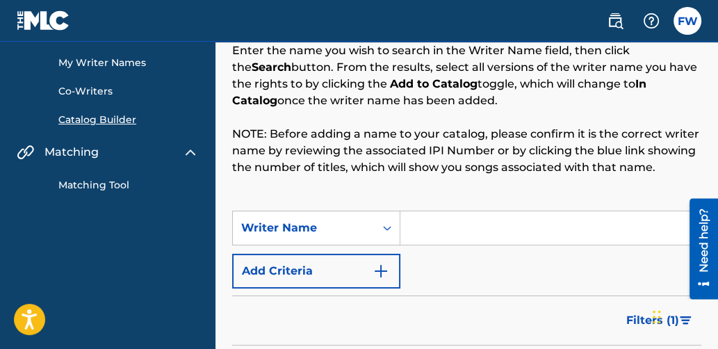
click at [416, 230] on input "Search Form" at bounding box center [550, 227] width 300 height 33
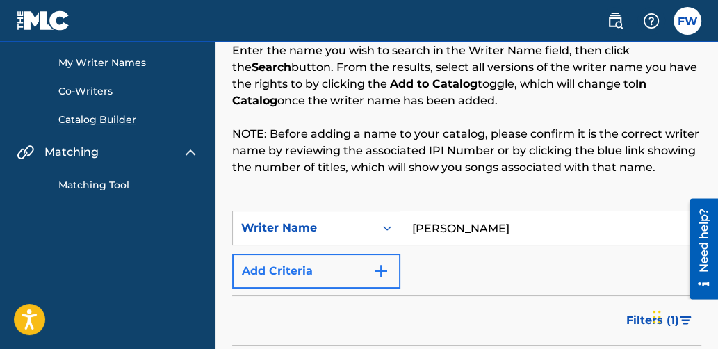
type input "[PERSON_NAME]"
click at [390, 265] on button "Add Criteria" at bounding box center [316, 271] width 168 height 35
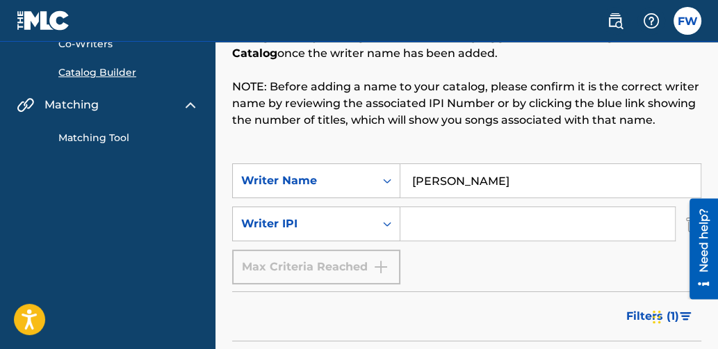
scroll to position [120, 0]
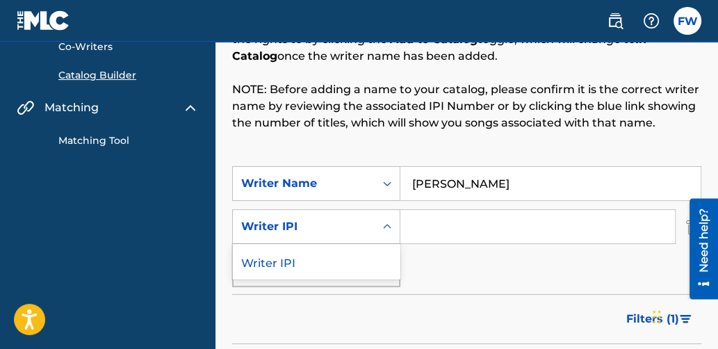
click at [388, 226] on icon "Search Form" at bounding box center [387, 226] width 8 height 5
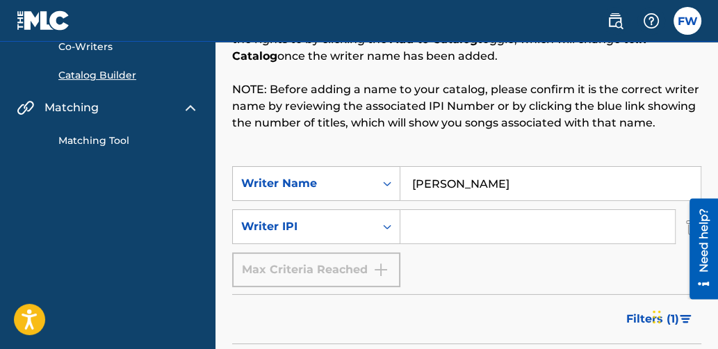
click at [388, 226] on icon "Search Form" at bounding box center [387, 227] width 8 height 5
click at [417, 230] on input "Search Form" at bounding box center [537, 226] width 275 height 33
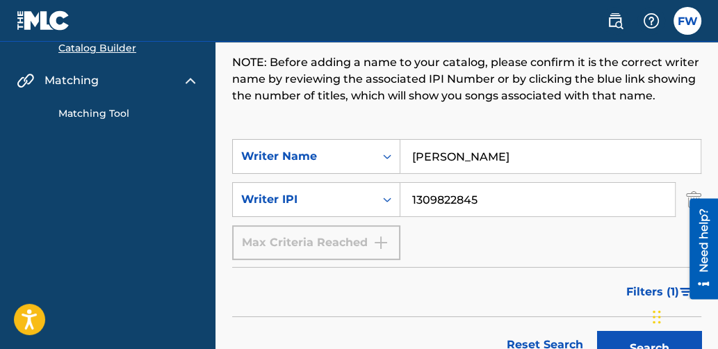
scroll to position [145, 0]
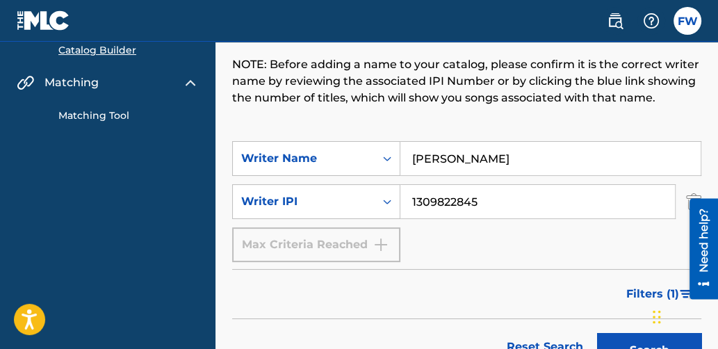
type input "1309822845"
click at [507, 282] on div "Filters ( 1 )" at bounding box center [466, 294] width 469 height 50
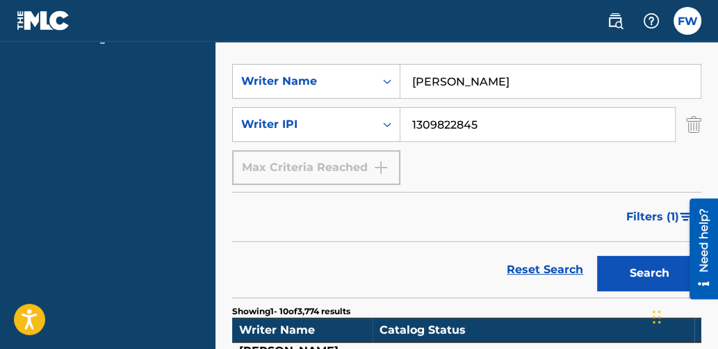
scroll to position [225, 0]
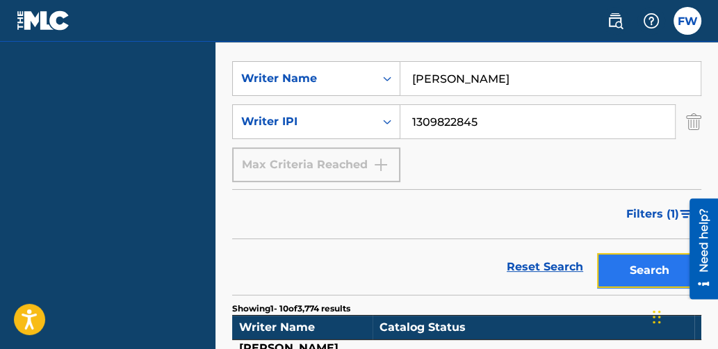
click at [626, 273] on button "Search" at bounding box center [649, 270] width 104 height 35
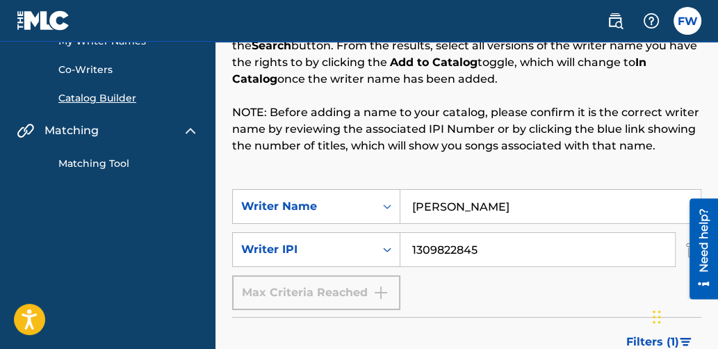
scroll to position [96, 0]
click at [540, 197] on input "[PERSON_NAME]" at bounding box center [550, 206] width 300 height 33
type input "F"
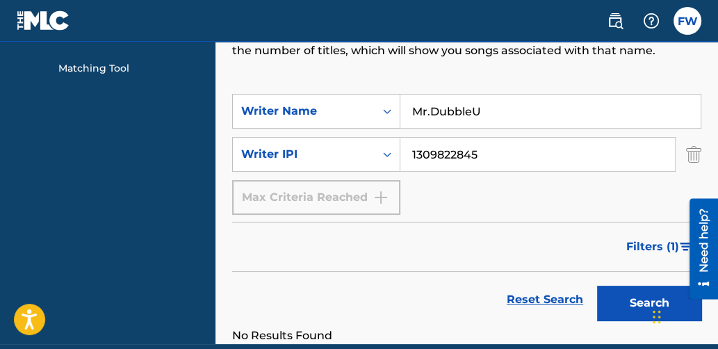
scroll to position [197, 0]
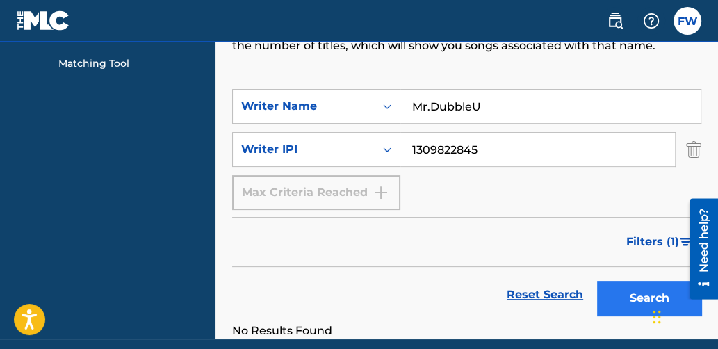
type input "Mr.DubbleU"
click at [637, 297] on button "Search" at bounding box center [649, 298] width 104 height 35
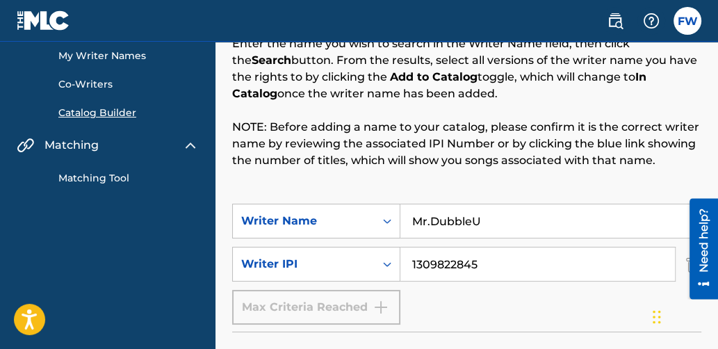
scroll to position [0, 0]
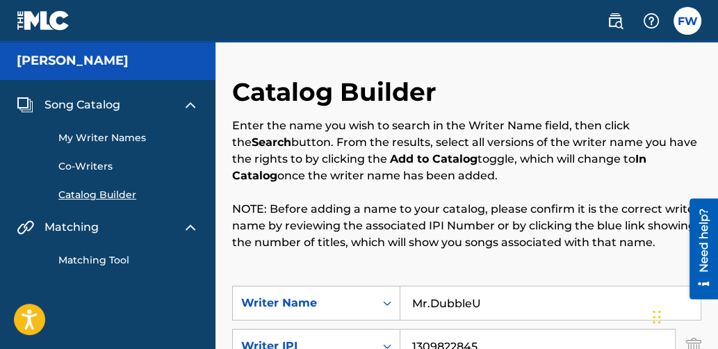
click at [99, 136] on link "My Writer Names" at bounding box center [128, 138] width 140 height 15
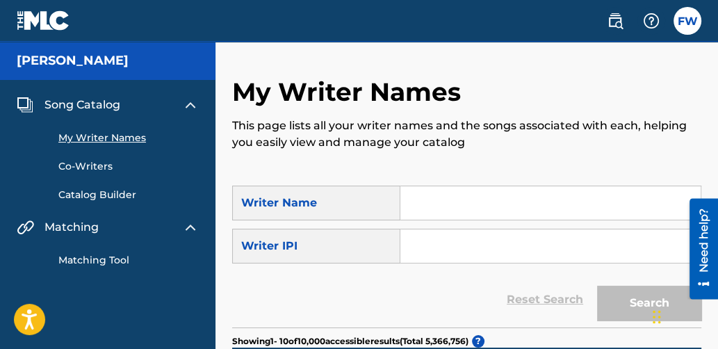
click at [425, 201] on input "Search Form" at bounding box center [550, 202] width 300 height 33
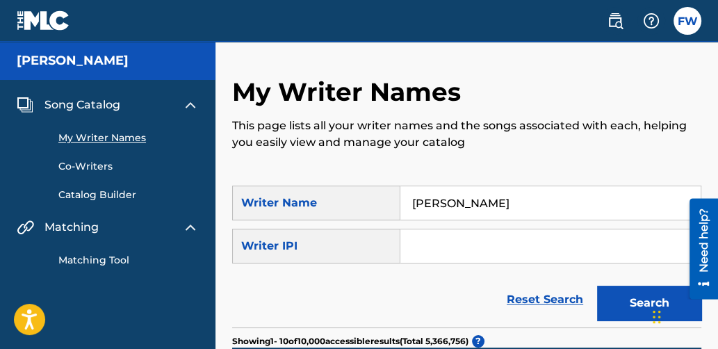
type input "[PERSON_NAME]"
click at [438, 236] on input "Search Form" at bounding box center [550, 245] width 300 height 33
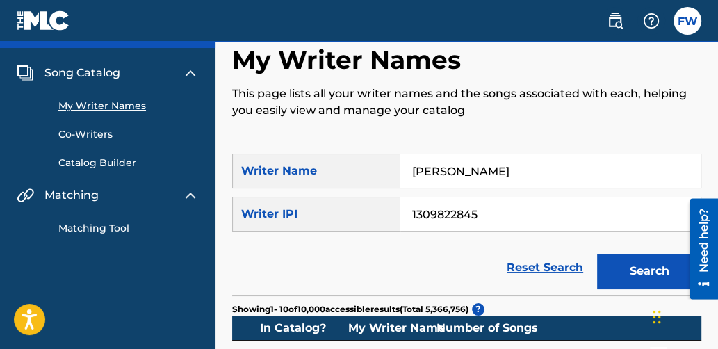
scroll to position [42, 0]
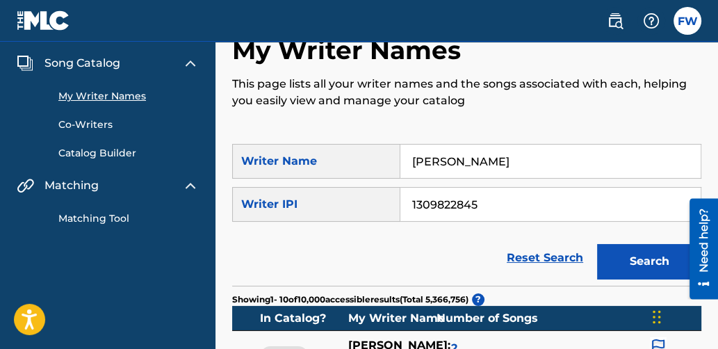
type input "1309822845"
click at [439, 325] on div "Number of Songs" at bounding box center [461, 318] width 49 height 17
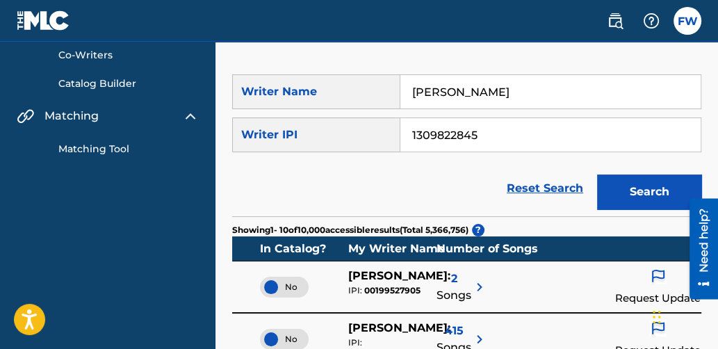
scroll to position [111, 0]
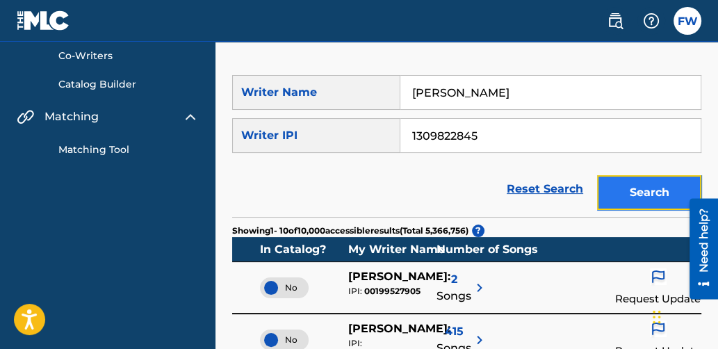
click at [629, 190] on button "Search" at bounding box center [649, 192] width 104 height 35
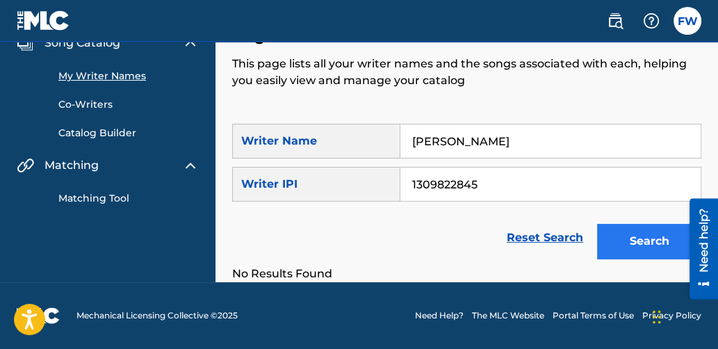
scroll to position [61, 0]
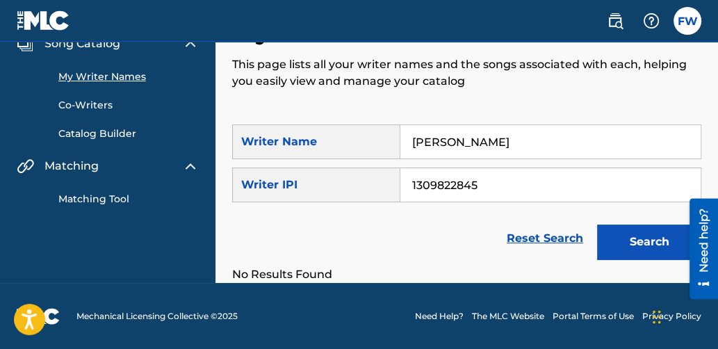
click at [511, 145] on input "[PERSON_NAME]" at bounding box center [550, 141] width 300 height 33
type input "F"
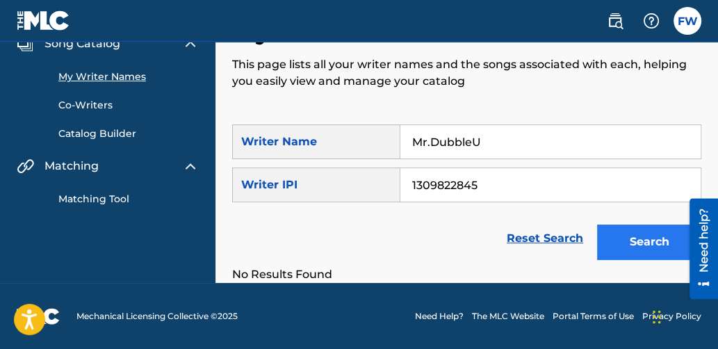
type input "Mr.DubbleU"
click at [644, 236] on button "Search" at bounding box center [649, 242] width 104 height 35
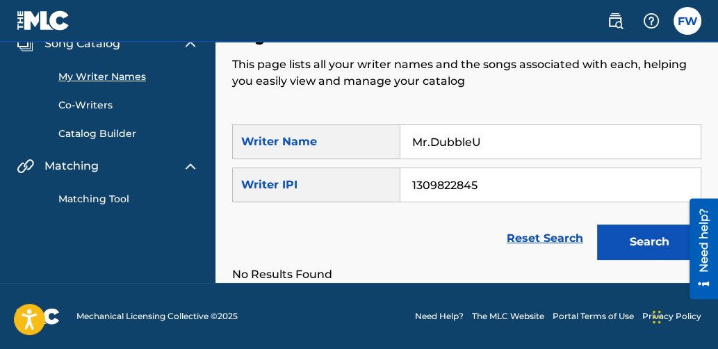
scroll to position [0, 0]
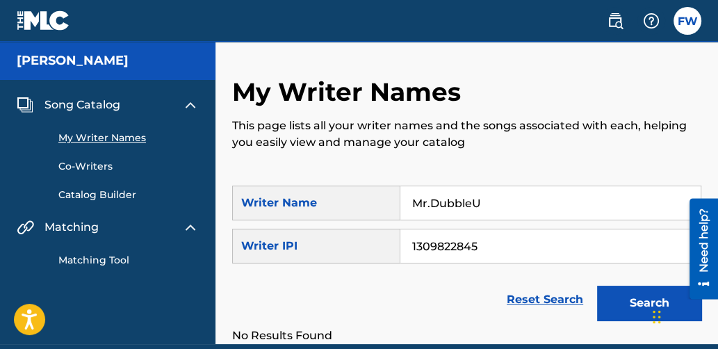
click at [92, 103] on span "Song Catalog" at bounding box center [82, 105] width 76 height 17
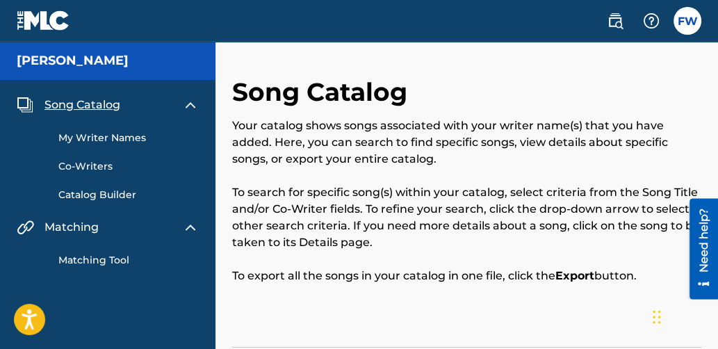
click at [87, 193] on link "Catalog Builder" at bounding box center [128, 195] width 140 height 15
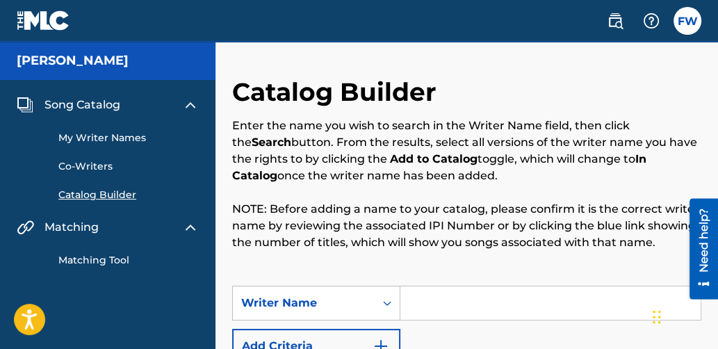
click at [70, 99] on span "Song Catalog" at bounding box center [82, 105] width 76 height 17
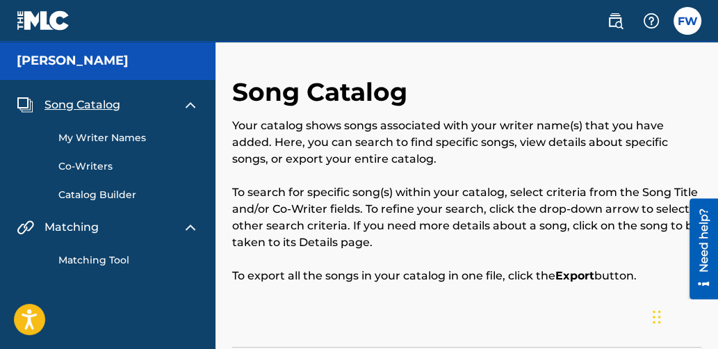
click at [95, 195] on link "Catalog Builder" at bounding box center [128, 195] width 140 height 15
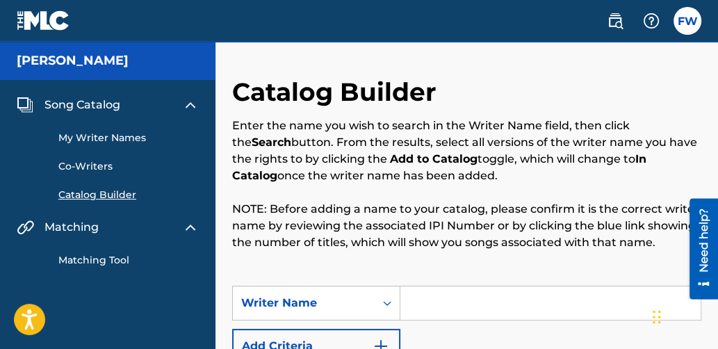
click at [85, 134] on link "My Writer Names" at bounding box center [128, 138] width 140 height 15
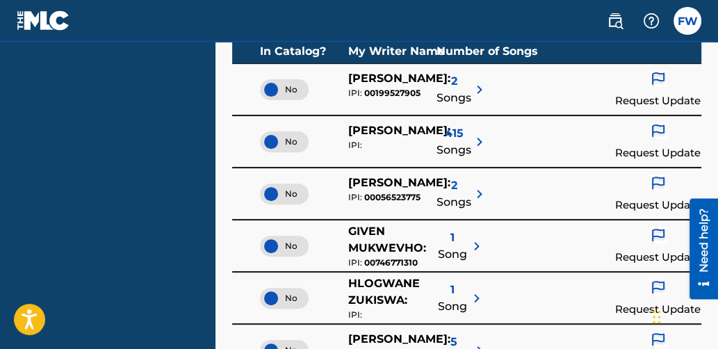
scroll to position [317, 0]
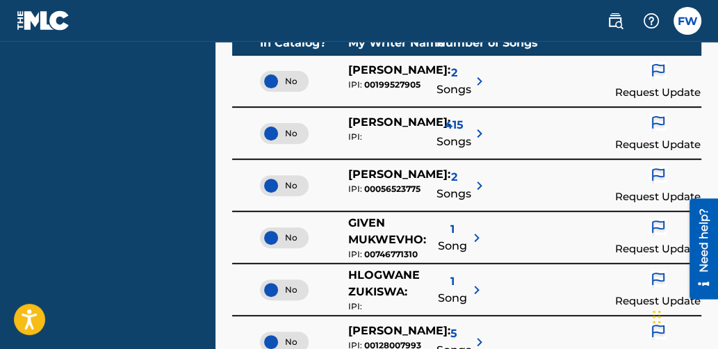
click at [529, 141] on div "No [PERSON_NAME] : IPI: 415 Songs Request Update" at bounding box center [466, 133] width 469 height 52
click at [88, 137] on nav "[PERSON_NAME] Song Catalog My Writer Names Co-Writers Catalog Builder Matching …" at bounding box center [108, 252] width 216 height 1055
drag, startPoint x: 448, startPoint y: 14, endPoint x: 423, endPoint y: 16, distance: 24.4
click at [368, 5] on nav "FW FW [PERSON_NAME] [EMAIL_ADDRESS][DOMAIN_NAME] Notification Preferences Profi…" at bounding box center [359, 21] width 718 height 42
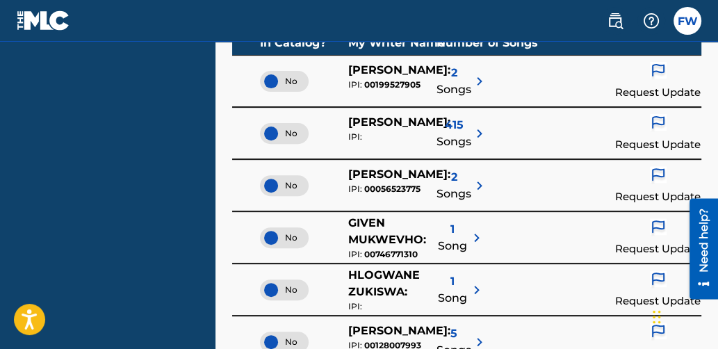
drag, startPoint x: 102, startPoint y: 16, endPoint x: 87, endPoint y: 6, distance: 18.5
click at [87, 6] on nav "FW FW [PERSON_NAME] [EMAIL_ADDRESS][DOMAIN_NAME] Notification Preferences Profi…" at bounding box center [359, 21] width 718 height 42
drag, startPoint x: 87, startPoint y: 6, endPoint x: 135, endPoint y: 79, distance: 87.9
click at [135, 79] on nav "[PERSON_NAME] Song Catalog My Writer Names Co-Writers Catalog Builder Matching …" at bounding box center [108, 252] width 216 height 1055
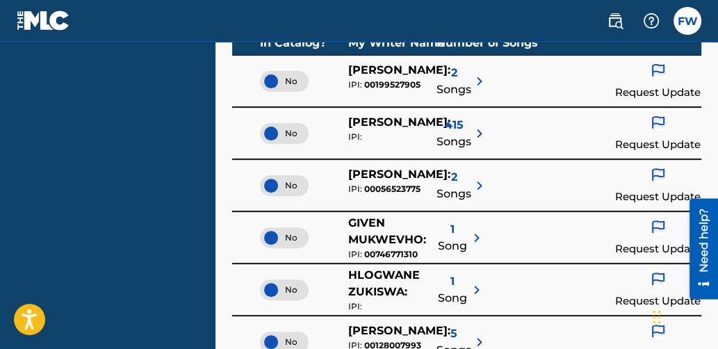
drag, startPoint x: 208, startPoint y: 28, endPoint x: 171, endPoint y: 22, distance: 37.3
click at [171, 22] on nav "FW FW [PERSON_NAME] [EMAIL_ADDRESS][DOMAIN_NAME] Notification Preferences Profi…" at bounding box center [359, 21] width 718 height 42
click at [140, 141] on nav "[PERSON_NAME] Song Catalog My Writer Names Co-Writers Catalog Builder Matching …" at bounding box center [108, 252] width 216 height 1055
click at [604, 162] on div "No [PERSON_NAME] : IPI: 00056523775 2 Songs Request Update" at bounding box center [466, 185] width 469 height 52
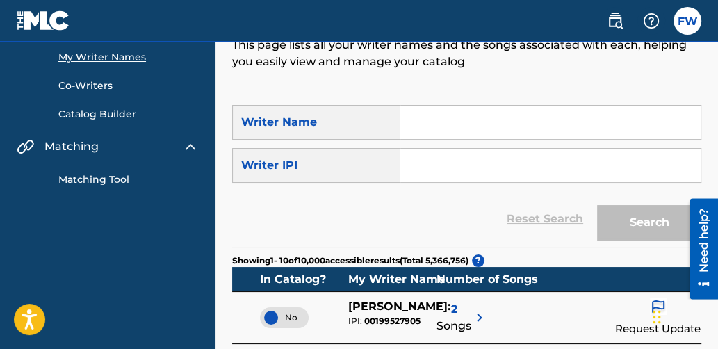
scroll to position [0, 0]
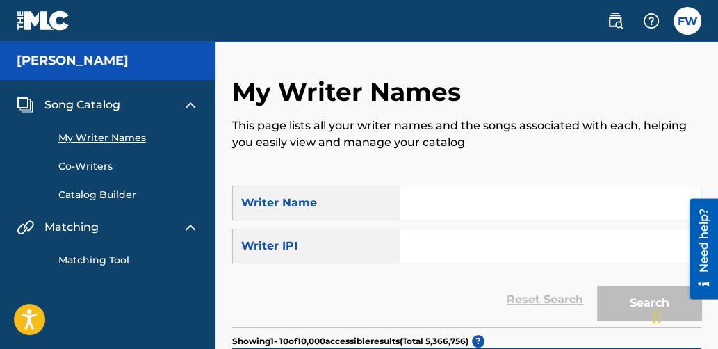
click at [189, 226] on img at bounding box center [190, 227] width 17 height 17
click at [104, 261] on link "Matching Tool" at bounding box center [128, 260] width 140 height 15
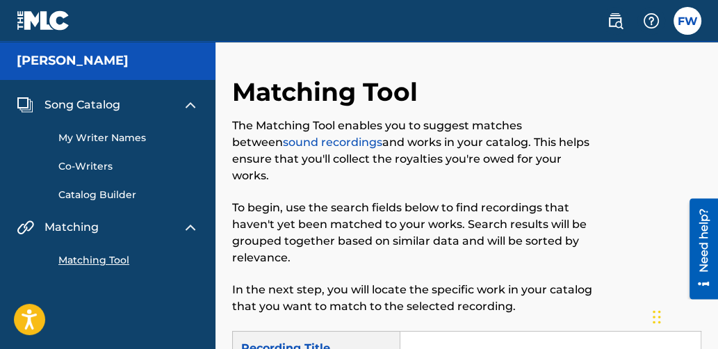
click at [31, 17] on img at bounding box center [44, 20] width 54 height 20
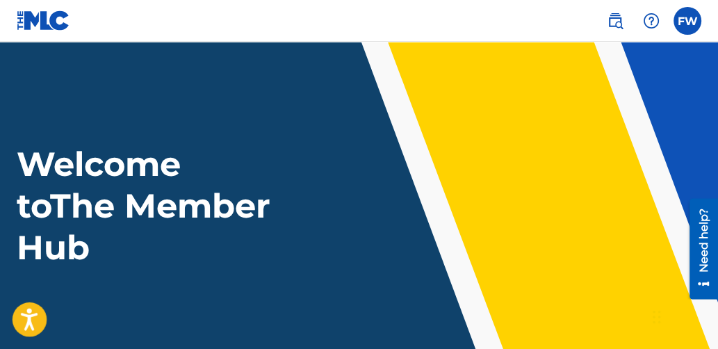
click at [35, 312] on icon "Open accessiBe: accessibility options, statement and help" at bounding box center [29, 319] width 17 height 22
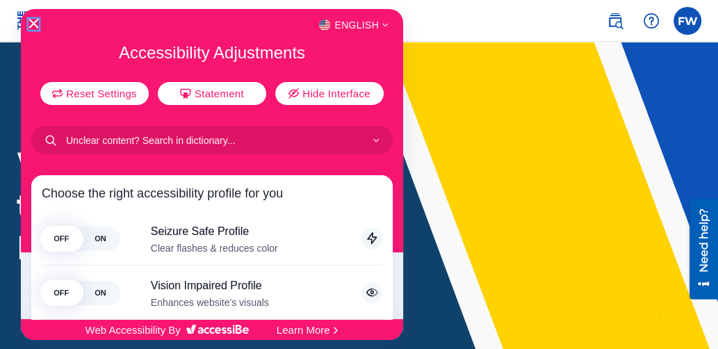
click at [36, 22] on icon "Close Accessibility Interface" at bounding box center [34, 24] width 10 height 10
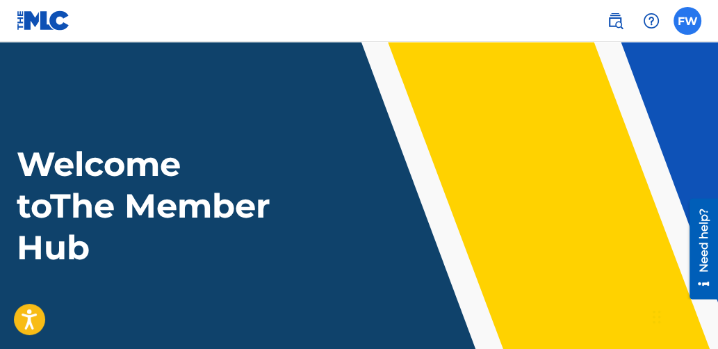
click at [684, 17] on label at bounding box center [688, 21] width 28 height 28
click at [688, 21] on input "FW [PERSON_NAME] [EMAIL_ADDRESS][DOMAIN_NAME] Notification Preferences Profile …" at bounding box center [688, 21] width 0 height 0
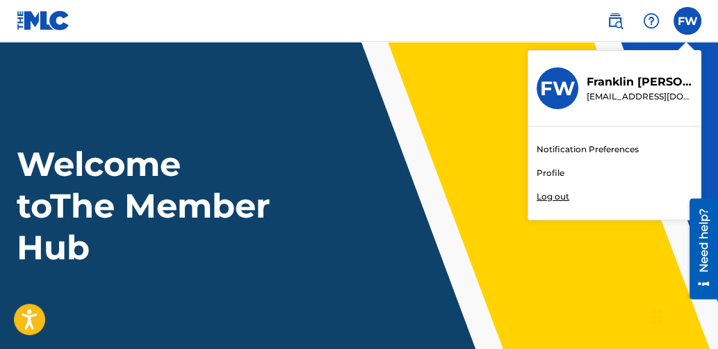
click at [550, 165] on div "Notification Preferences Profile Log out" at bounding box center [614, 173] width 172 height 93
click at [688, 21] on input "FW [PERSON_NAME] [EMAIL_ADDRESS][DOMAIN_NAME] Notification Preferences Profile …" at bounding box center [688, 21] width 0 height 0
click at [549, 149] on link "Notification Preferences" at bounding box center [588, 149] width 102 height 13
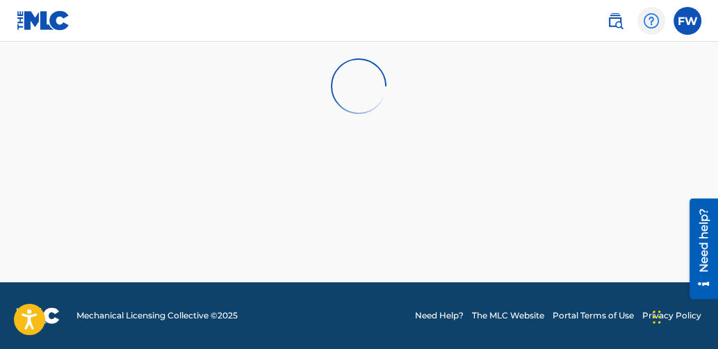
click at [647, 19] on img at bounding box center [651, 21] width 17 height 17
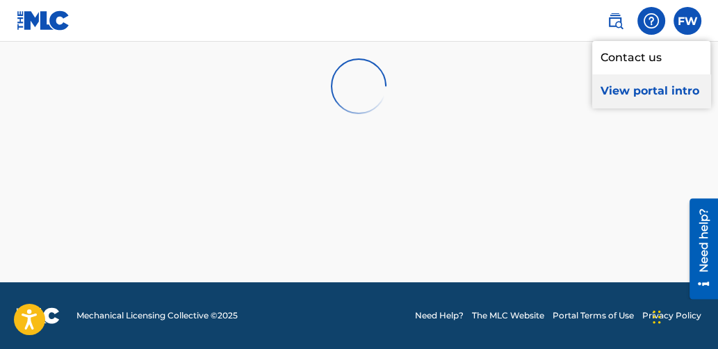
click at [639, 95] on p "View portal intro" at bounding box center [651, 90] width 118 height 33
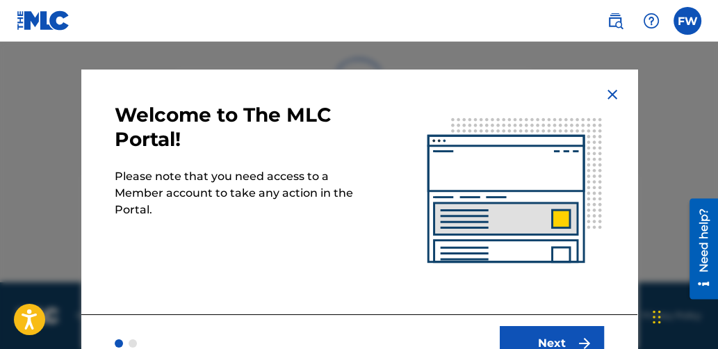
scroll to position [39, 0]
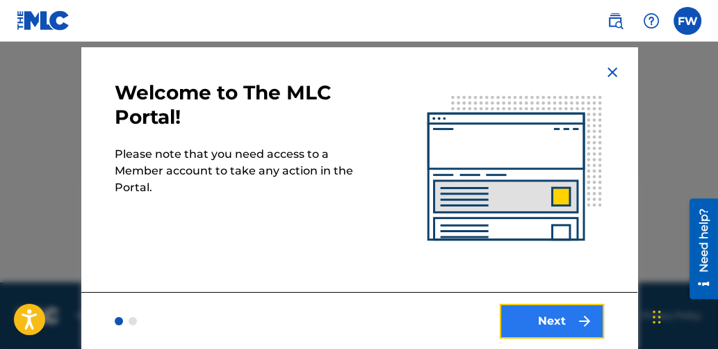
click at [553, 312] on button "Next" at bounding box center [552, 321] width 104 height 35
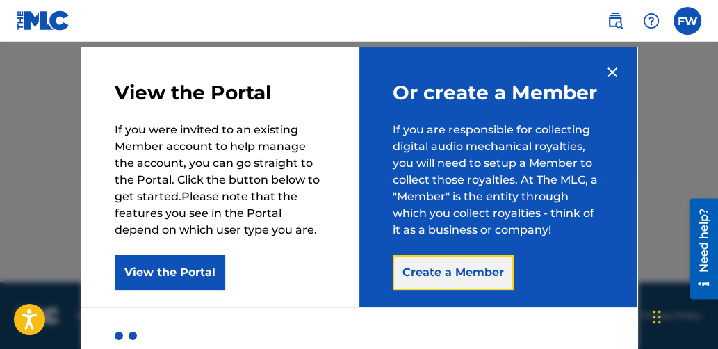
click at [439, 272] on button "Create a Member" at bounding box center [453, 272] width 121 height 35
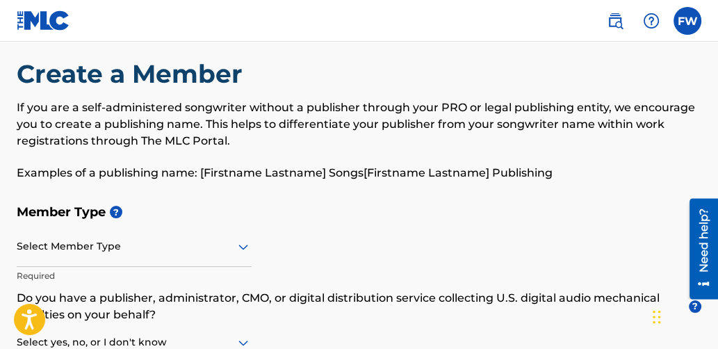
scroll to position [17, 0]
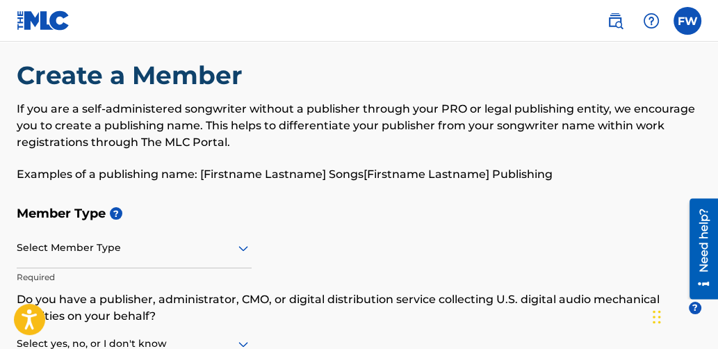
drag, startPoint x: 309, startPoint y: 200, endPoint x: 234, endPoint y: 204, distance: 75.2
click at [234, 204] on h5 "Member Type ?" at bounding box center [359, 214] width 685 height 30
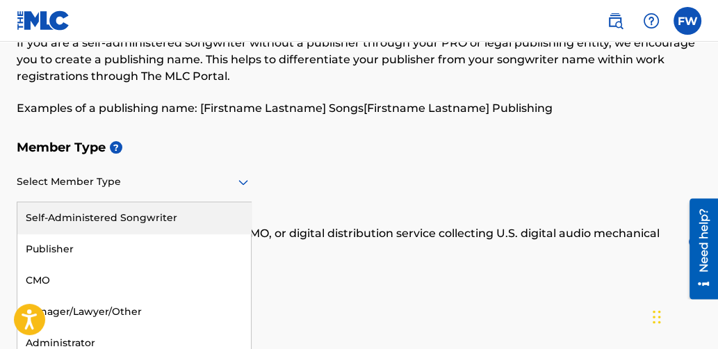
scroll to position [92, 0]
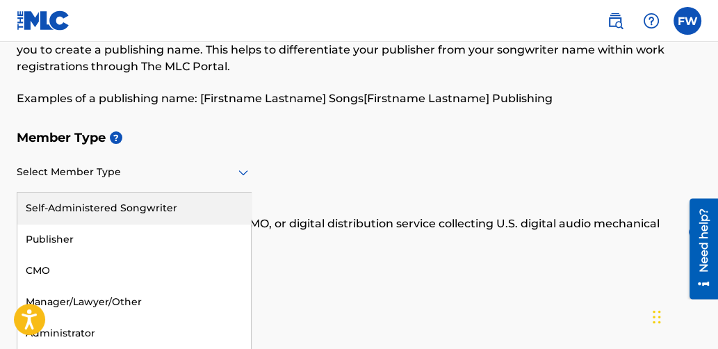
click at [242, 177] on icon at bounding box center [243, 172] width 17 height 17
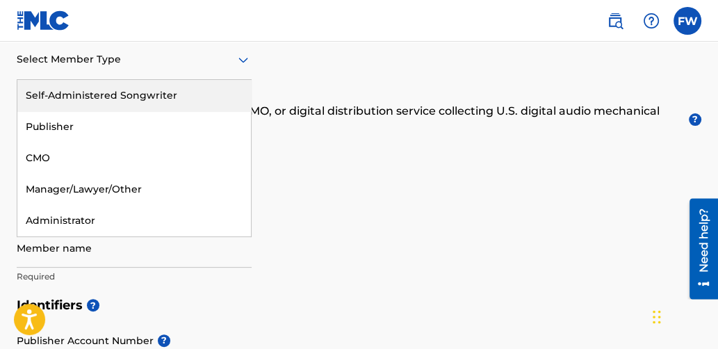
scroll to position [203, 0]
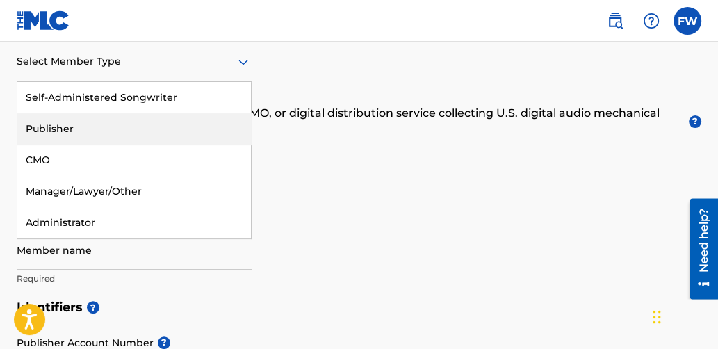
click at [32, 122] on div "Publisher" at bounding box center [134, 128] width 234 height 31
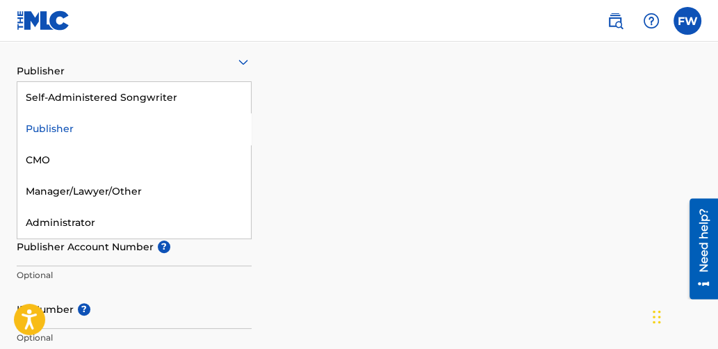
click at [240, 67] on icon at bounding box center [243, 62] width 17 height 17
click at [348, 81] on div "Member Type ? 5 results available. Use Up and Down to choose options, press Ent…" at bounding box center [359, 105] width 685 height 184
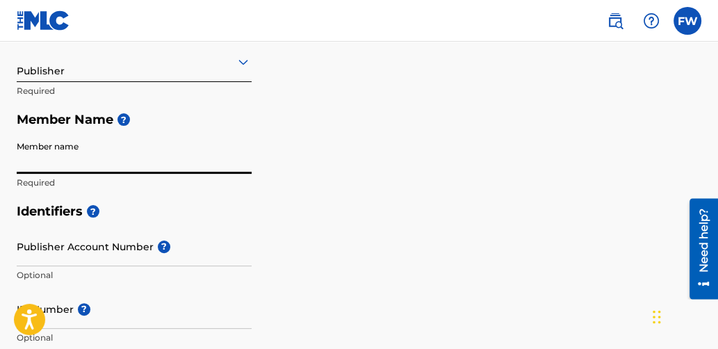
click at [40, 164] on input "Member name" at bounding box center [134, 154] width 235 height 40
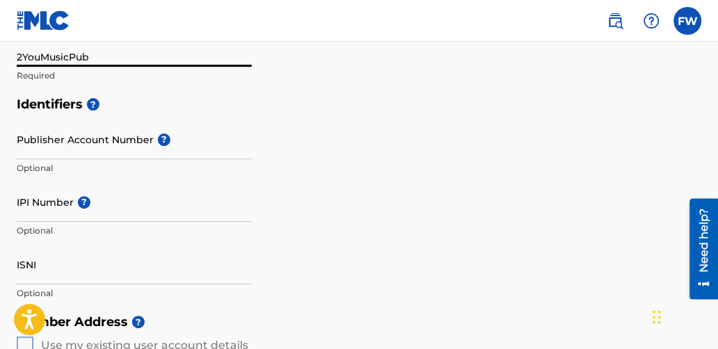
scroll to position [313, 0]
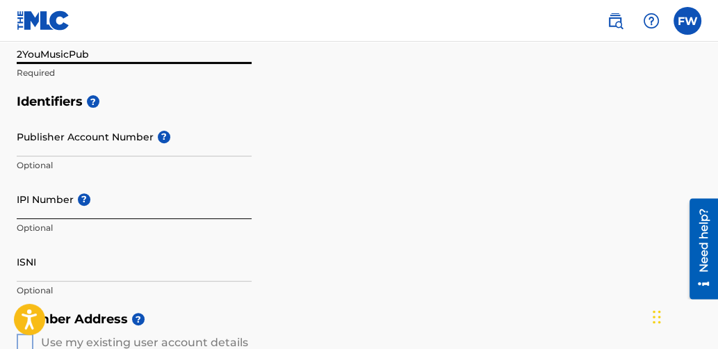
type input "2YouMusicPub"
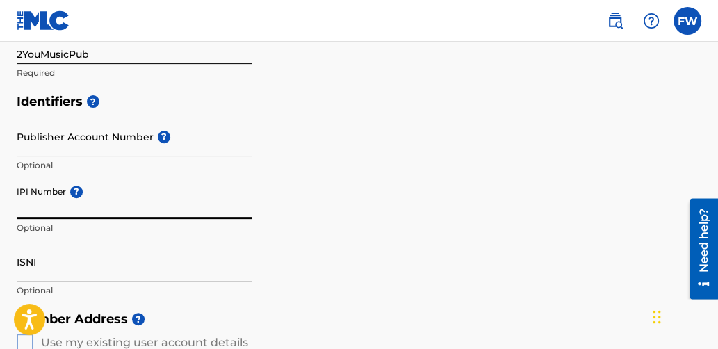
click at [35, 205] on input "IPI Number ?" at bounding box center [134, 199] width 235 height 40
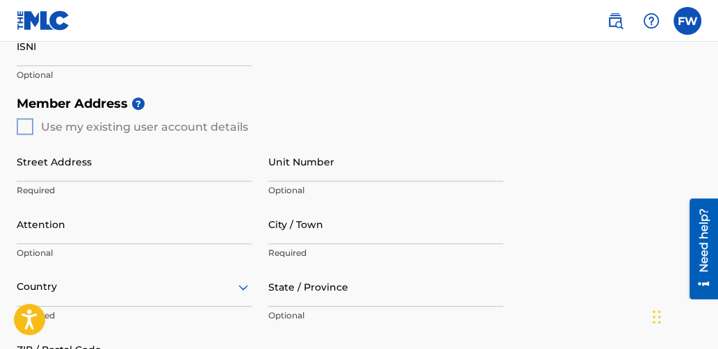
scroll to position [527, 0]
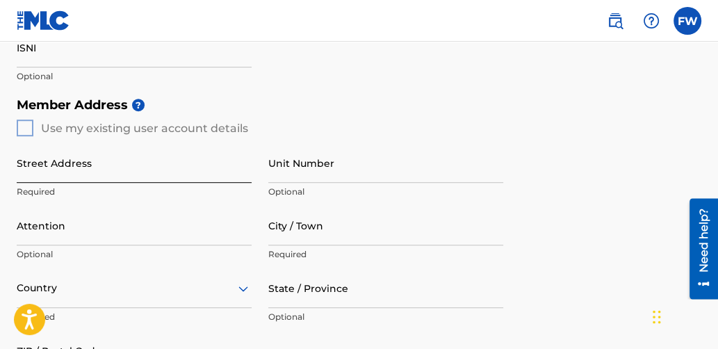
type input "1309822747"
click at [27, 165] on input "Street Address" at bounding box center [134, 163] width 235 height 40
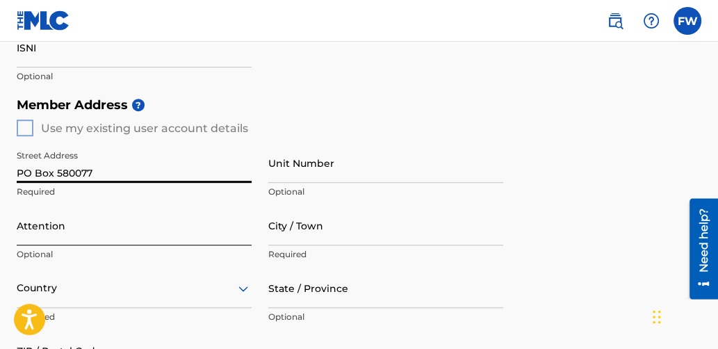
type input "PO Box 580077"
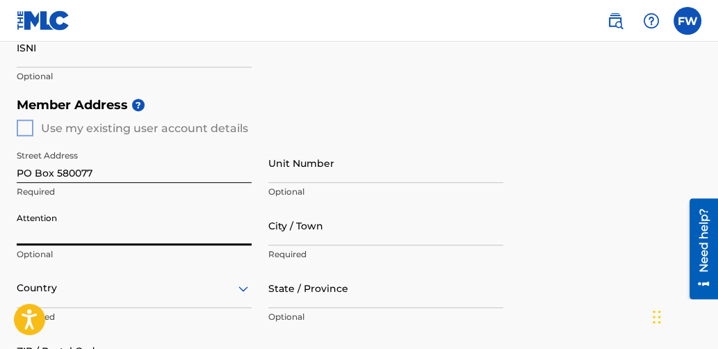
click at [79, 236] on input "Attention" at bounding box center [134, 226] width 235 height 40
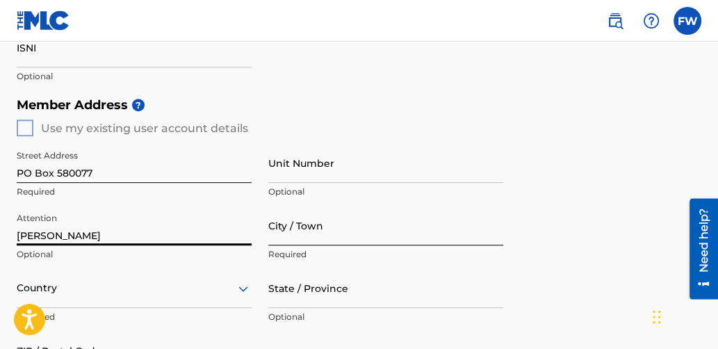
type input "[PERSON_NAME]"
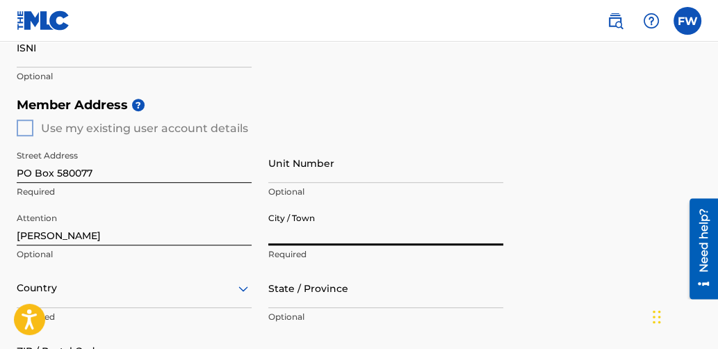
click at [293, 230] on input "City / Town" at bounding box center [385, 226] width 235 height 40
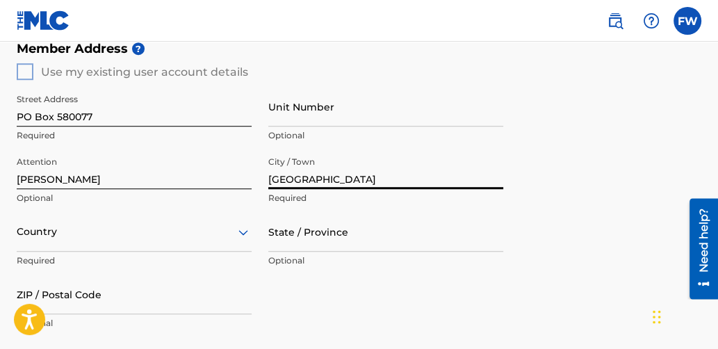
scroll to position [584, 0]
type input "[GEOGRAPHIC_DATA]"
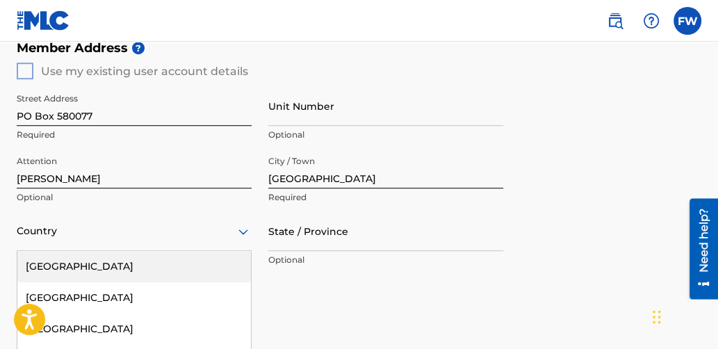
scroll to position [695, 0]
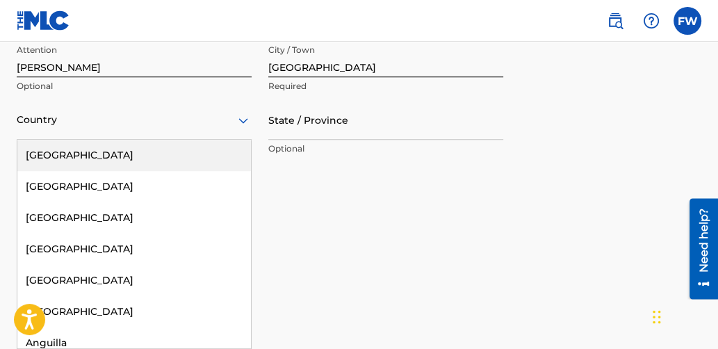
click at [243, 140] on div "223 results available. Use Up and Down to choose options, press Enter to select…" at bounding box center [134, 120] width 235 height 40
click at [75, 144] on div "[GEOGRAPHIC_DATA]" at bounding box center [134, 155] width 234 height 31
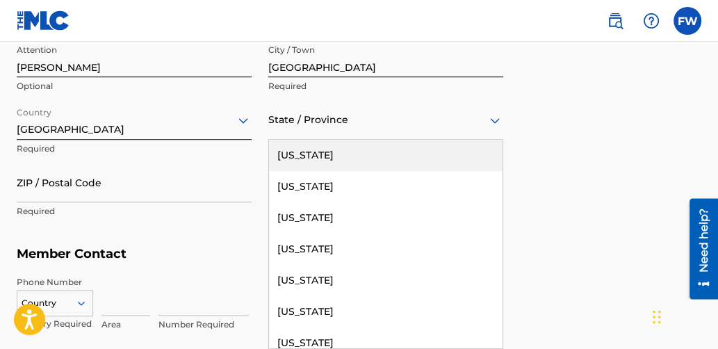
click at [496, 123] on icon at bounding box center [495, 120] width 17 height 17
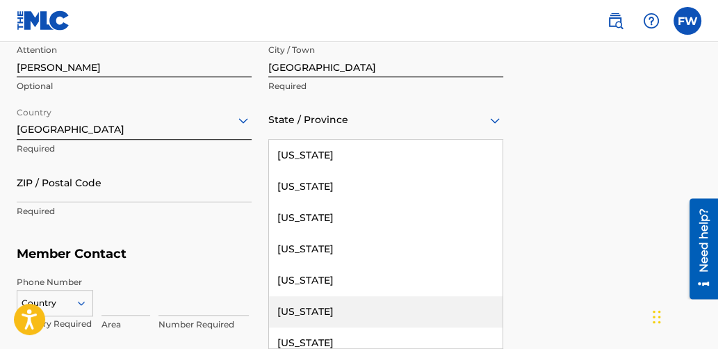
click at [312, 306] on div "[US_STATE]" at bounding box center [386, 311] width 234 height 31
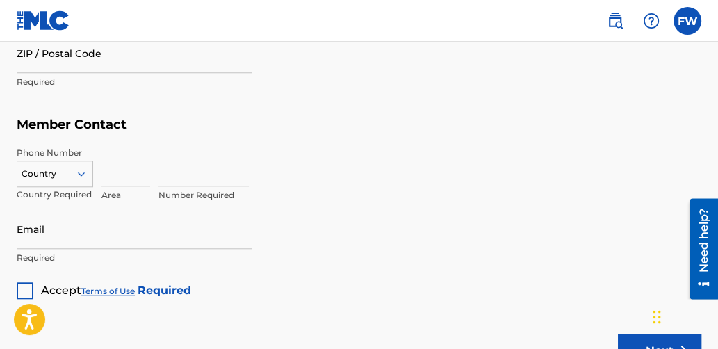
scroll to position [824, 0]
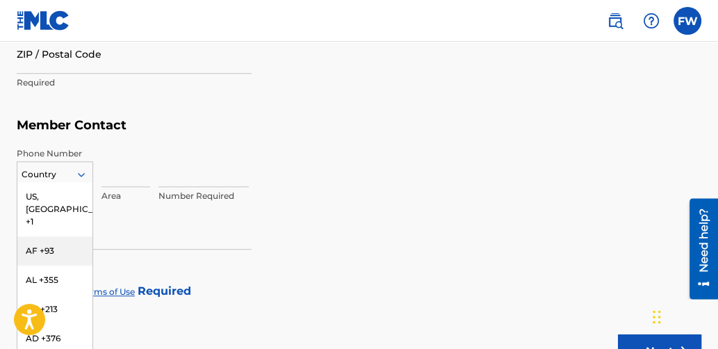
click at [76, 171] on div "216 results available. Use Up and Down to choose options, press Enter to select…" at bounding box center [55, 171] width 76 height 21
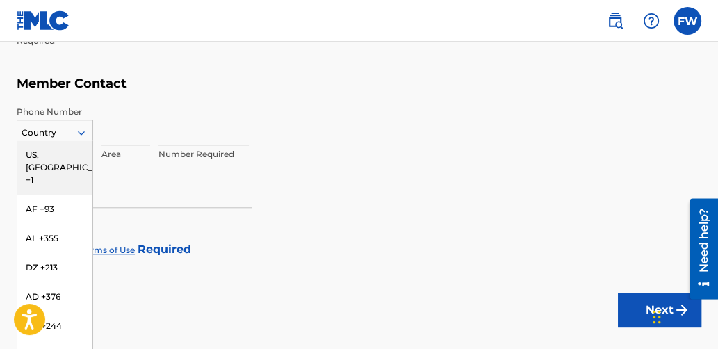
click at [42, 154] on div "US, [GEOGRAPHIC_DATA] +1" at bounding box center [54, 167] width 75 height 54
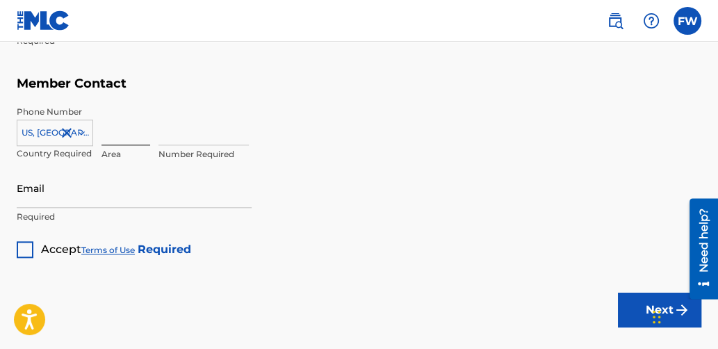
click at [121, 139] on input at bounding box center [125, 126] width 49 height 40
type input "760"
click at [169, 131] on input at bounding box center [204, 126] width 90 height 40
type input "6628753"
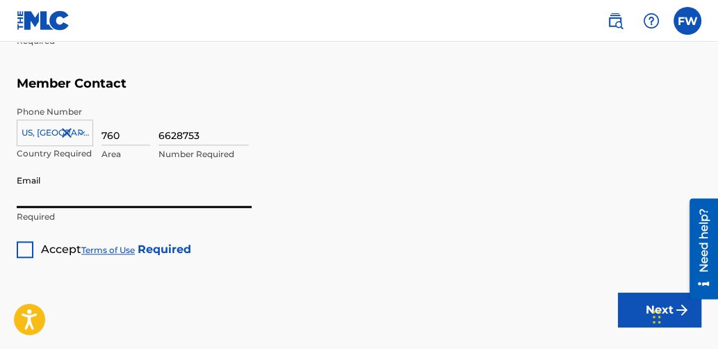
click at [51, 194] on input "Email" at bounding box center [134, 188] width 235 height 40
type input "[EMAIL_ADDRESS][DOMAIN_NAME]"
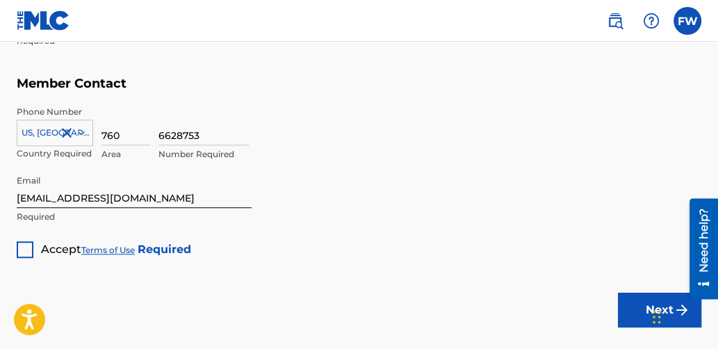
click at [22, 241] on div at bounding box center [25, 249] width 17 height 17
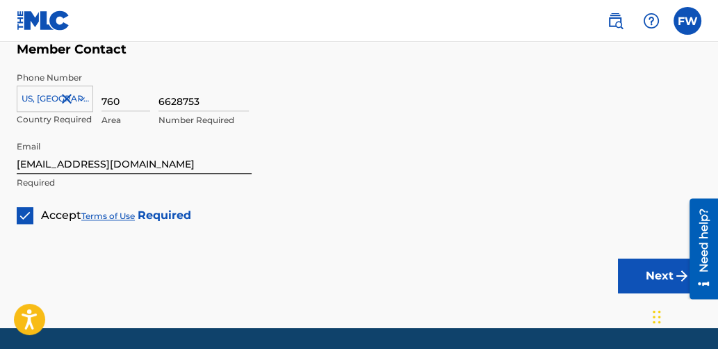
scroll to position [945, 0]
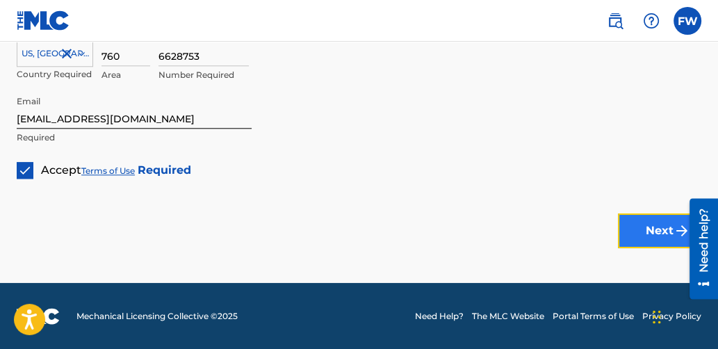
click at [640, 225] on button "Next" at bounding box center [659, 230] width 83 height 35
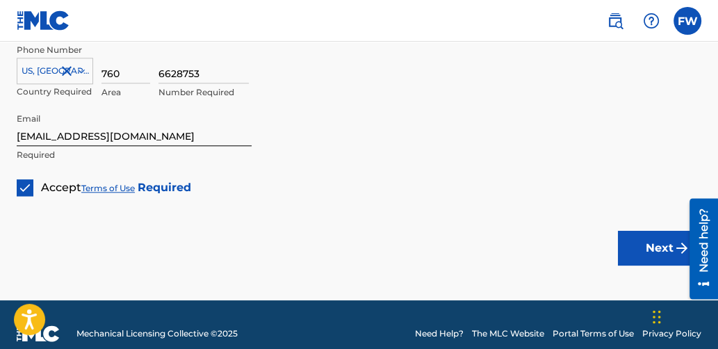
scroll to position [928, 0]
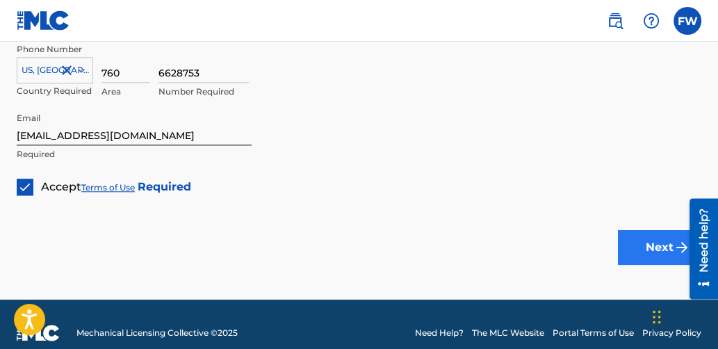
type input "92258"
click at [649, 243] on button "Next" at bounding box center [659, 247] width 83 height 35
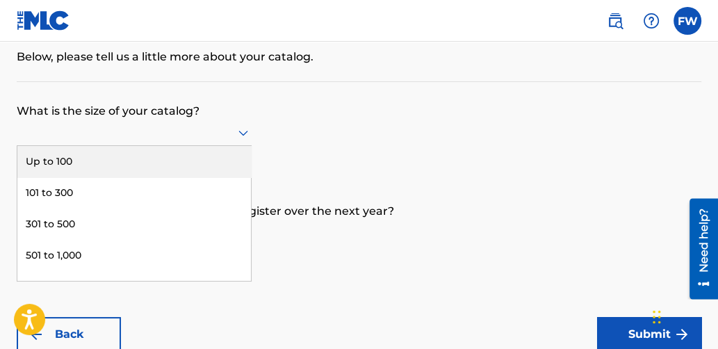
click at [241, 146] on div "9 results available. Use Up and Down to choose options, press Enter to select t…" at bounding box center [134, 133] width 235 height 26
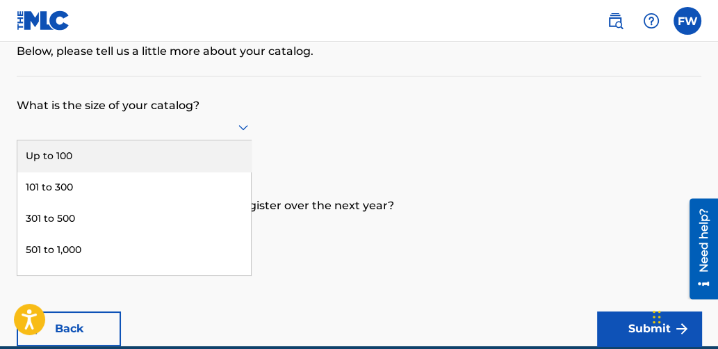
scroll to position [75, 0]
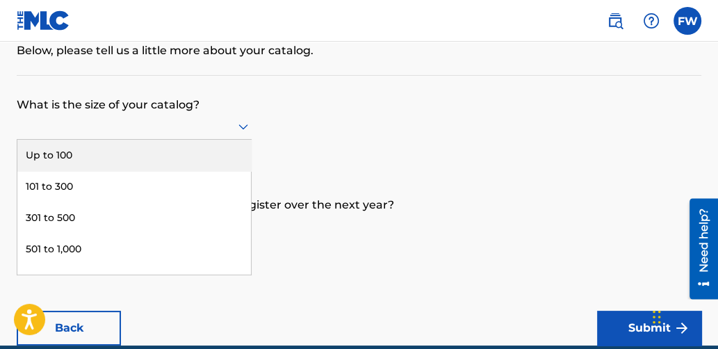
click at [120, 147] on div "Up to 100" at bounding box center [134, 155] width 234 height 31
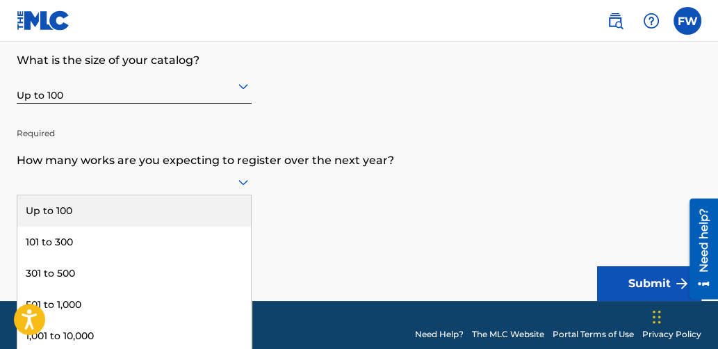
scroll to position [174, 0]
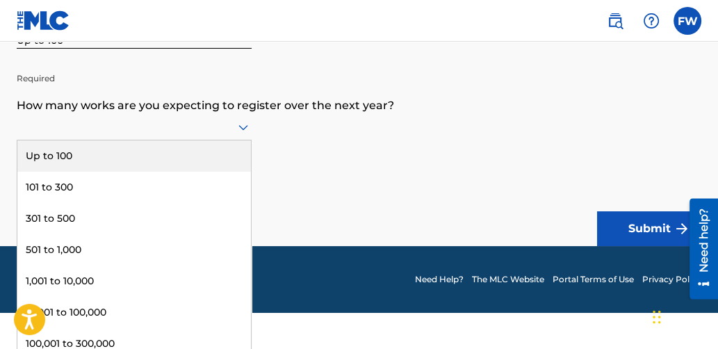
click at [243, 140] on div "9 results available. Use Up and Down to choose options, press Enter to select t…" at bounding box center [134, 127] width 235 height 26
click at [129, 151] on div "Up to 100" at bounding box center [134, 155] width 234 height 31
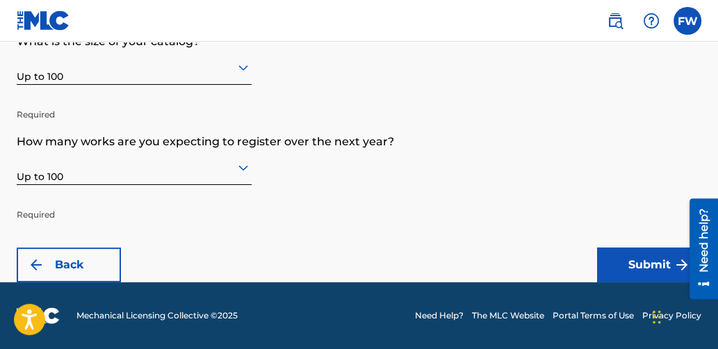
scroll to position [138, 0]
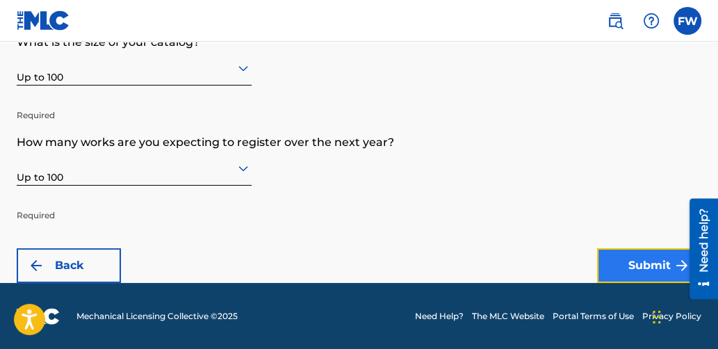
click at [651, 268] on button "Submit" at bounding box center [649, 265] width 104 height 35
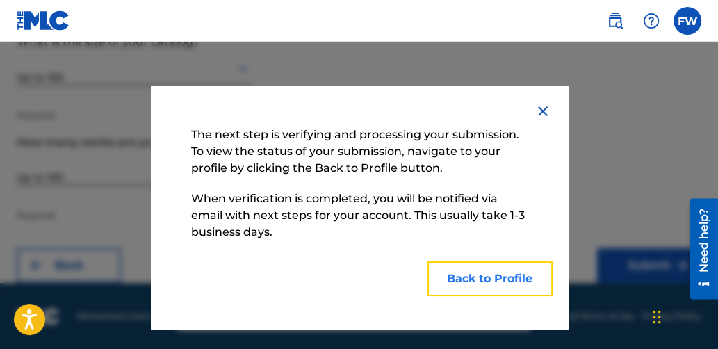
click at [488, 275] on button "Back to Profile" at bounding box center [490, 278] width 125 height 35
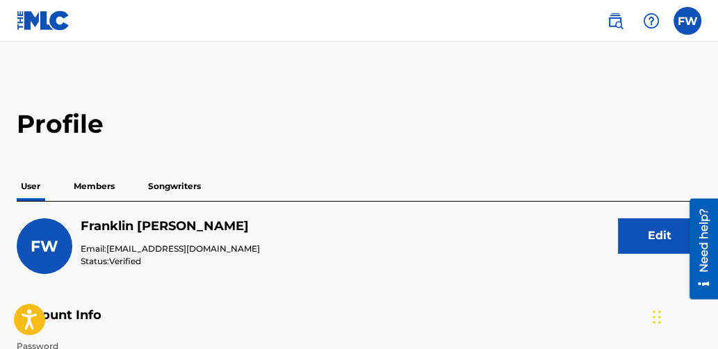
click at [90, 184] on p "Members" at bounding box center [94, 186] width 49 height 29
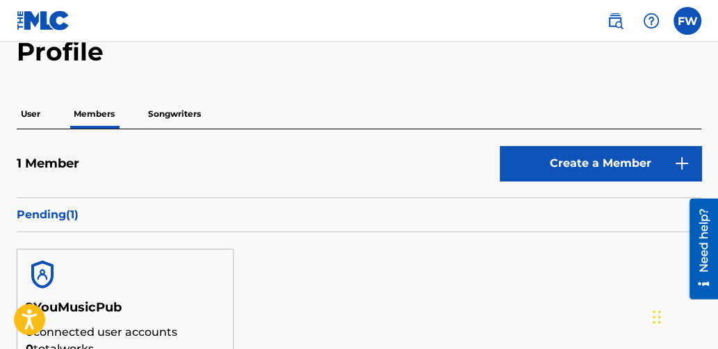
scroll to position [39, 0]
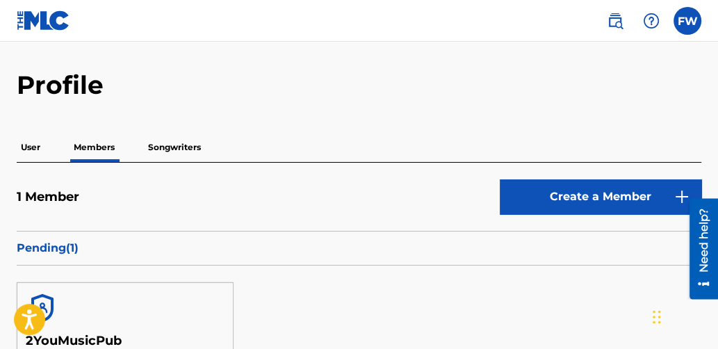
click at [172, 146] on p "Songwriters" at bounding box center [174, 147] width 61 height 29
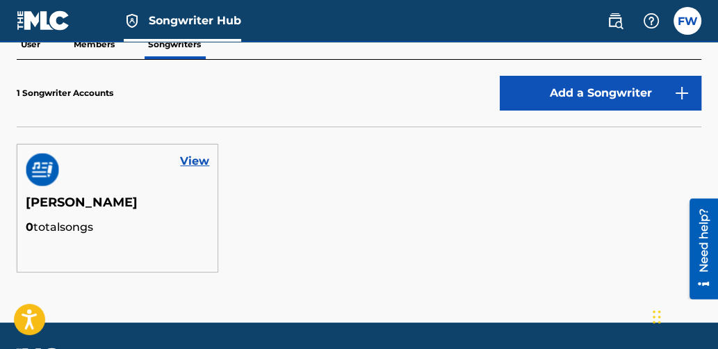
scroll to position [144, 0]
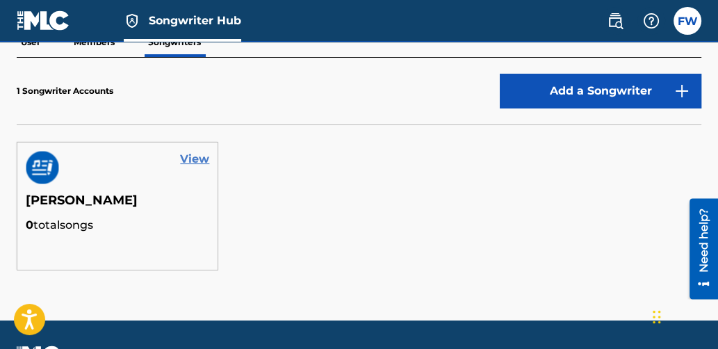
click at [197, 161] on link "View" at bounding box center [194, 159] width 29 height 17
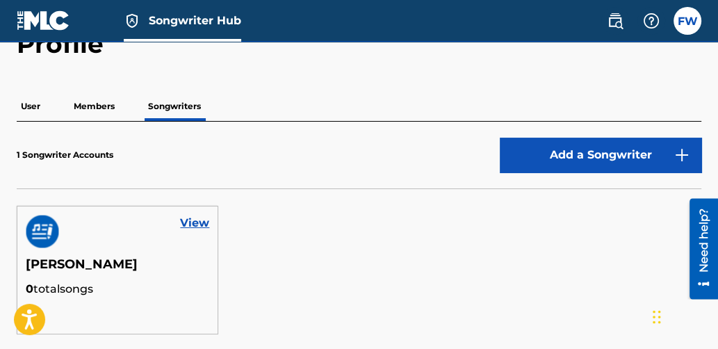
scroll to position [81, 0]
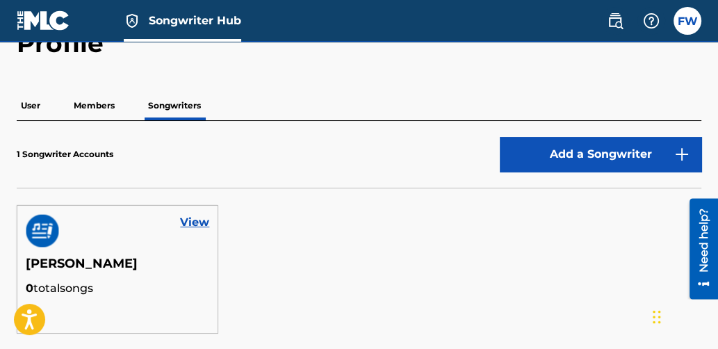
click at [96, 105] on p "Members" at bounding box center [94, 105] width 49 height 29
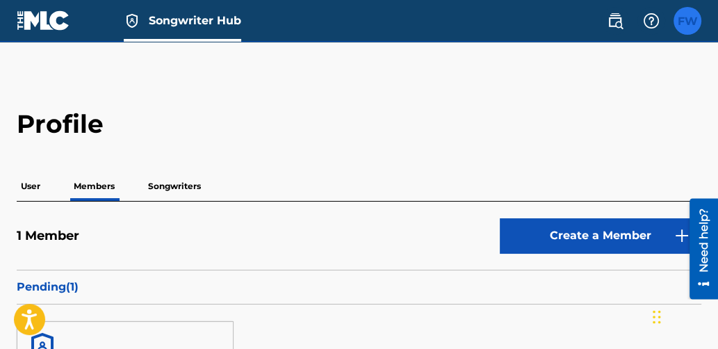
click at [683, 17] on label at bounding box center [688, 21] width 28 height 28
click at [688, 21] on input "FW [PERSON_NAME] [EMAIL_ADDRESS][DOMAIN_NAME] Notification Preferences Profile …" at bounding box center [688, 21] width 0 height 0
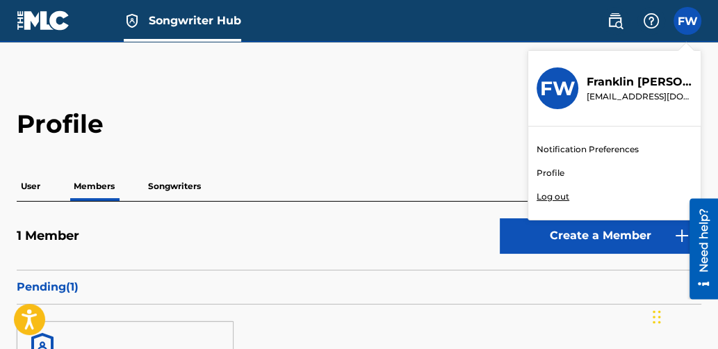
click at [551, 193] on p "Log out" at bounding box center [553, 196] width 33 height 13
click at [688, 21] on input "FW [PERSON_NAME] [EMAIL_ADDRESS][DOMAIN_NAME] Notification Preferences Profile …" at bounding box center [688, 21] width 0 height 0
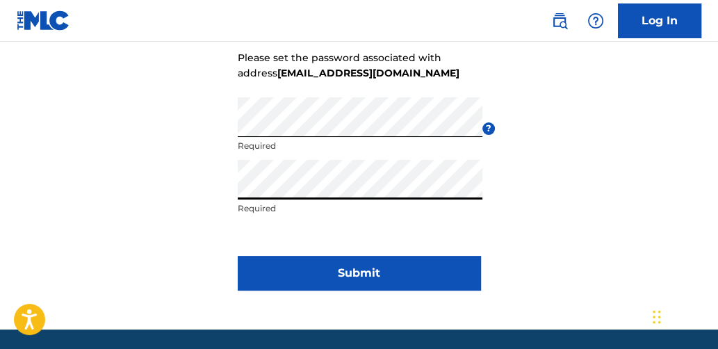
scroll to position [159, 0]
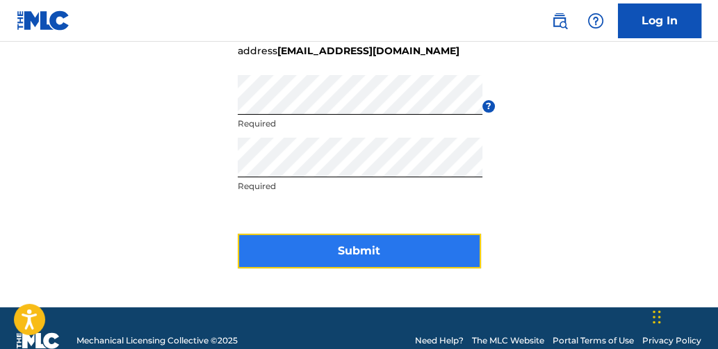
click at [359, 247] on button "Submit" at bounding box center [359, 251] width 243 height 35
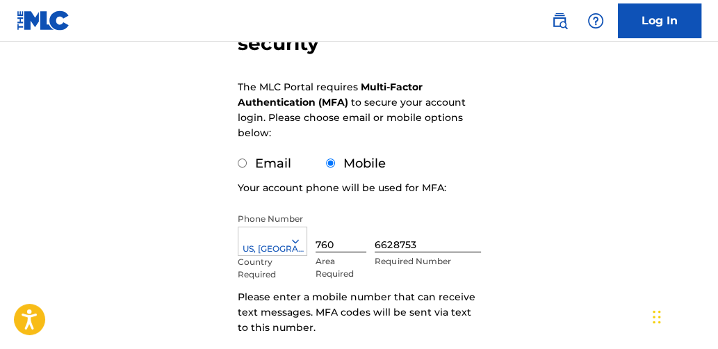
scroll to position [172, 0]
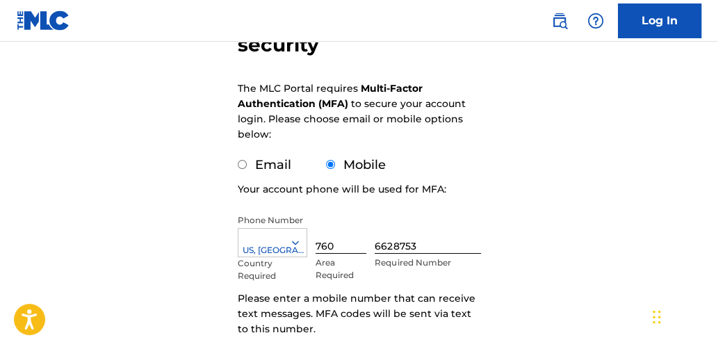
click at [243, 167] on input "Email" at bounding box center [242, 164] width 9 height 9
radio input "true"
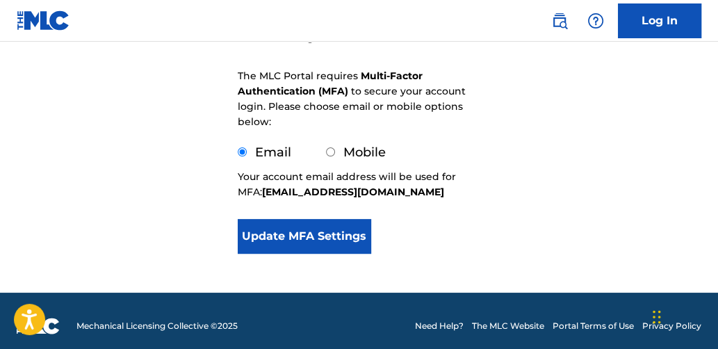
scroll to position [195, 0]
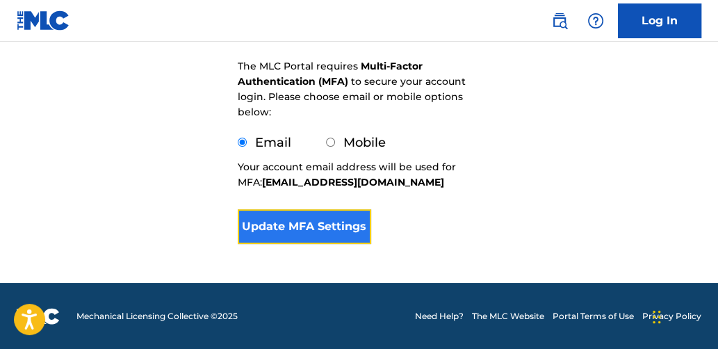
click at [298, 214] on button "Update MFA Settings" at bounding box center [305, 226] width 134 height 35
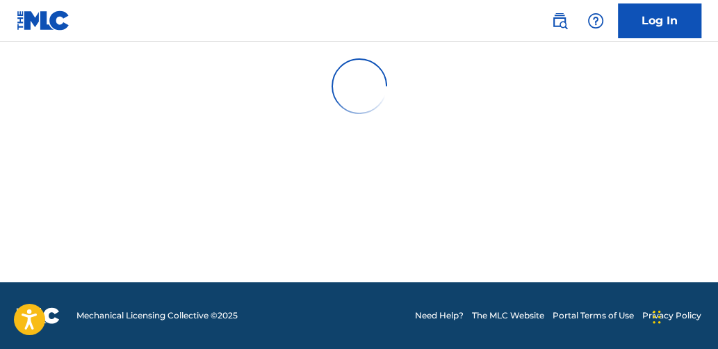
scroll to position [0, 0]
